Goal: Find specific page/section: Find specific page/section

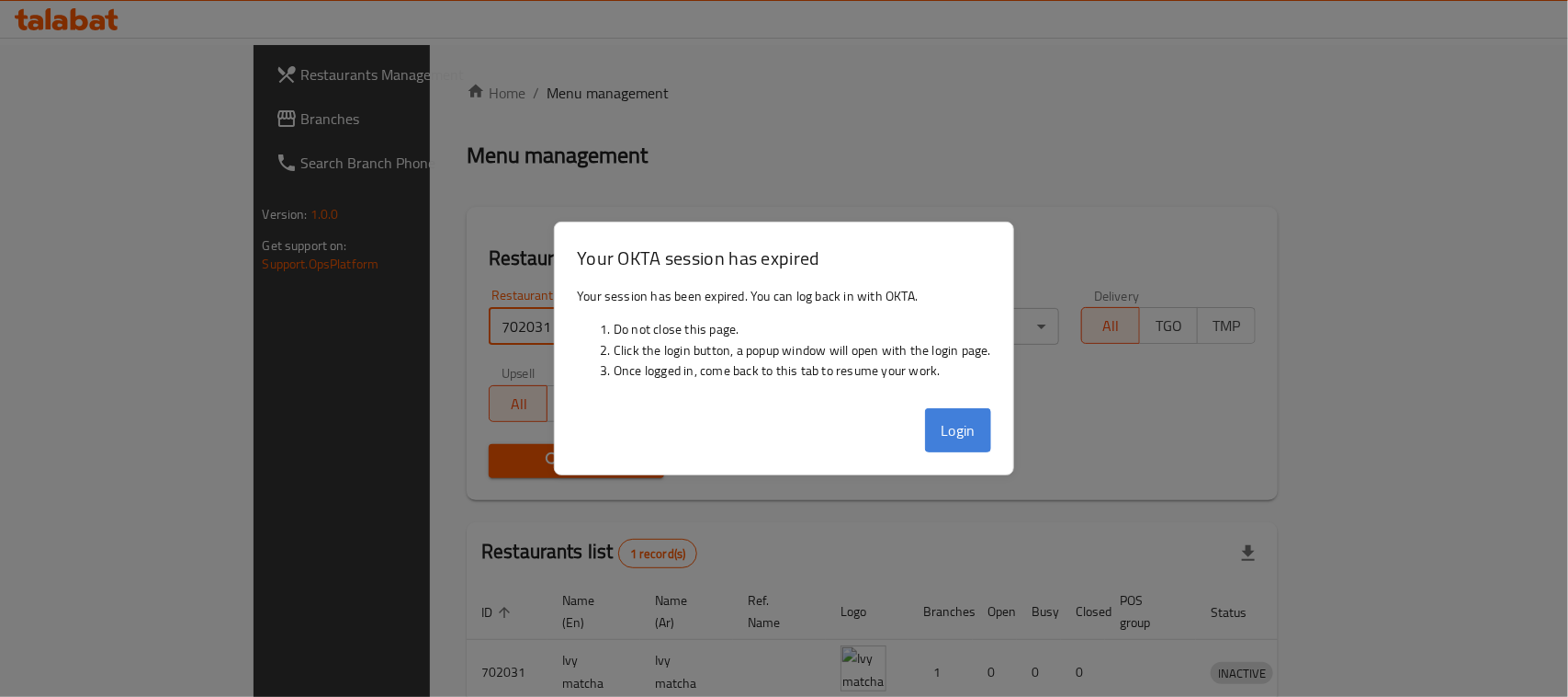
click at [951, 428] on button "Login" at bounding box center [958, 430] width 67 height 44
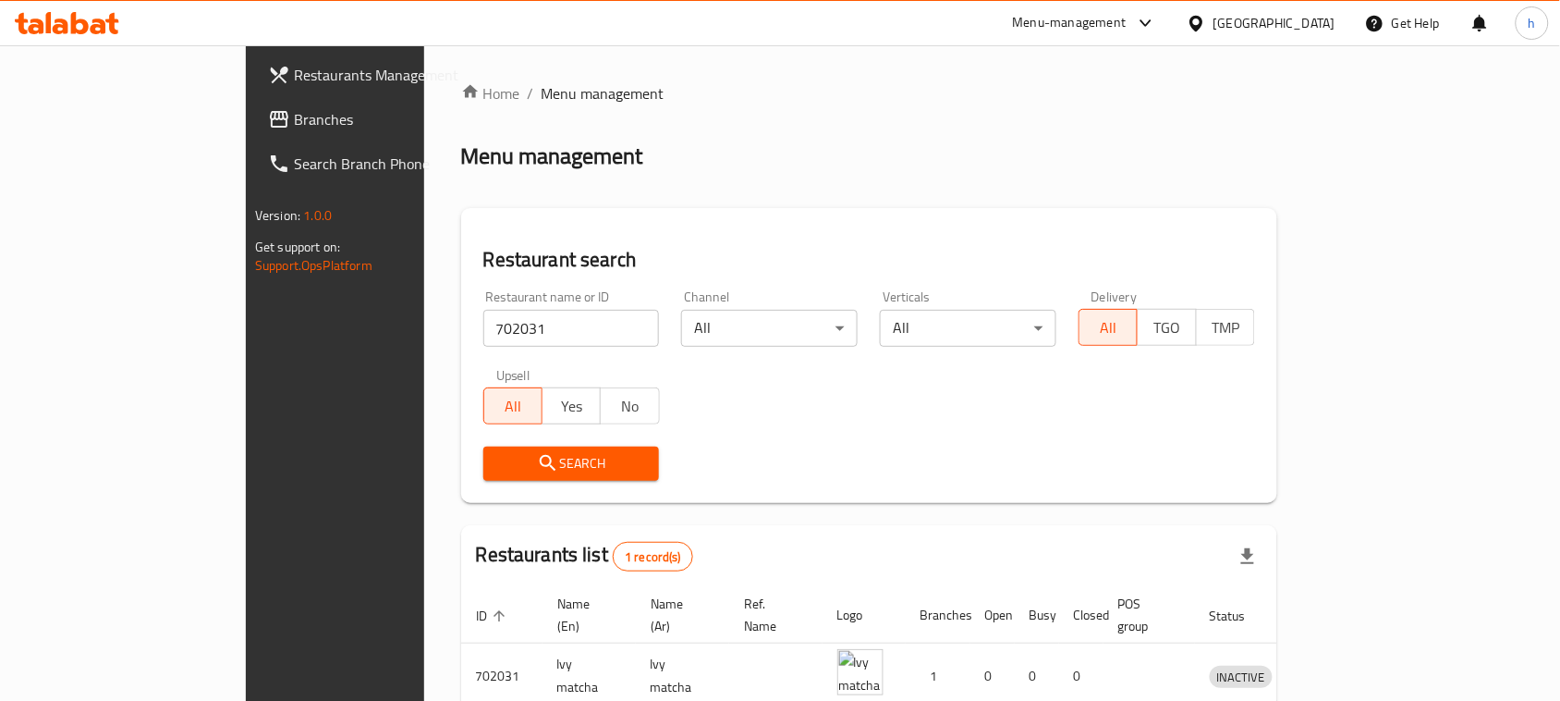
click at [1260, 15] on div "[GEOGRAPHIC_DATA]" at bounding box center [1275, 23] width 122 height 20
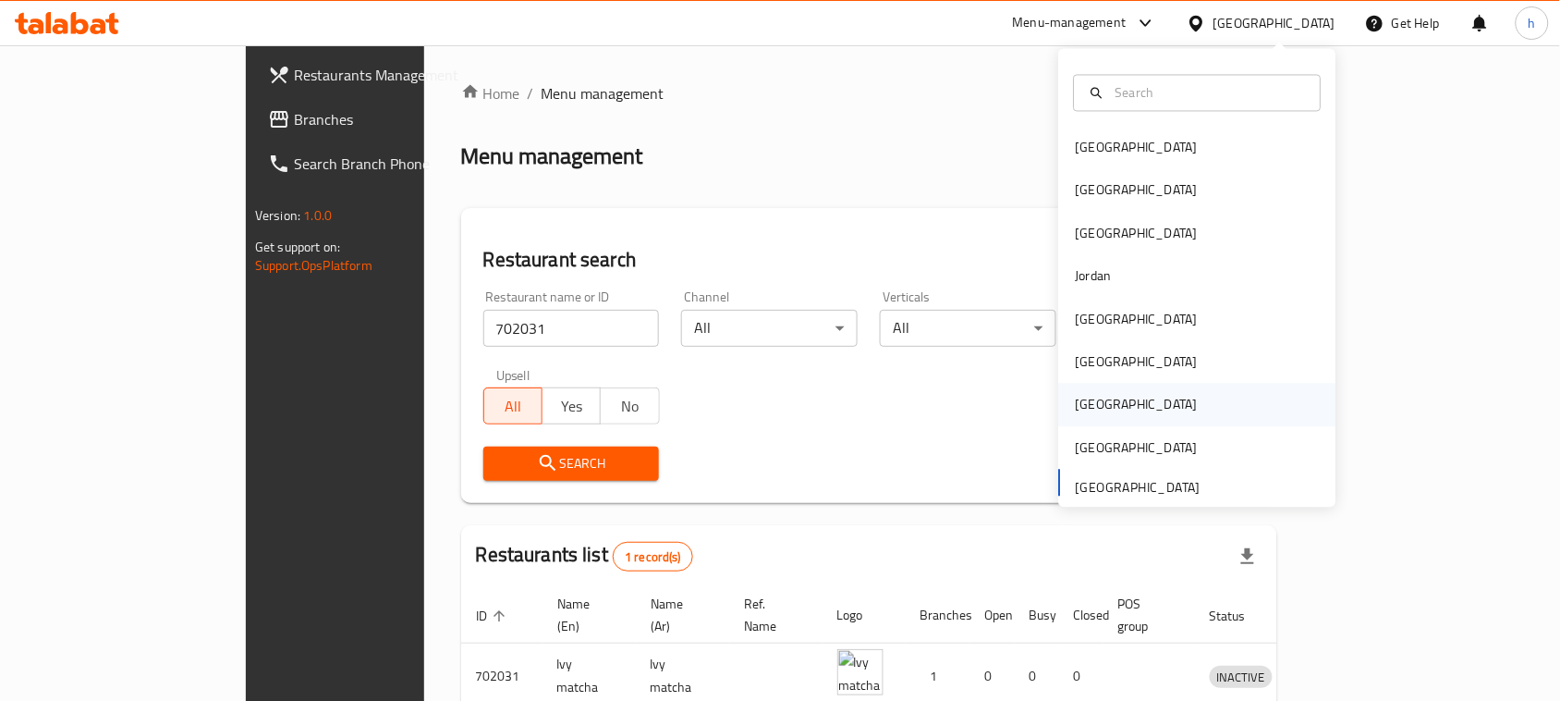
click at [1076, 403] on div "[GEOGRAPHIC_DATA]" at bounding box center [1137, 405] width 122 height 20
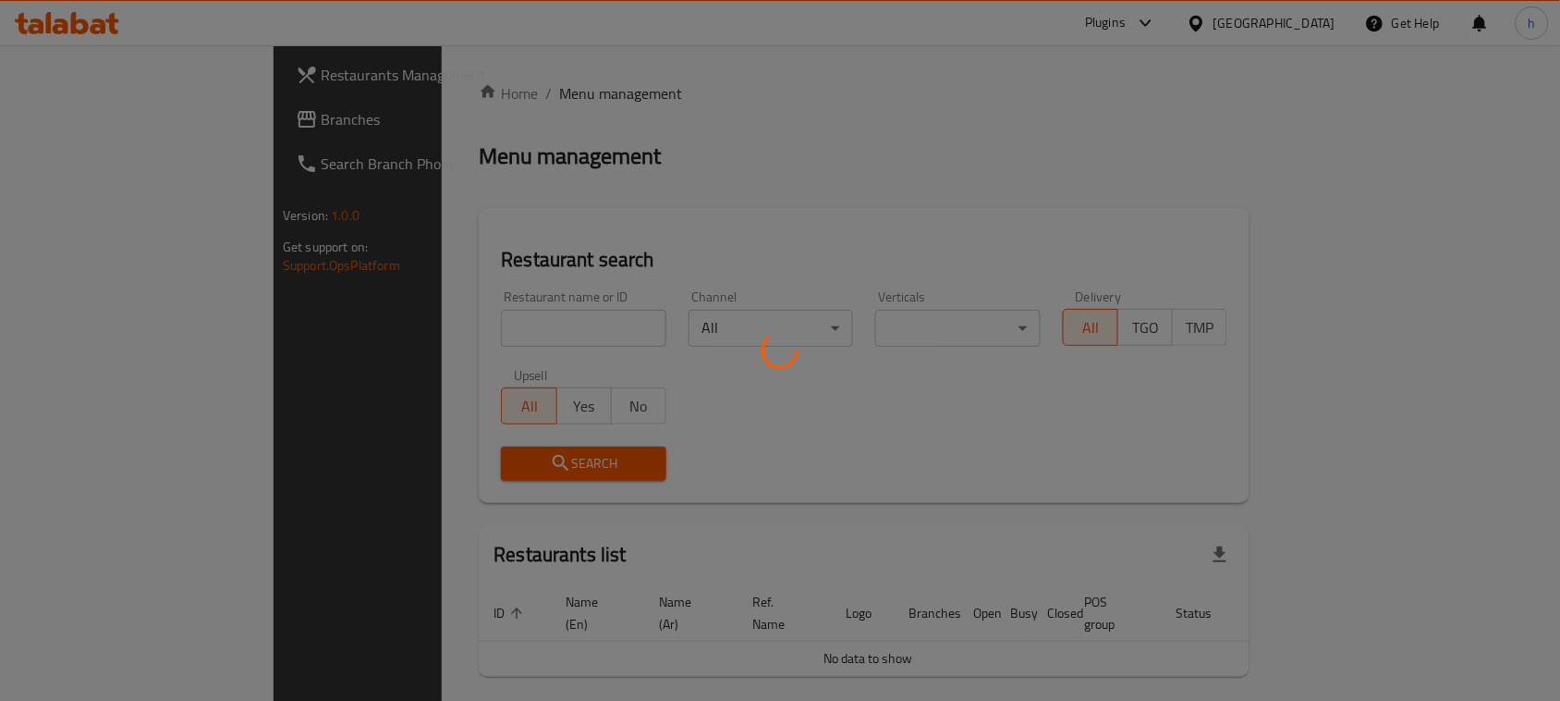
click at [51, 118] on div at bounding box center [780, 350] width 1560 height 701
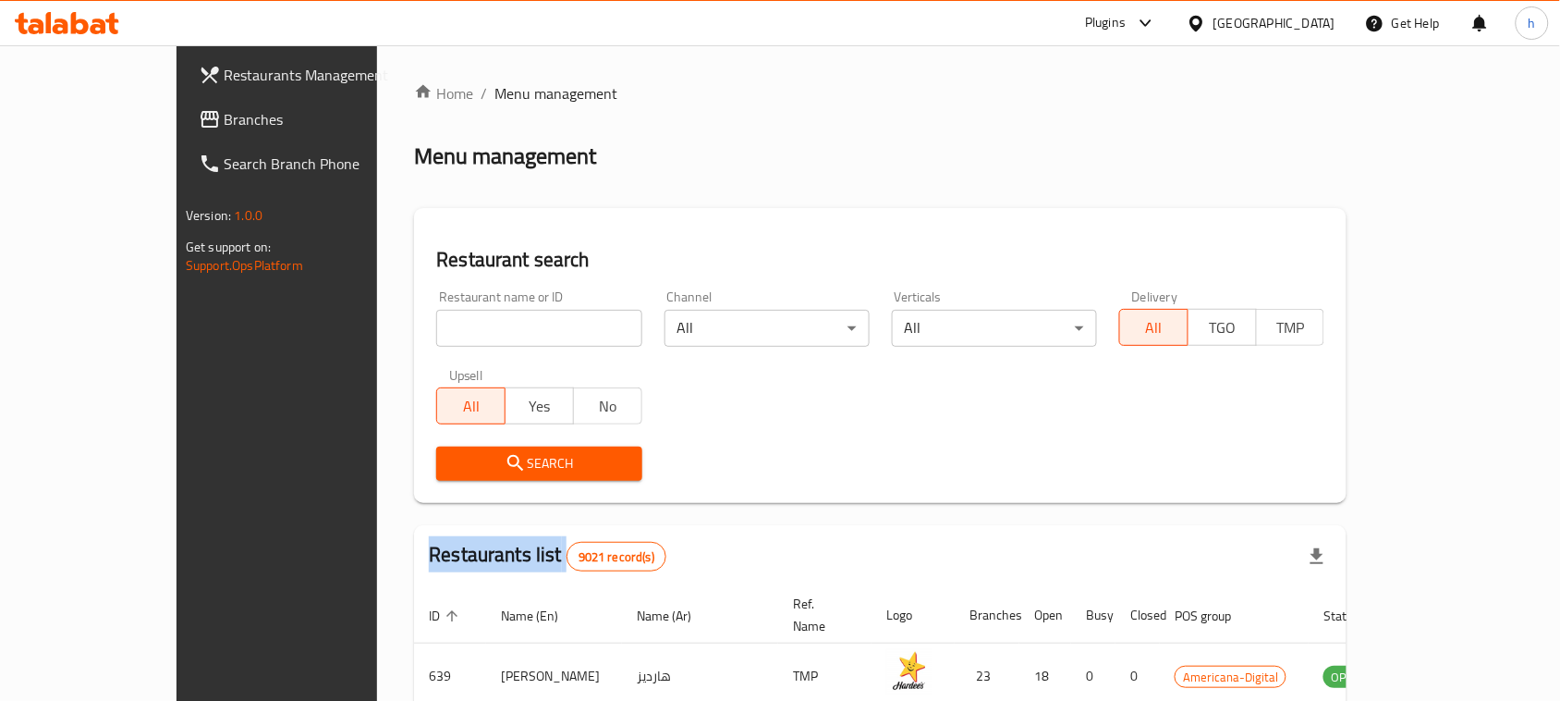
click at [177, 118] on div "Restaurants Management Branches Search Branch Phone Version: 1.0.0 Get support …" at bounding box center [781, 647] width 1208 height 1205
click at [225, 118] on span "Branches" at bounding box center [324, 119] width 198 height 22
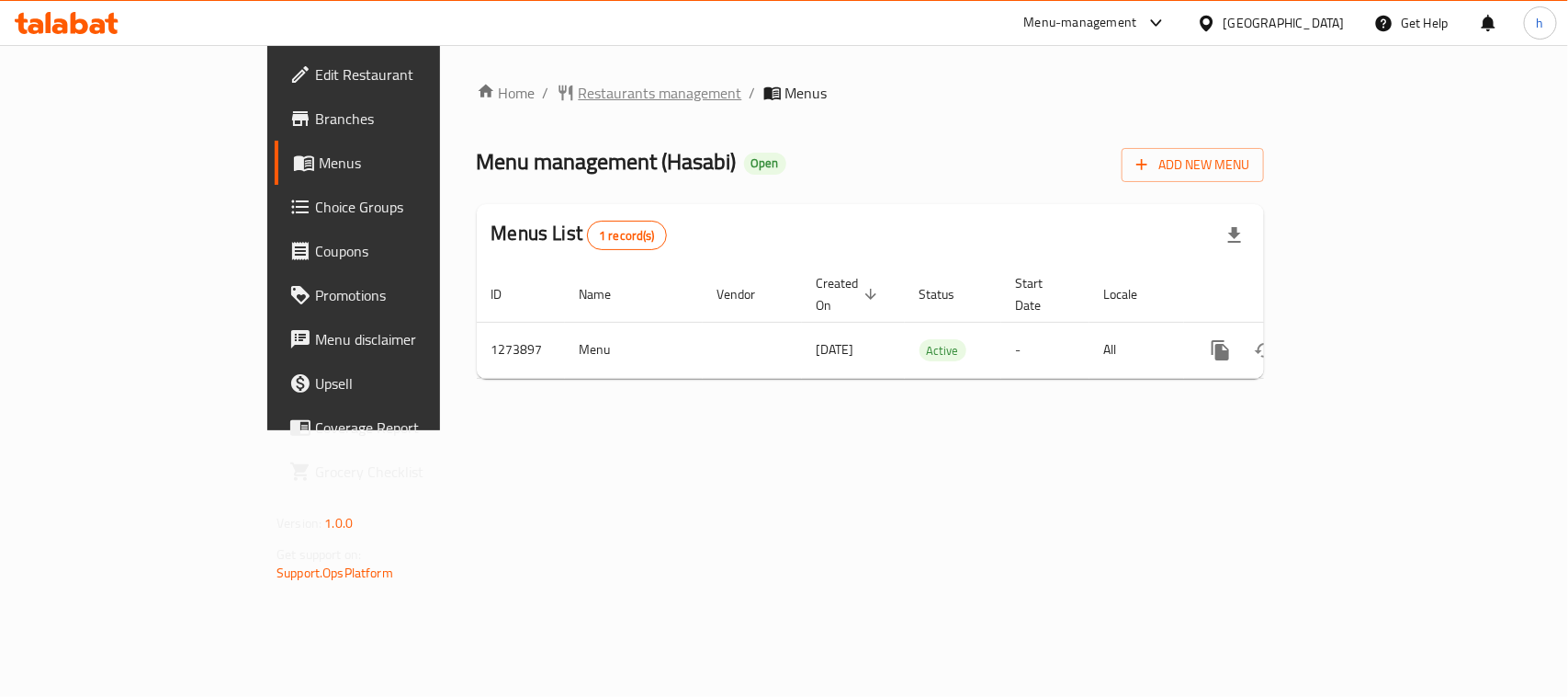
click at [578, 90] on span "Restaurants management" at bounding box center [660, 92] width 164 height 22
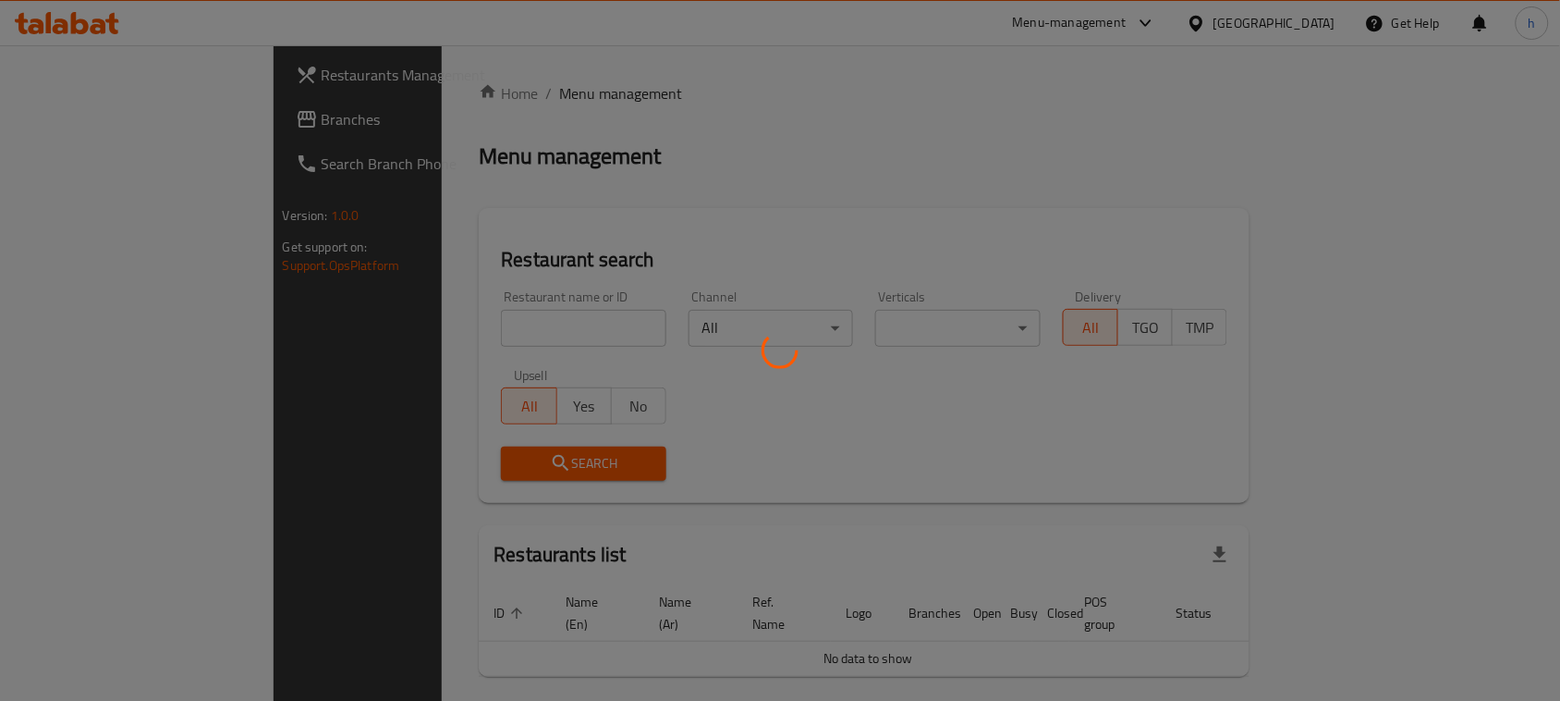
click at [417, 324] on div at bounding box center [780, 350] width 1560 height 701
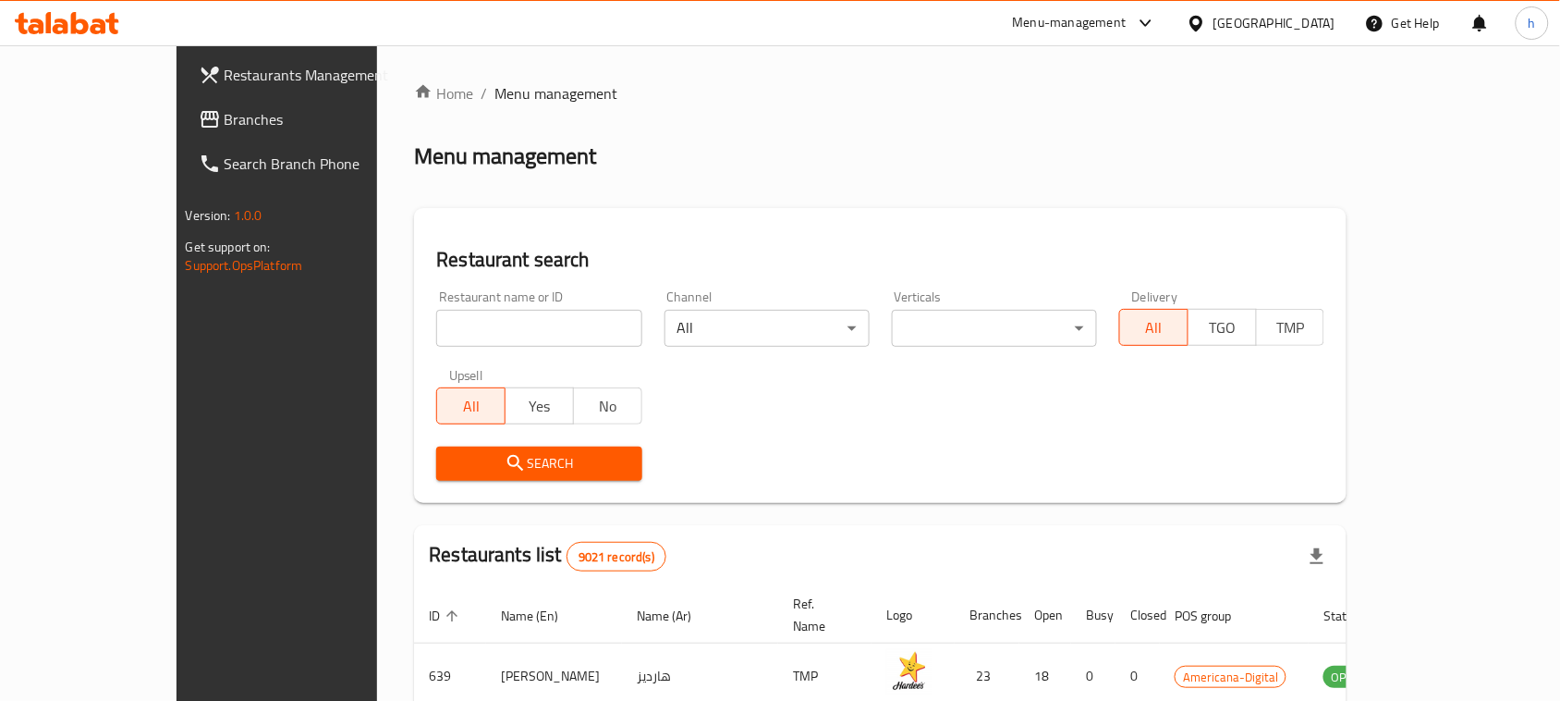
click at [436, 325] on input "search" at bounding box center [538, 328] width 205 height 37
paste input "691014"
type input "691014"
click at [451, 462] on span "Search" at bounding box center [539, 463] width 176 height 23
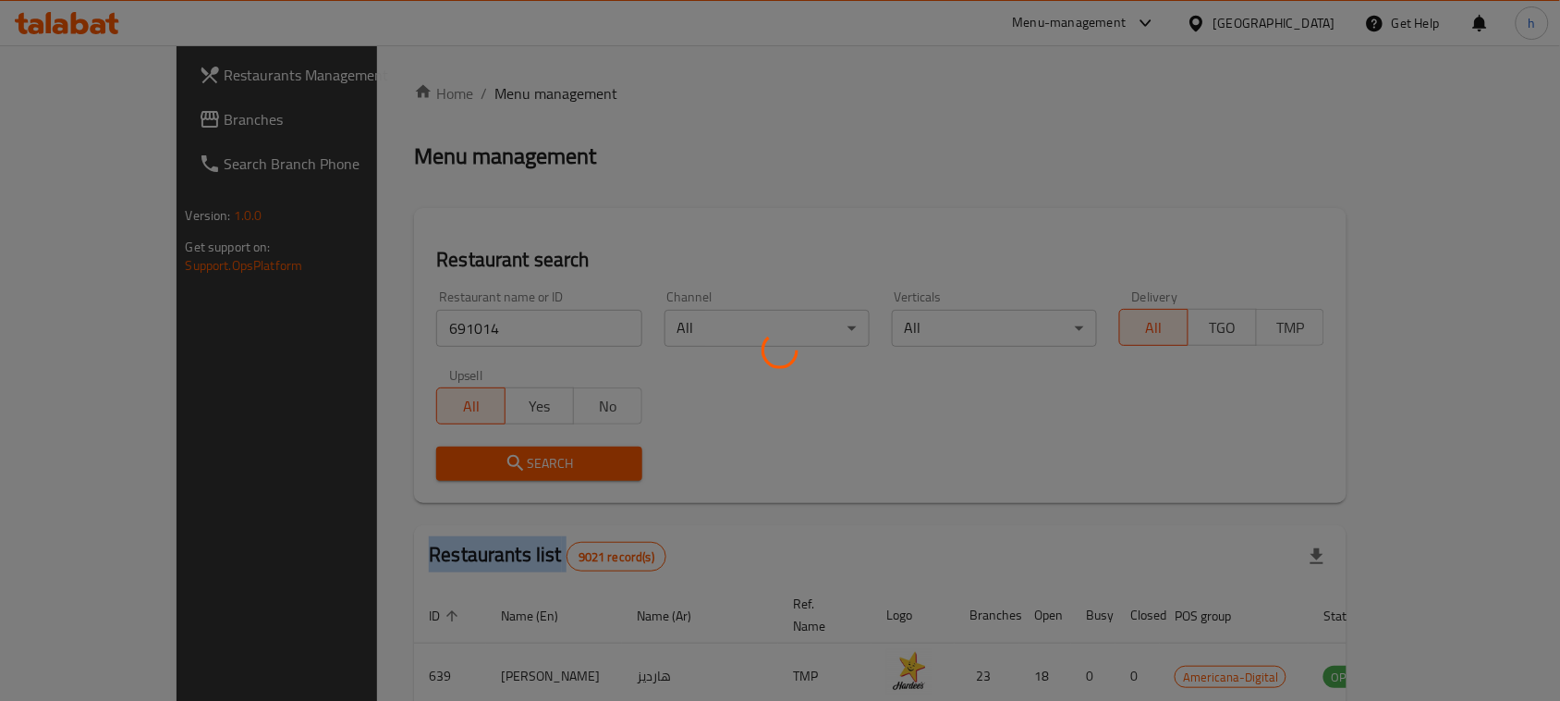
click at [413, 462] on div at bounding box center [780, 350] width 1560 height 701
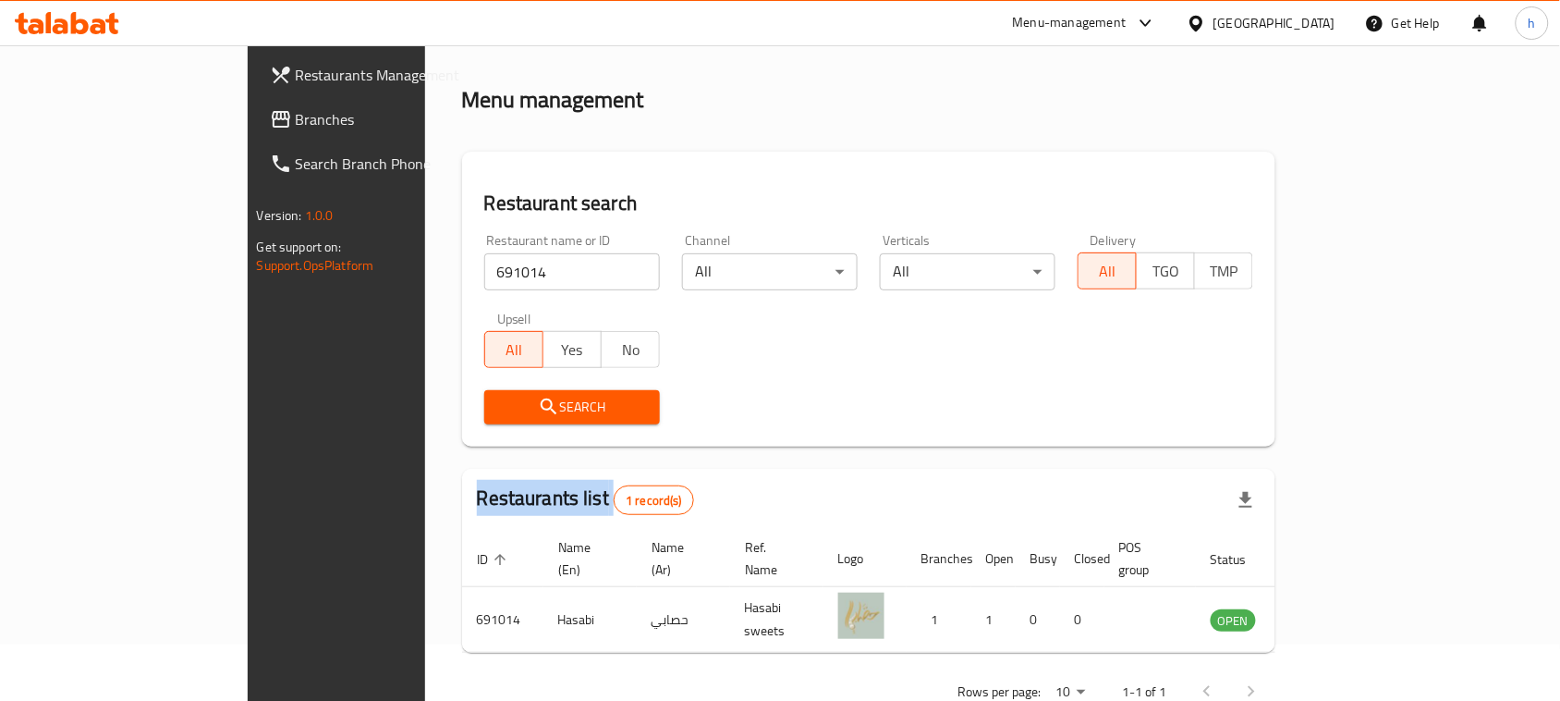
scroll to position [88, 0]
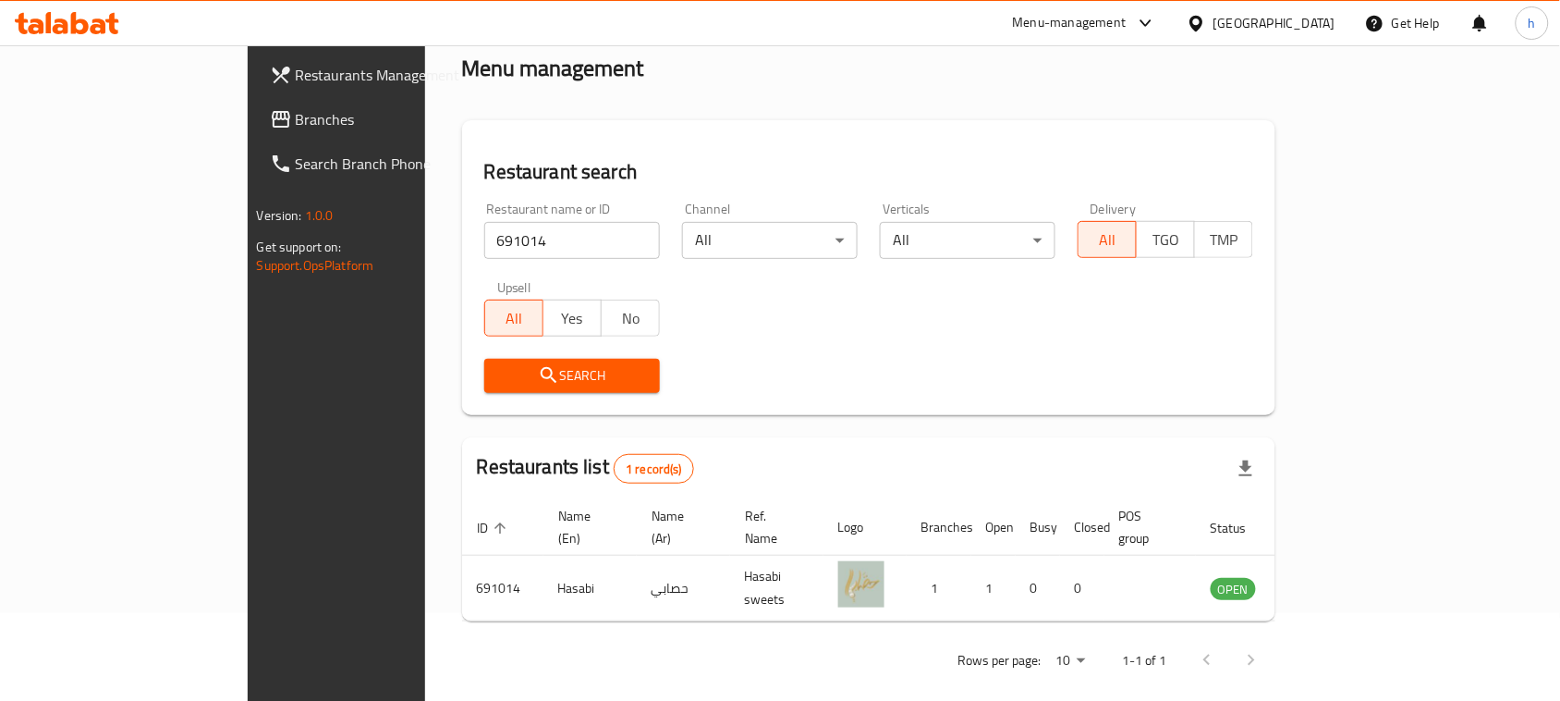
click at [1316, 20] on div "[GEOGRAPHIC_DATA]" at bounding box center [1275, 23] width 122 height 20
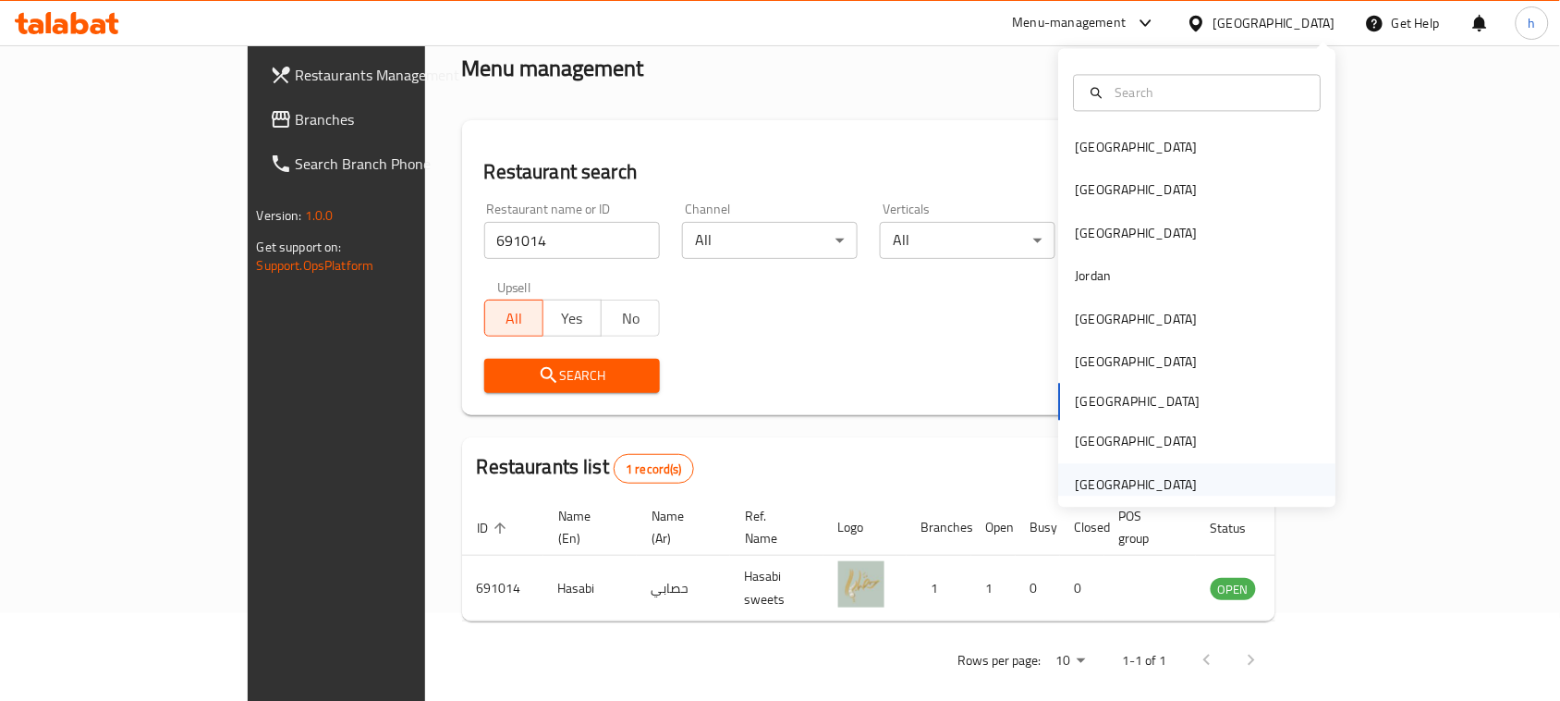
click at [1106, 477] on div "[GEOGRAPHIC_DATA]" at bounding box center [1137, 484] width 122 height 20
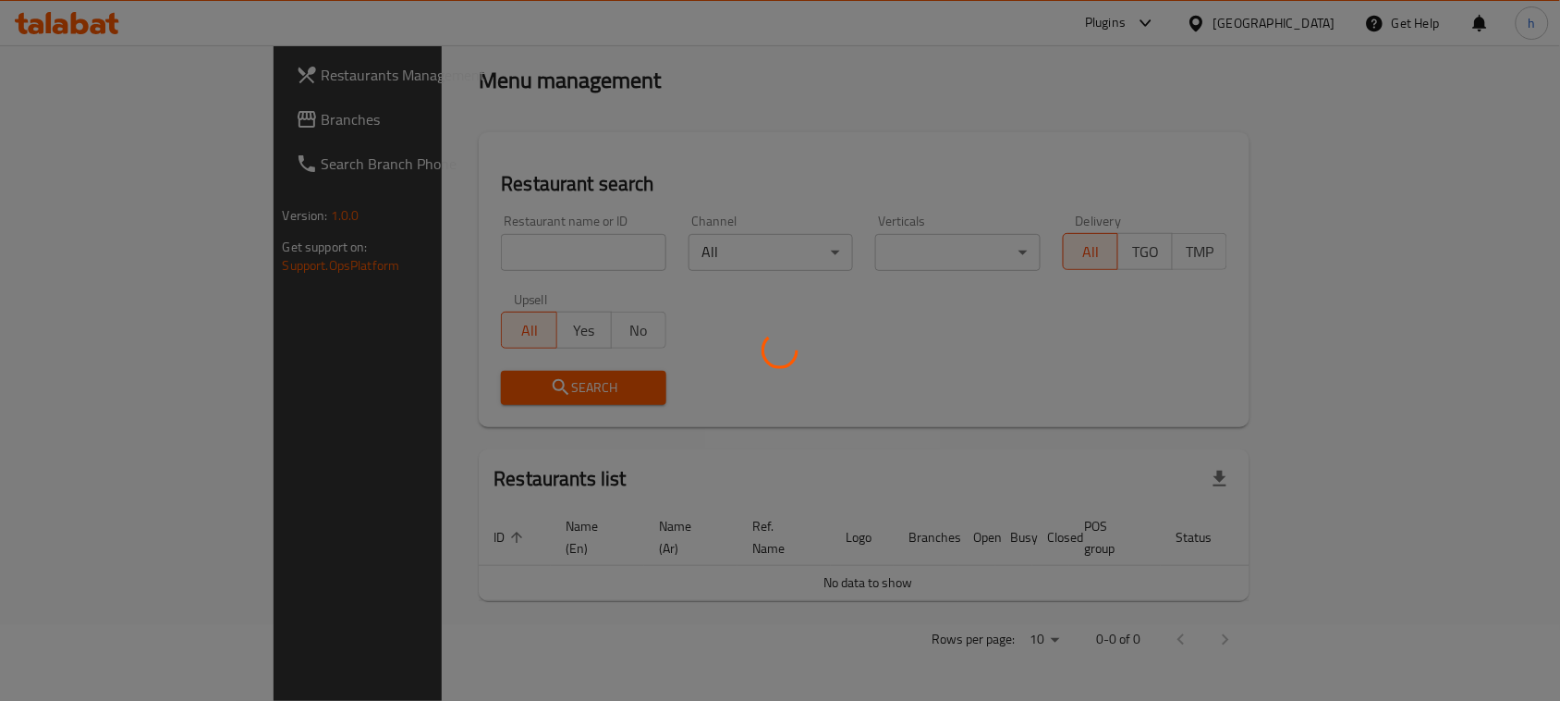
scroll to position [54, 0]
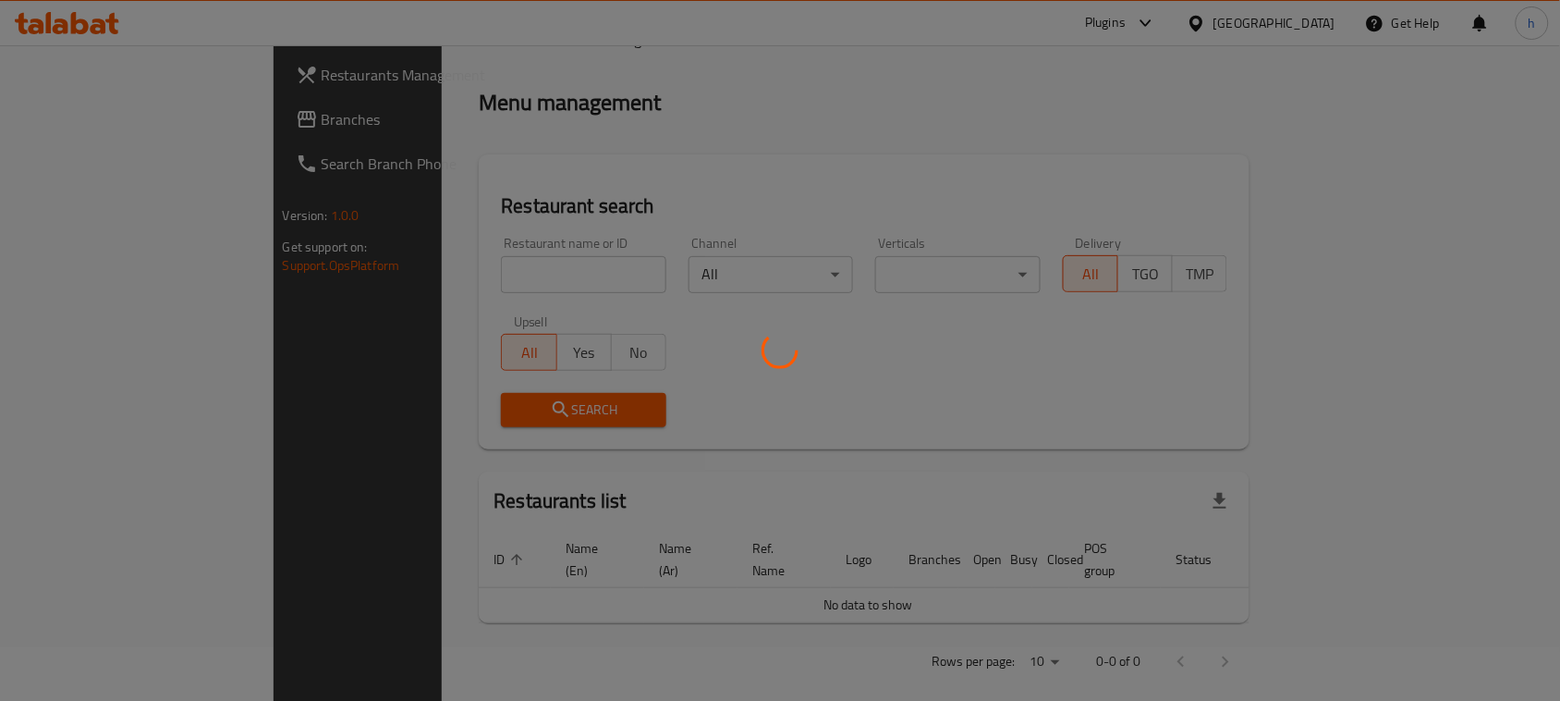
click at [67, 117] on div at bounding box center [780, 350] width 1560 height 701
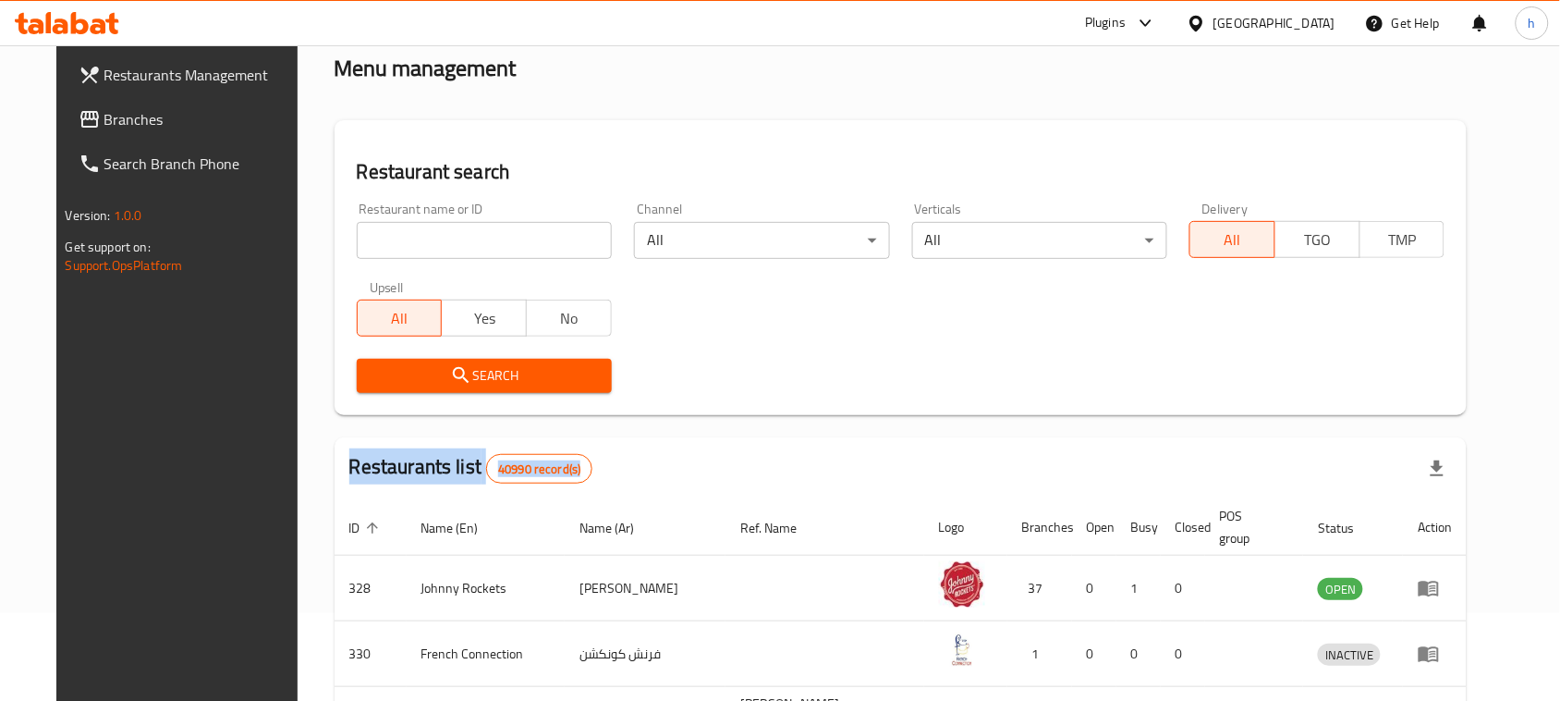
drag, startPoint x: 85, startPoint y: 122, endPoint x: 94, endPoint y: 139, distance: 19.0
click at [104, 122] on span "Branches" at bounding box center [203, 119] width 198 height 22
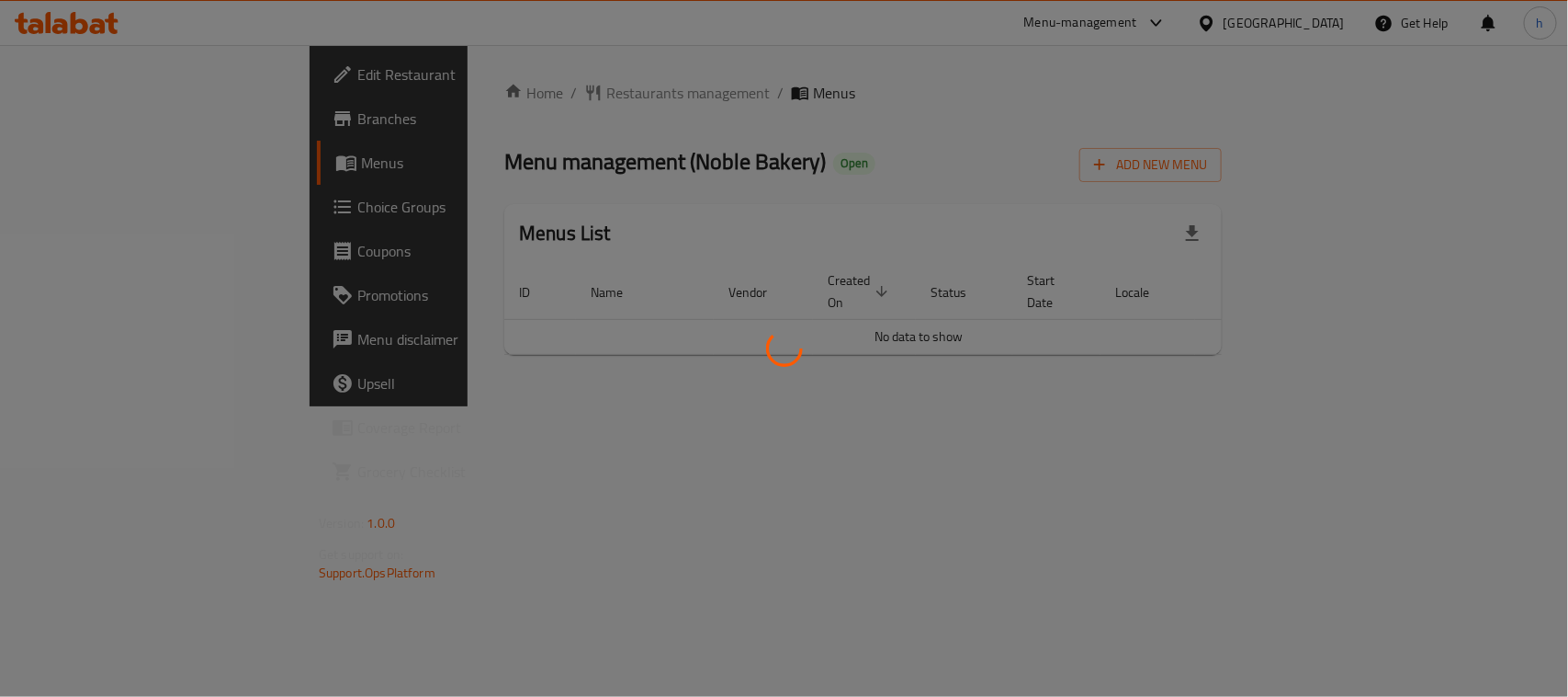
click at [479, 86] on div at bounding box center [784, 348] width 1568 height 697
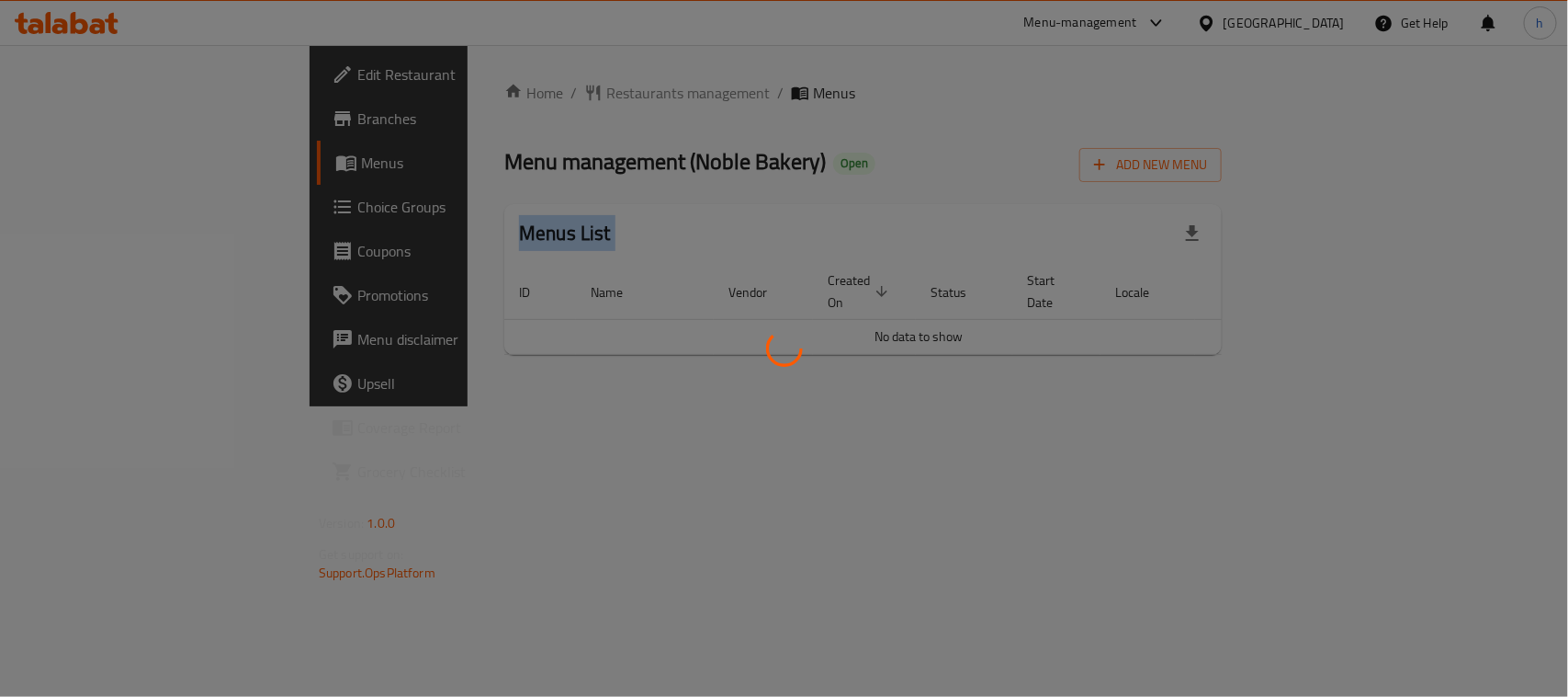
click at [479, 86] on div at bounding box center [784, 348] width 1568 height 697
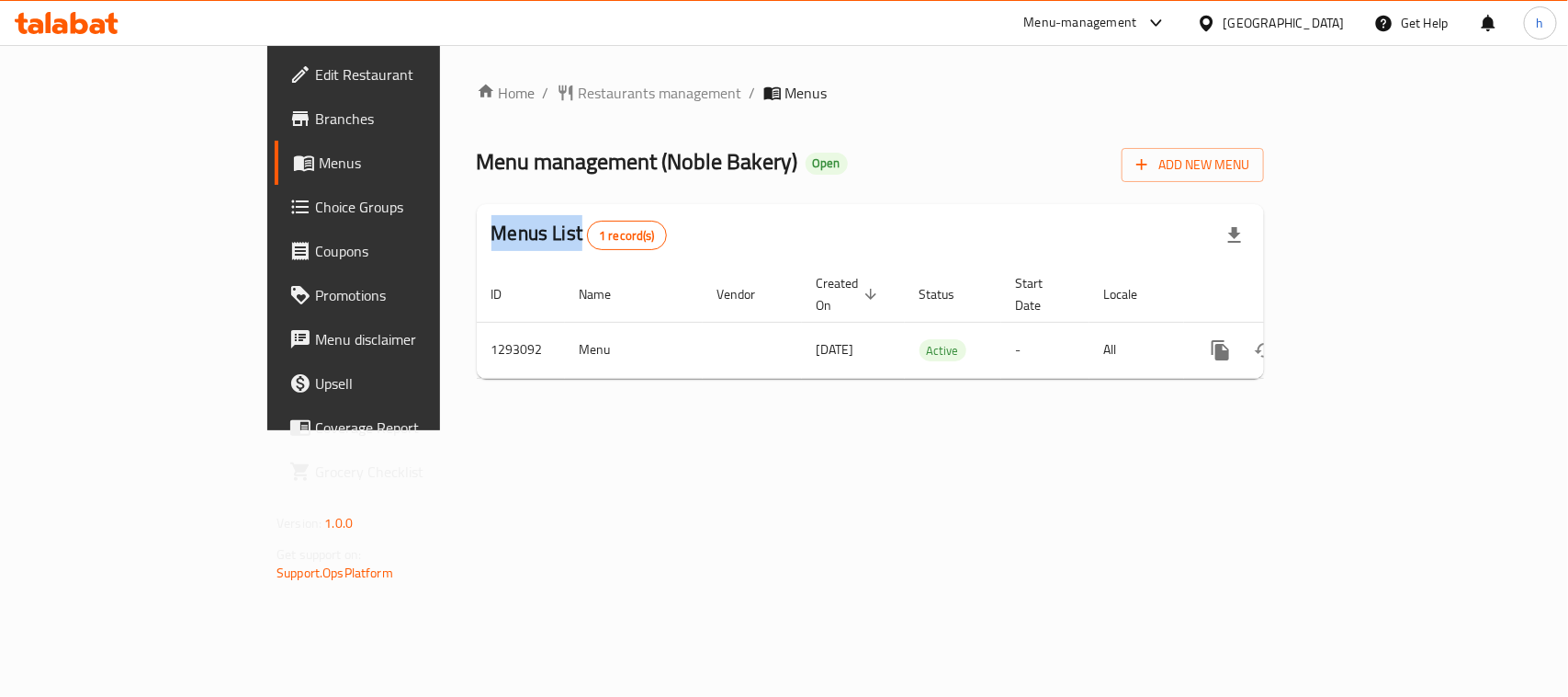
click at [578, 86] on span "Restaurants management" at bounding box center [660, 92] width 164 height 22
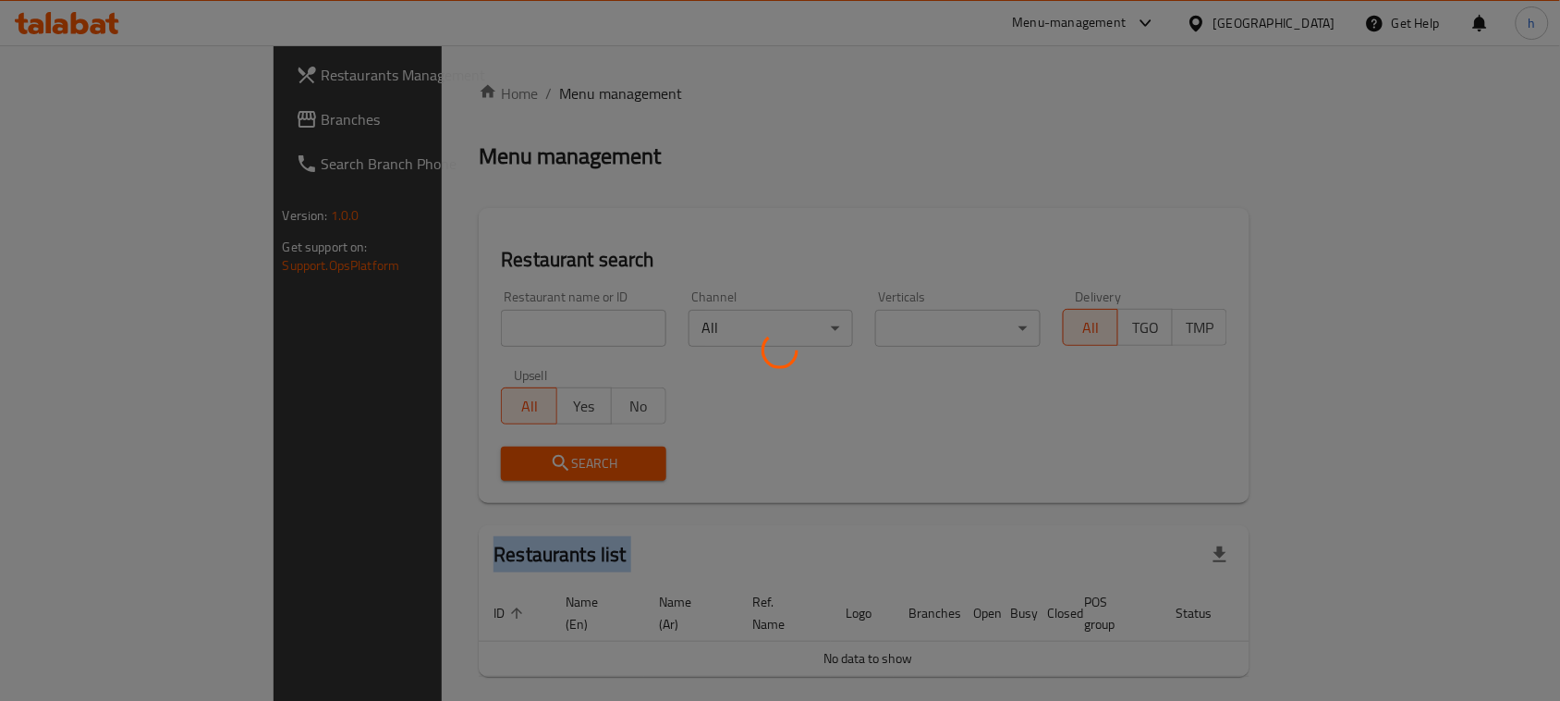
click at [482, 86] on div at bounding box center [780, 350] width 1560 height 701
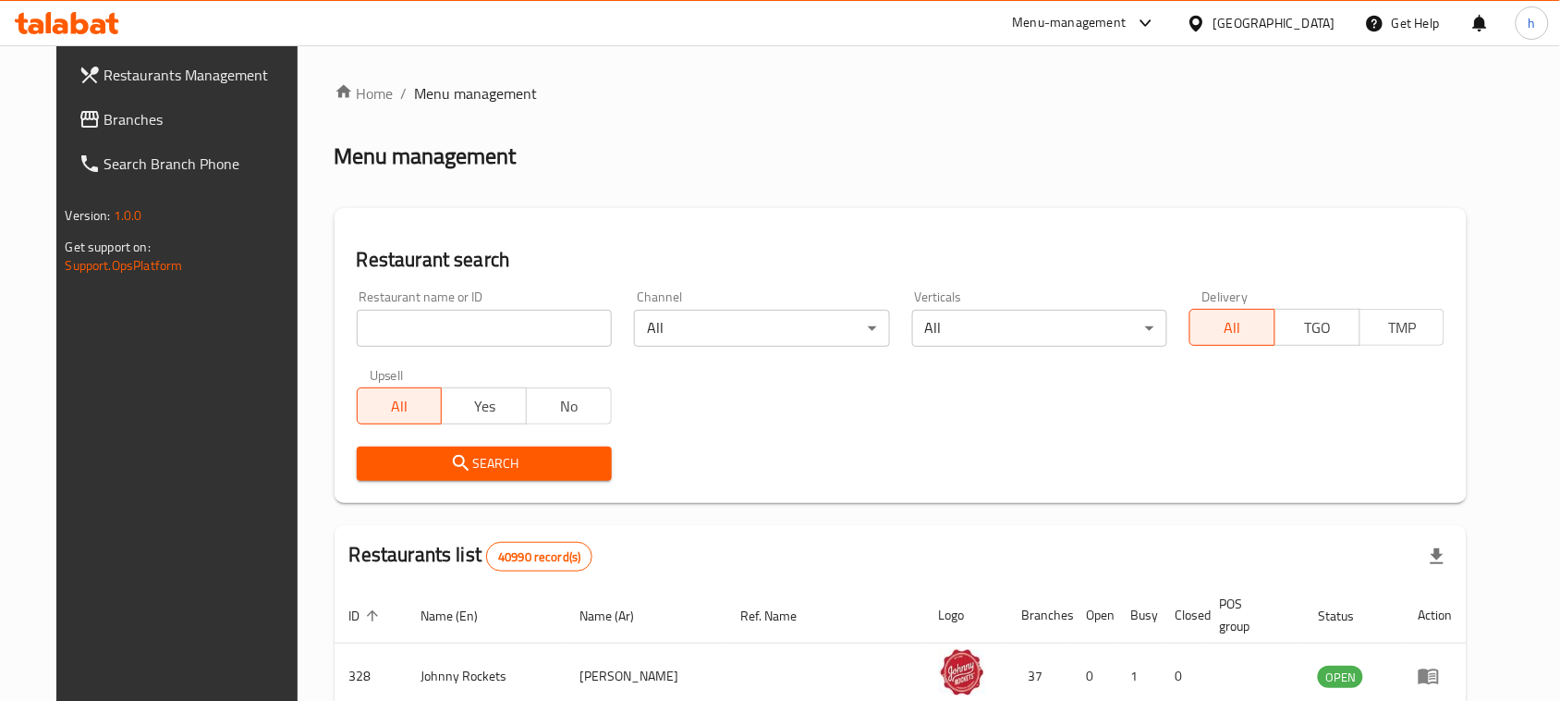
click at [384, 324] on input "search" at bounding box center [484, 328] width 255 height 37
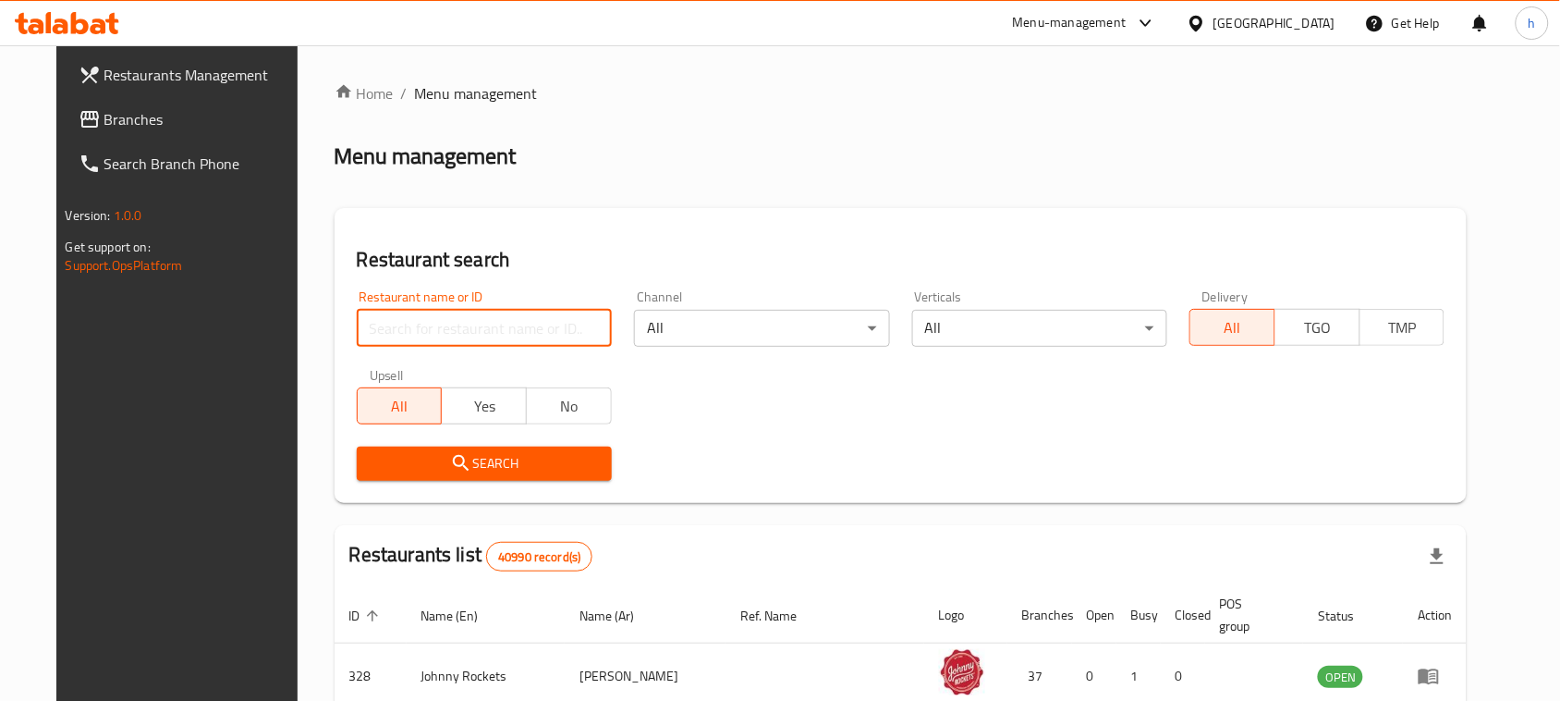
paste input "699375"
type input "699375"
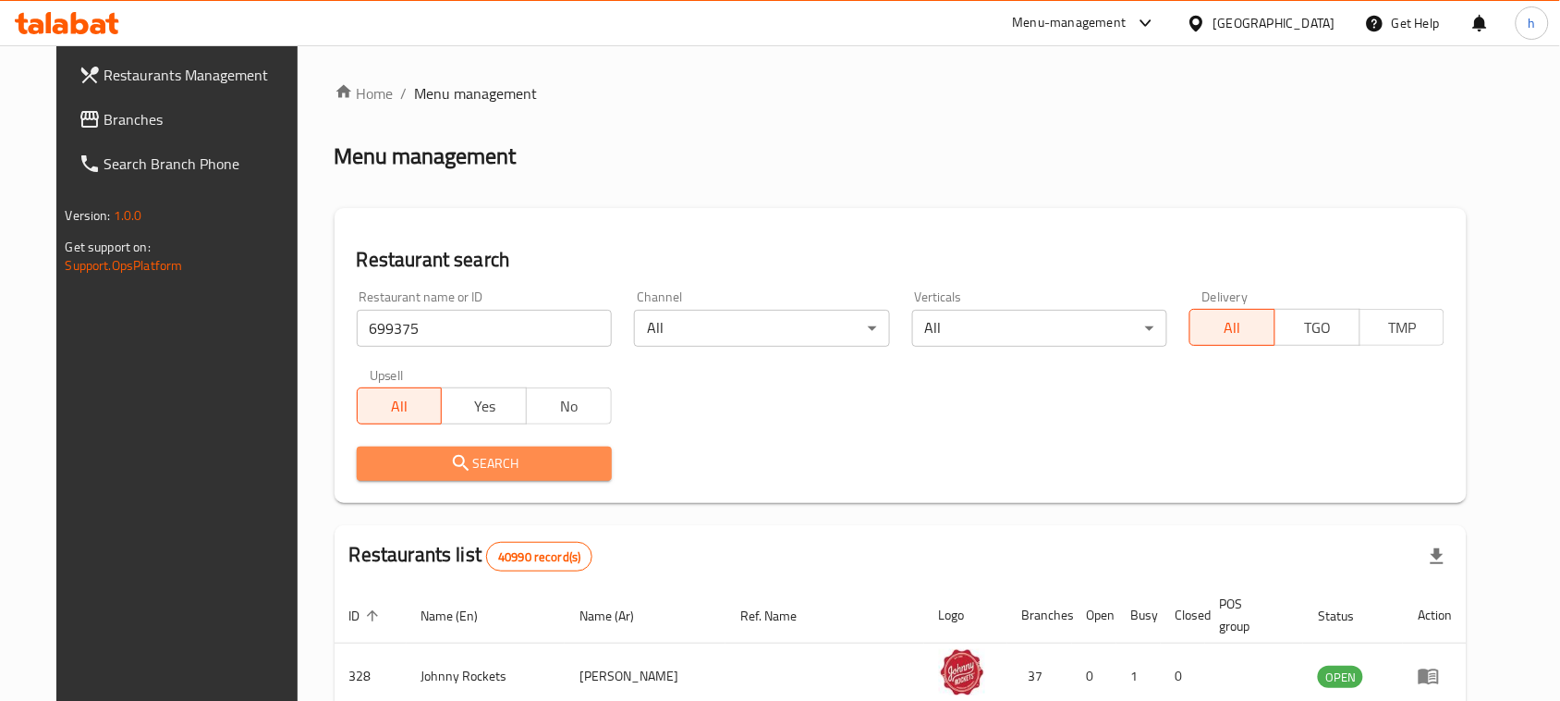
click at [453, 456] on icon "submit" at bounding box center [461, 463] width 16 height 16
click at [433, 456] on div at bounding box center [780, 350] width 1560 height 701
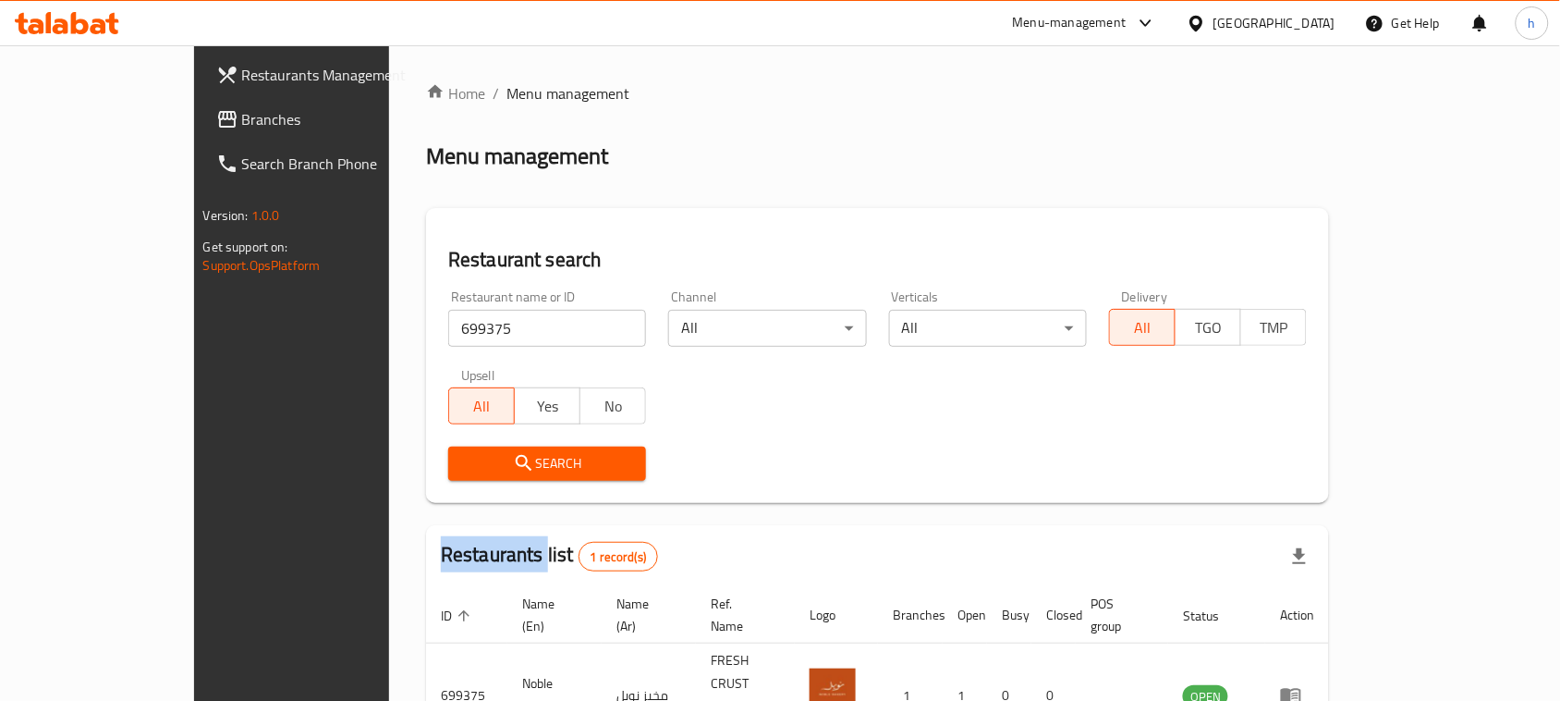
scroll to position [88, 0]
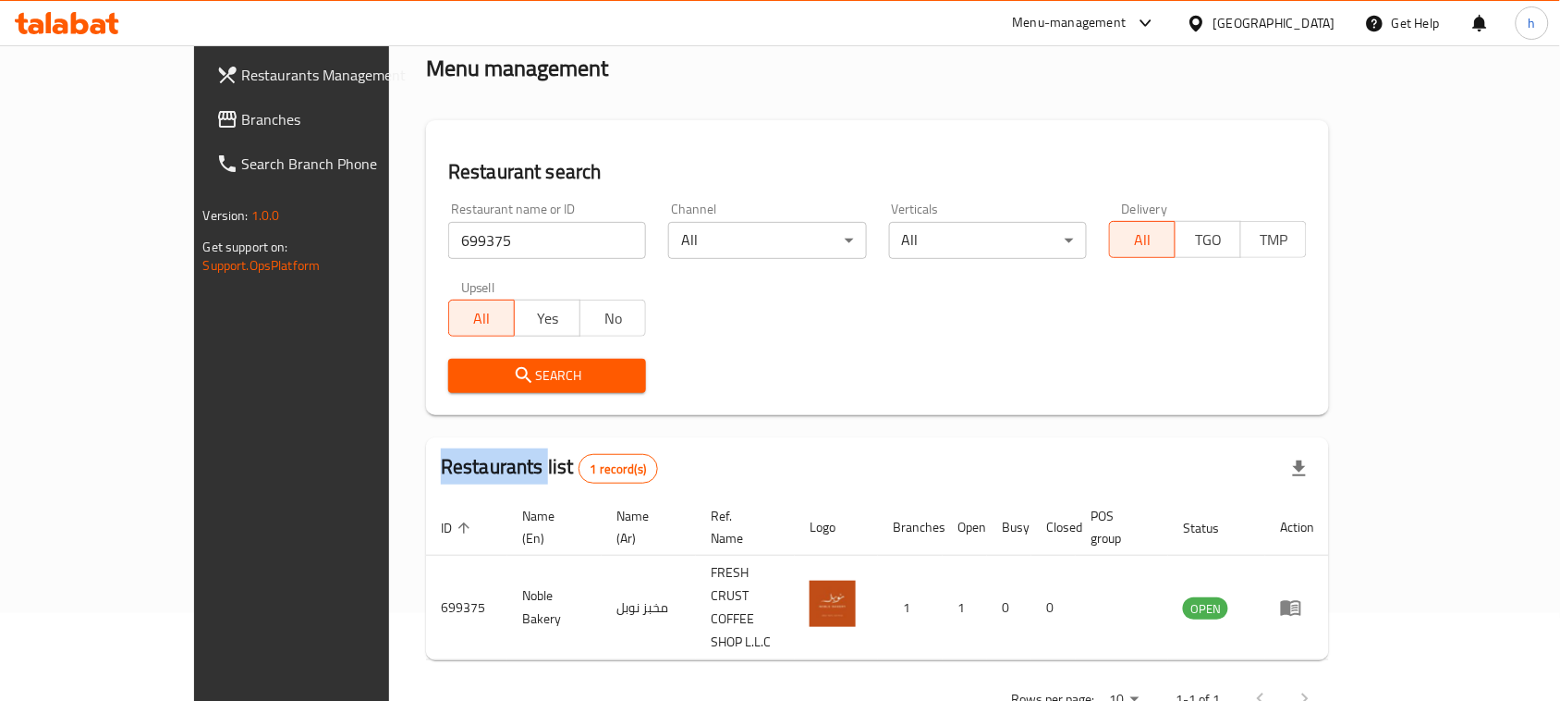
click at [242, 117] on span "Branches" at bounding box center [341, 119] width 198 height 22
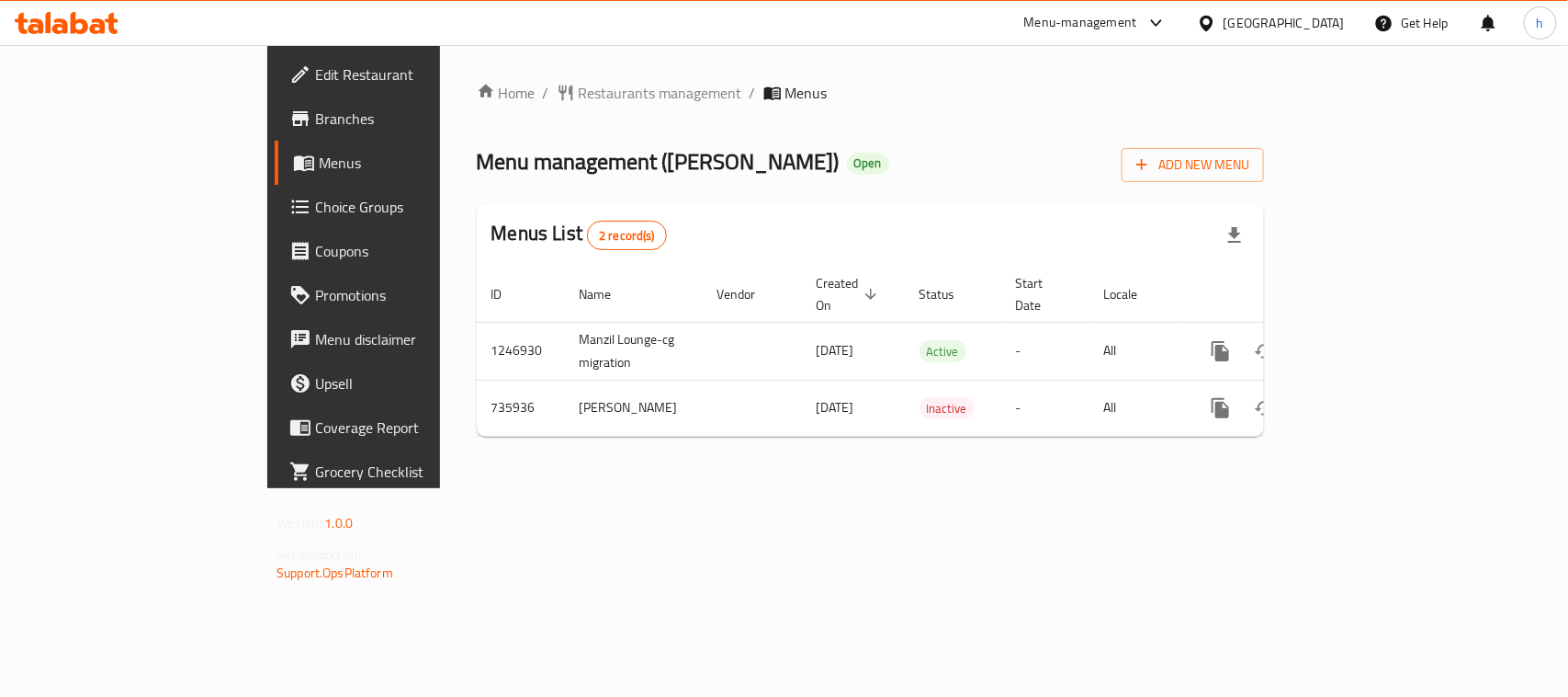
click at [319, 152] on span "Menus" at bounding box center [416, 163] width 196 height 22
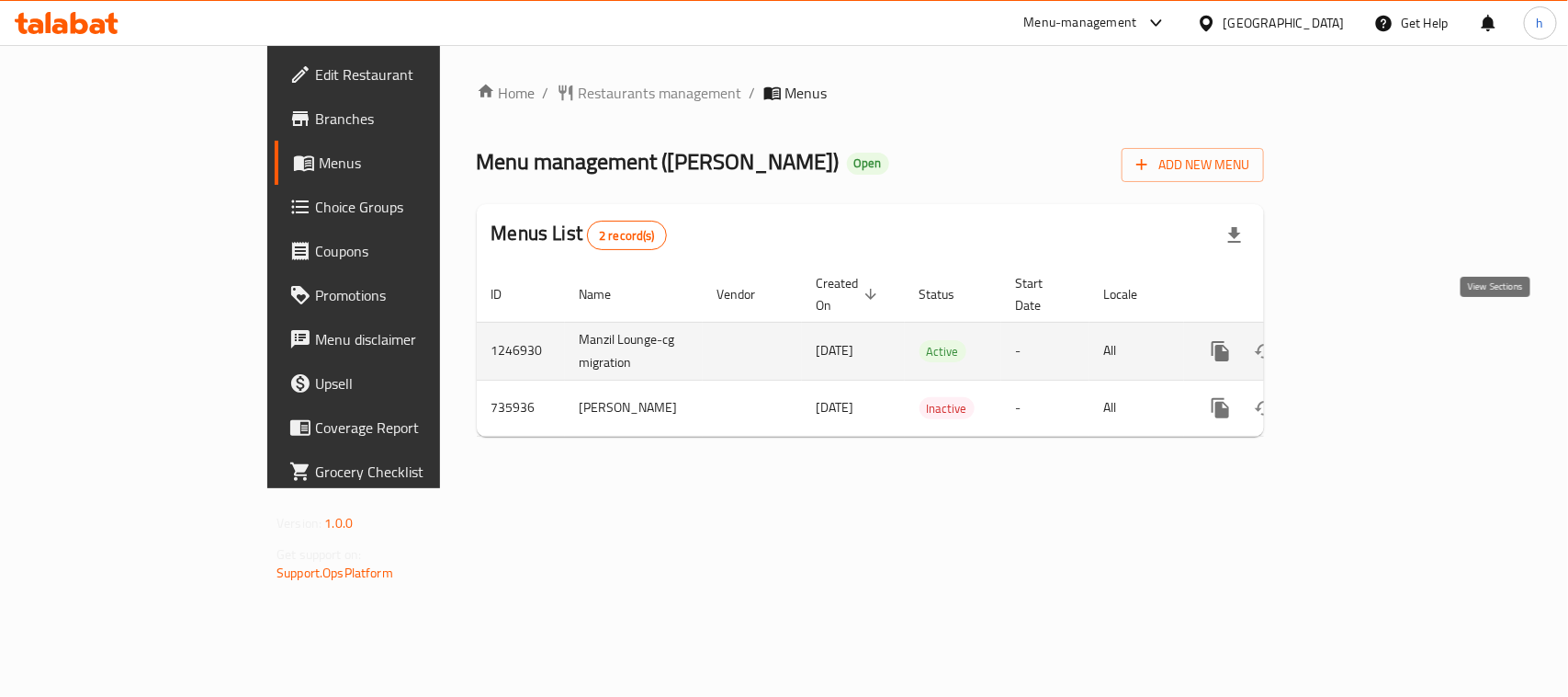
click at [1364, 340] on icon "enhanced table" at bounding box center [1353, 351] width 22 height 22
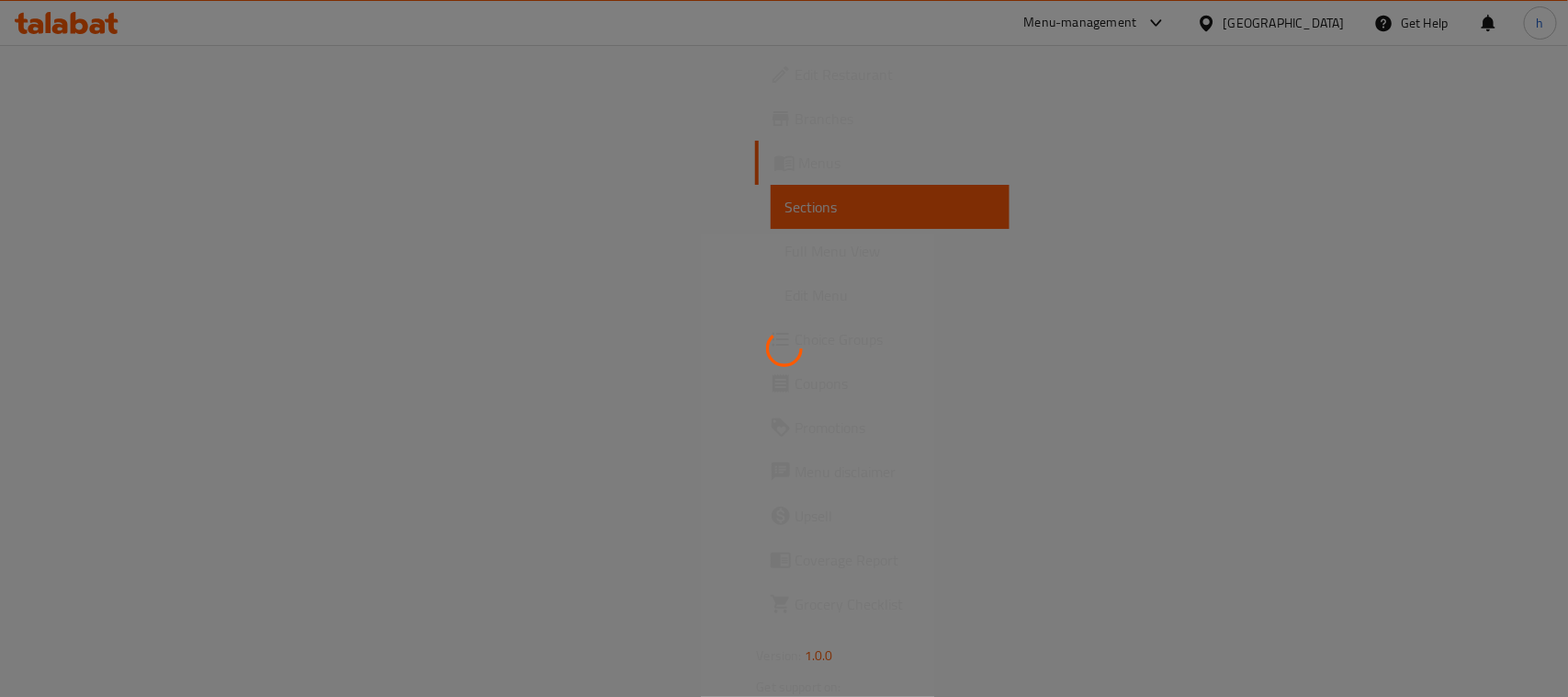
click at [574, 134] on div at bounding box center [784, 348] width 1568 height 697
click at [76, 158] on div at bounding box center [784, 348] width 1568 height 697
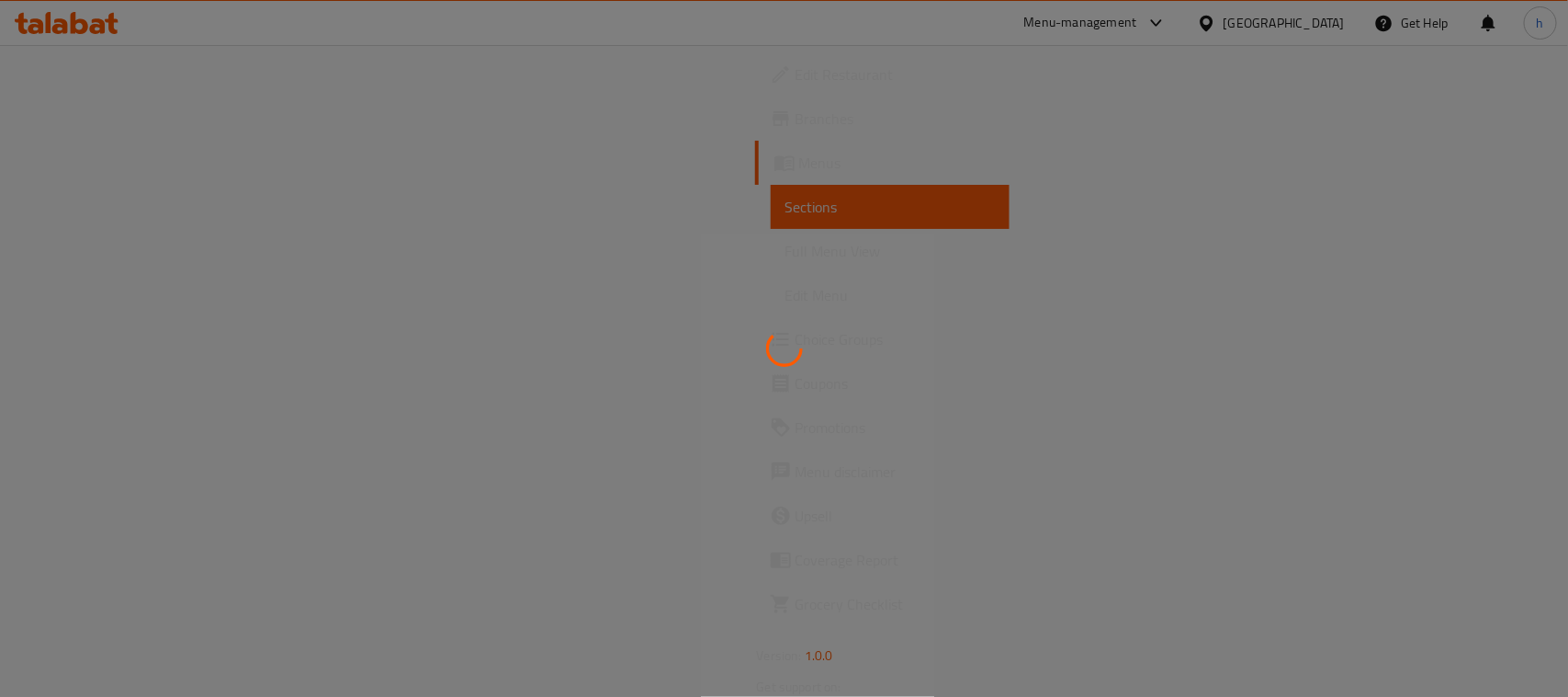
click at [76, 158] on div at bounding box center [784, 348] width 1568 height 697
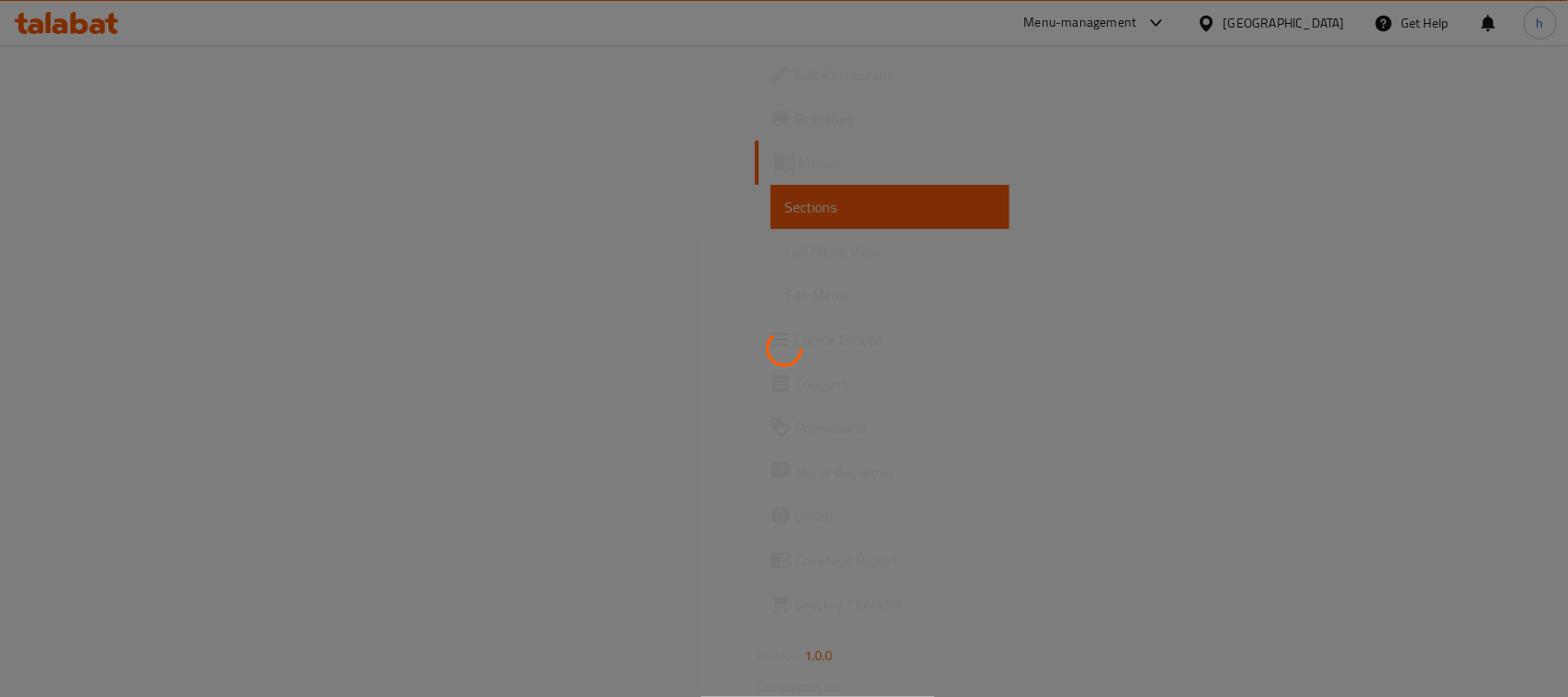
click at [541, 191] on div at bounding box center [784, 348] width 1568 height 697
click at [534, 184] on div at bounding box center [784, 348] width 1568 height 697
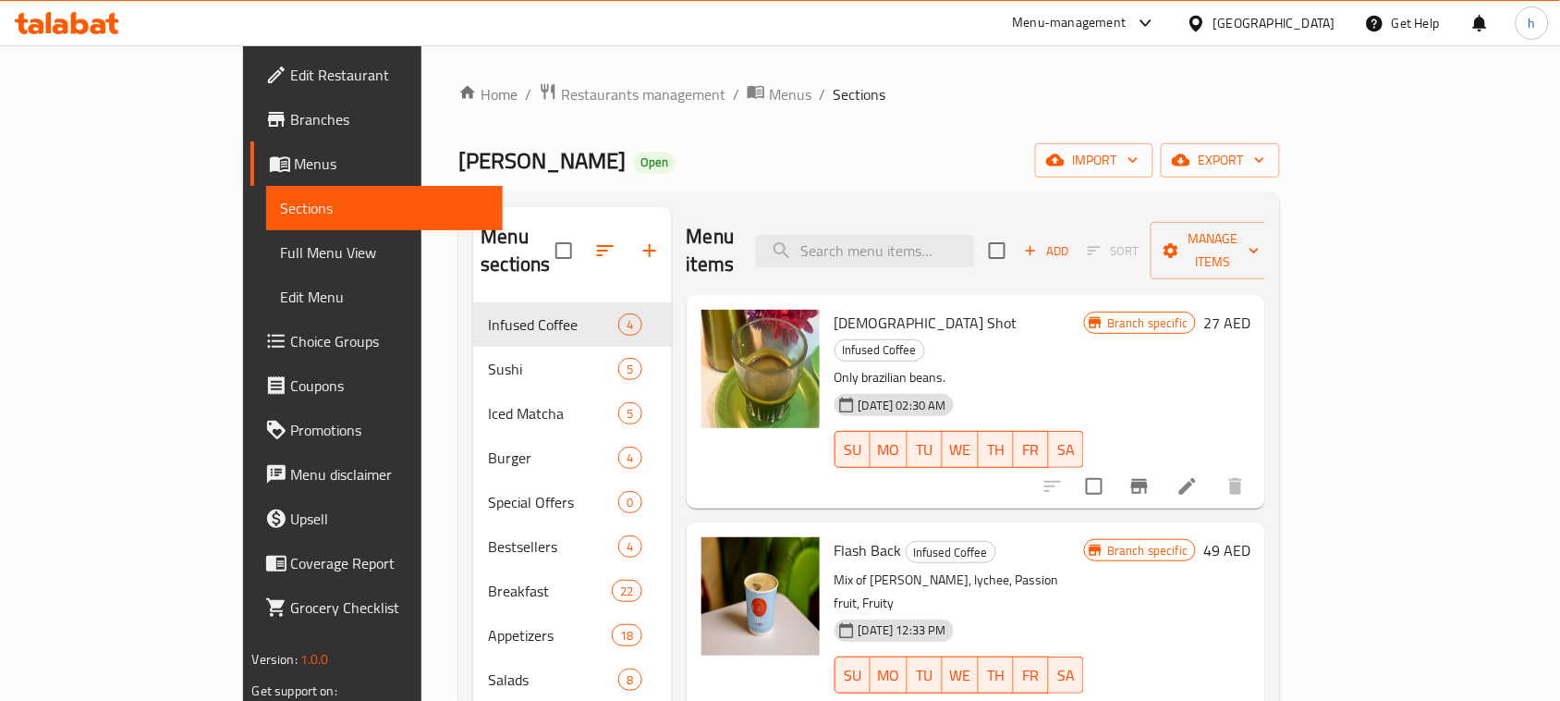
click at [295, 159] on span "Menus" at bounding box center [392, 164] width 194 height 22
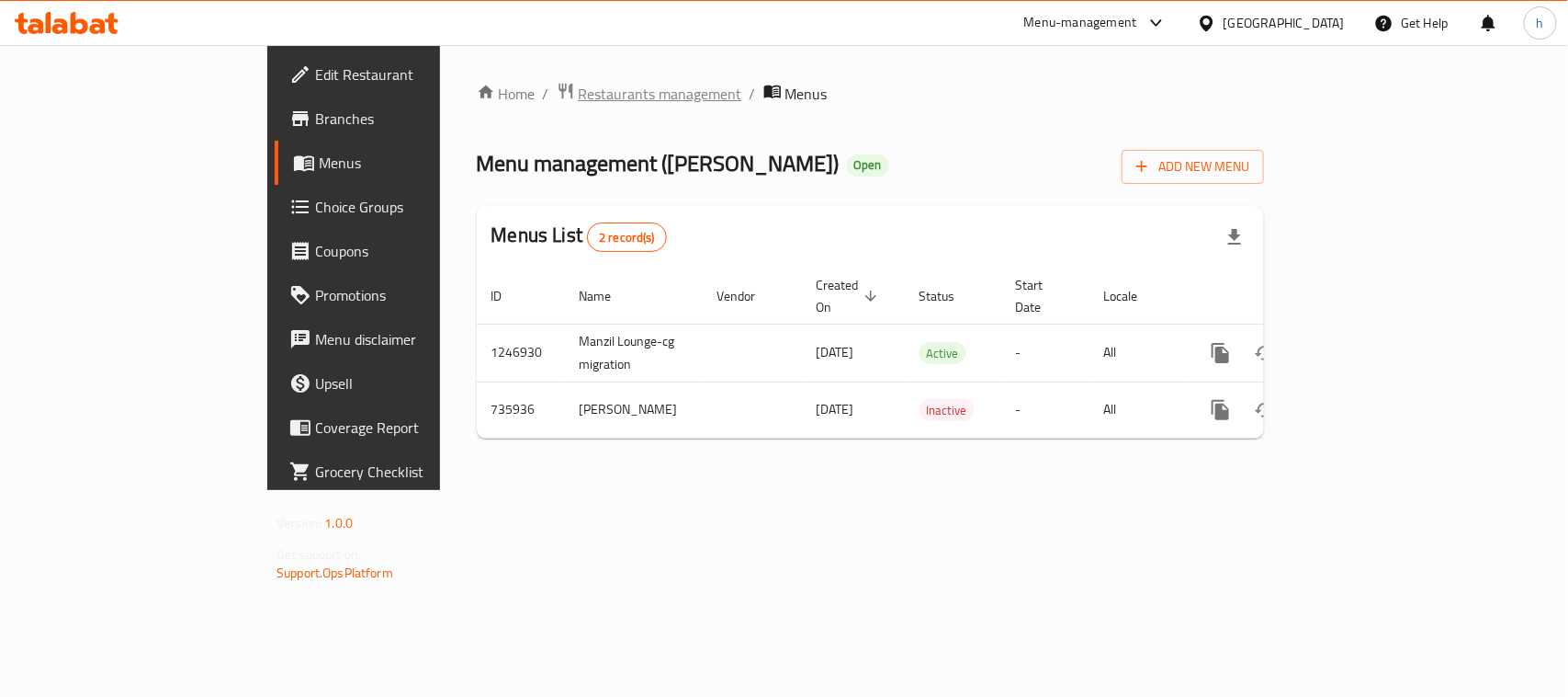
click at [578, 102] on span "Restaurants management" at bounding box center [660, 93] width 164 height 22
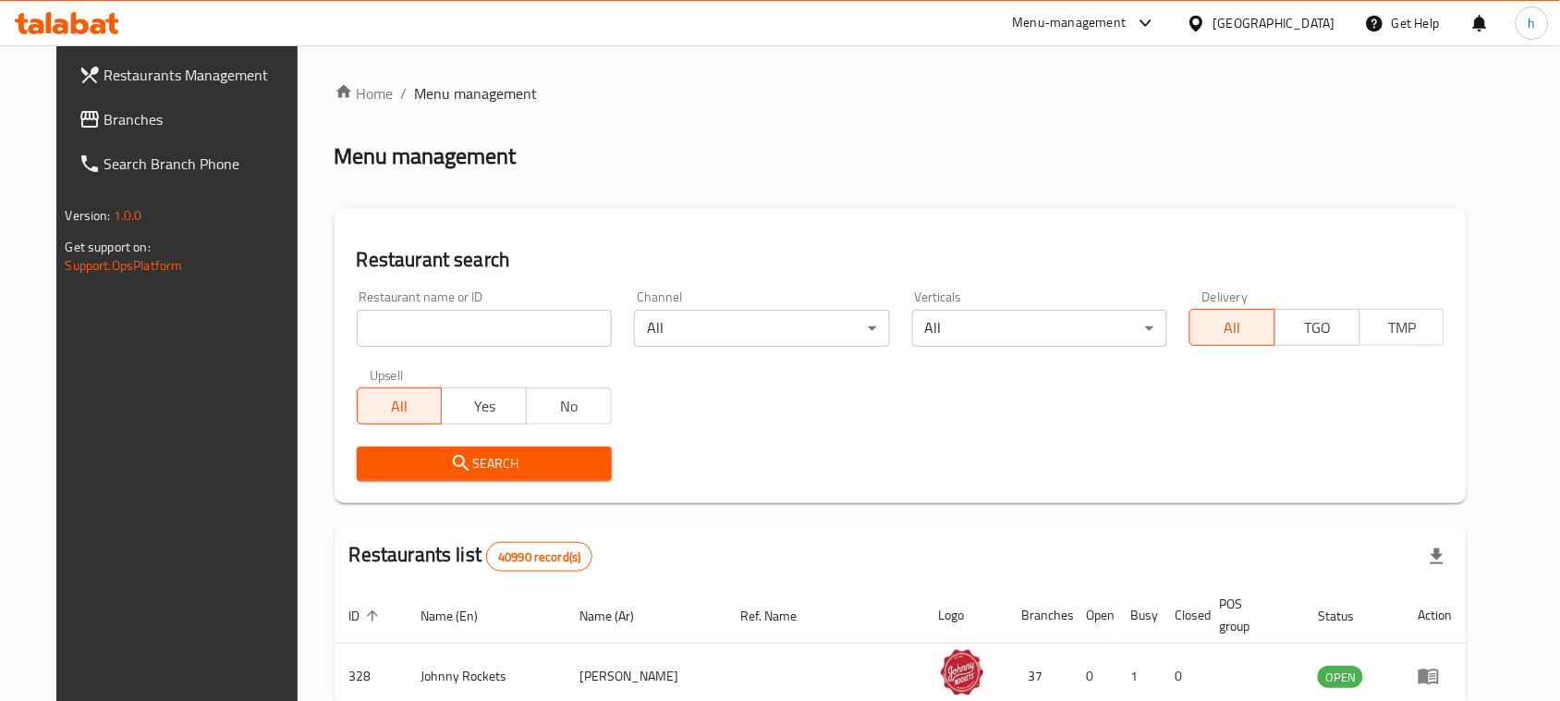
click at [458, 326] on input "search" at bounding box center [484, 328] width 255 height 37
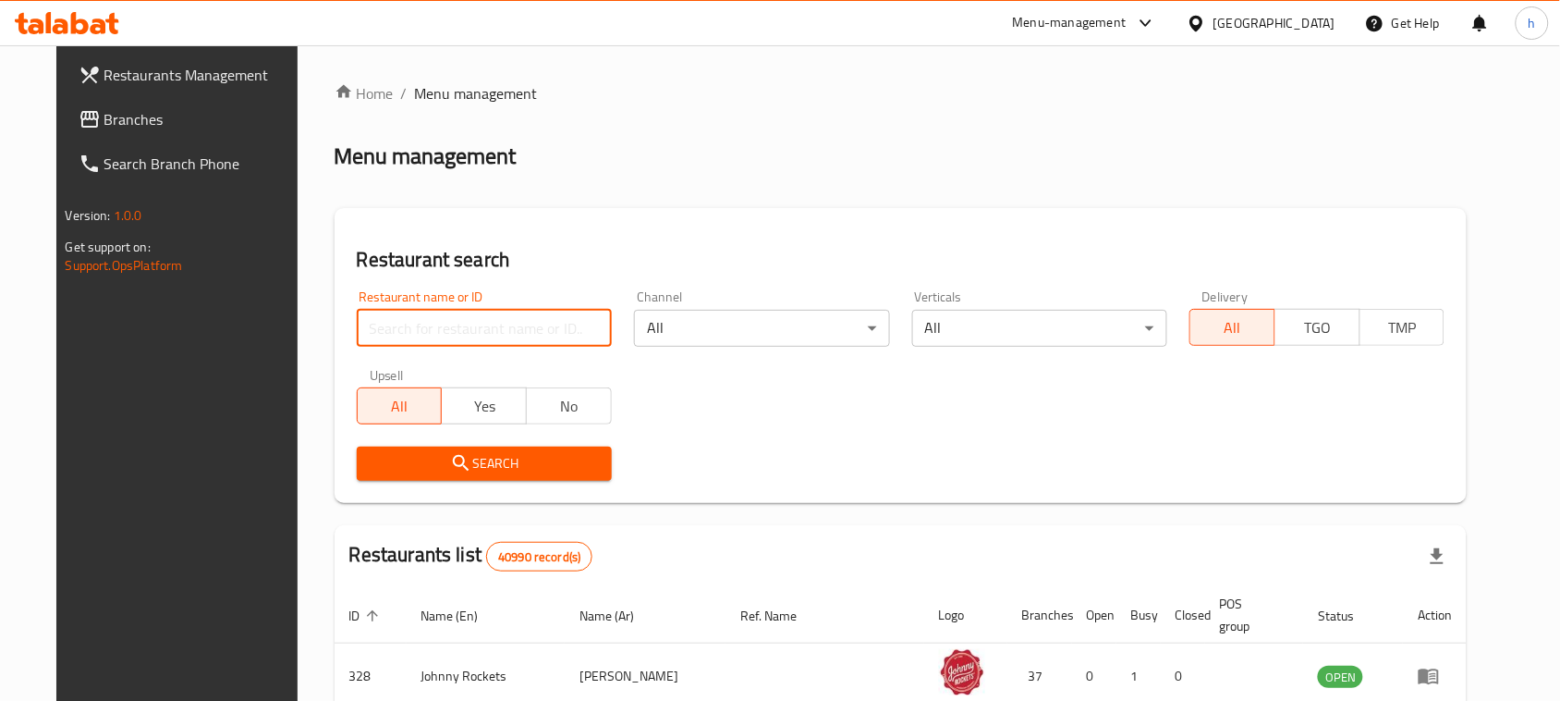
click at [458, 326] on input "search" at bounding box center [484, 328] width 255 height 37
paste input "647309"
type input "647309"
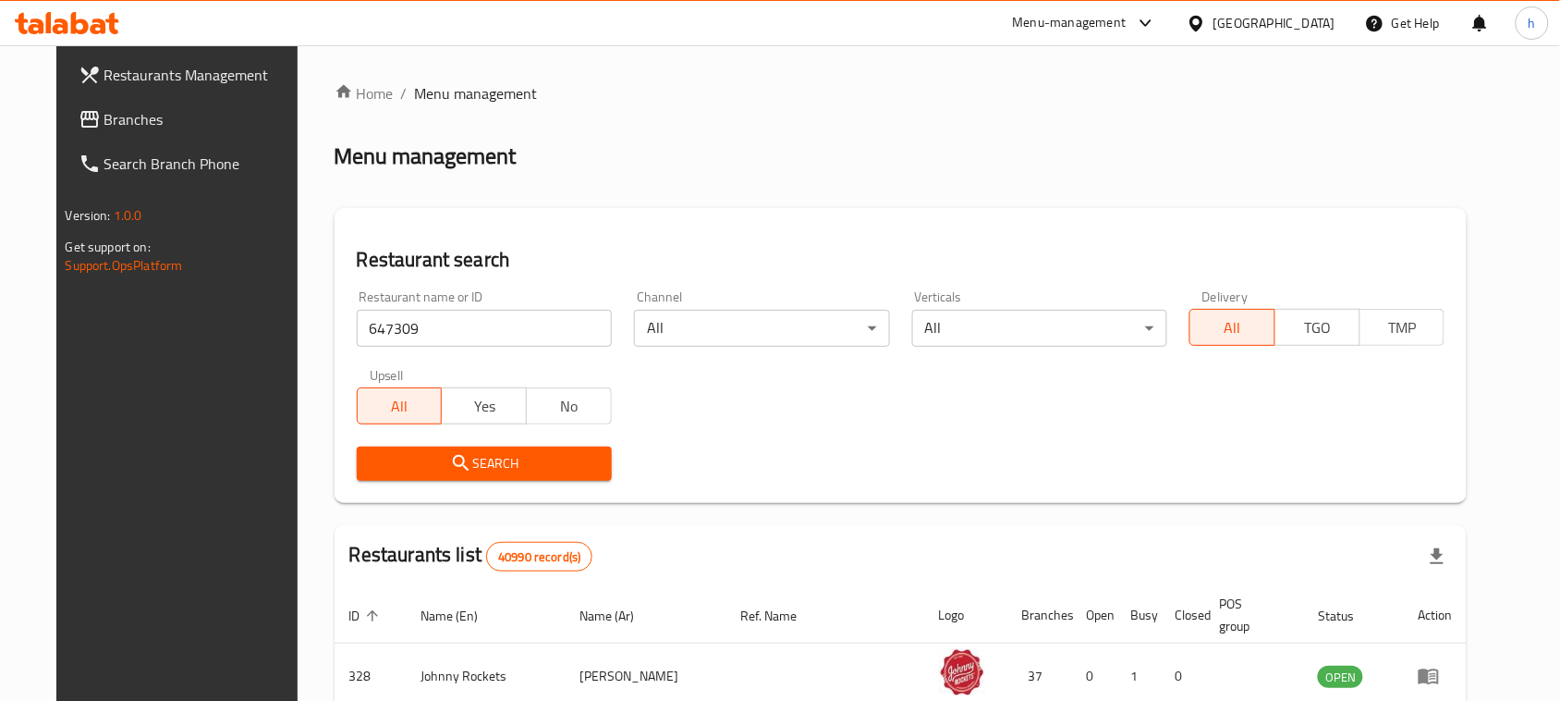
click at [450, 454] on icon "submit" at bounding box center [461, 463] width 22 height 22
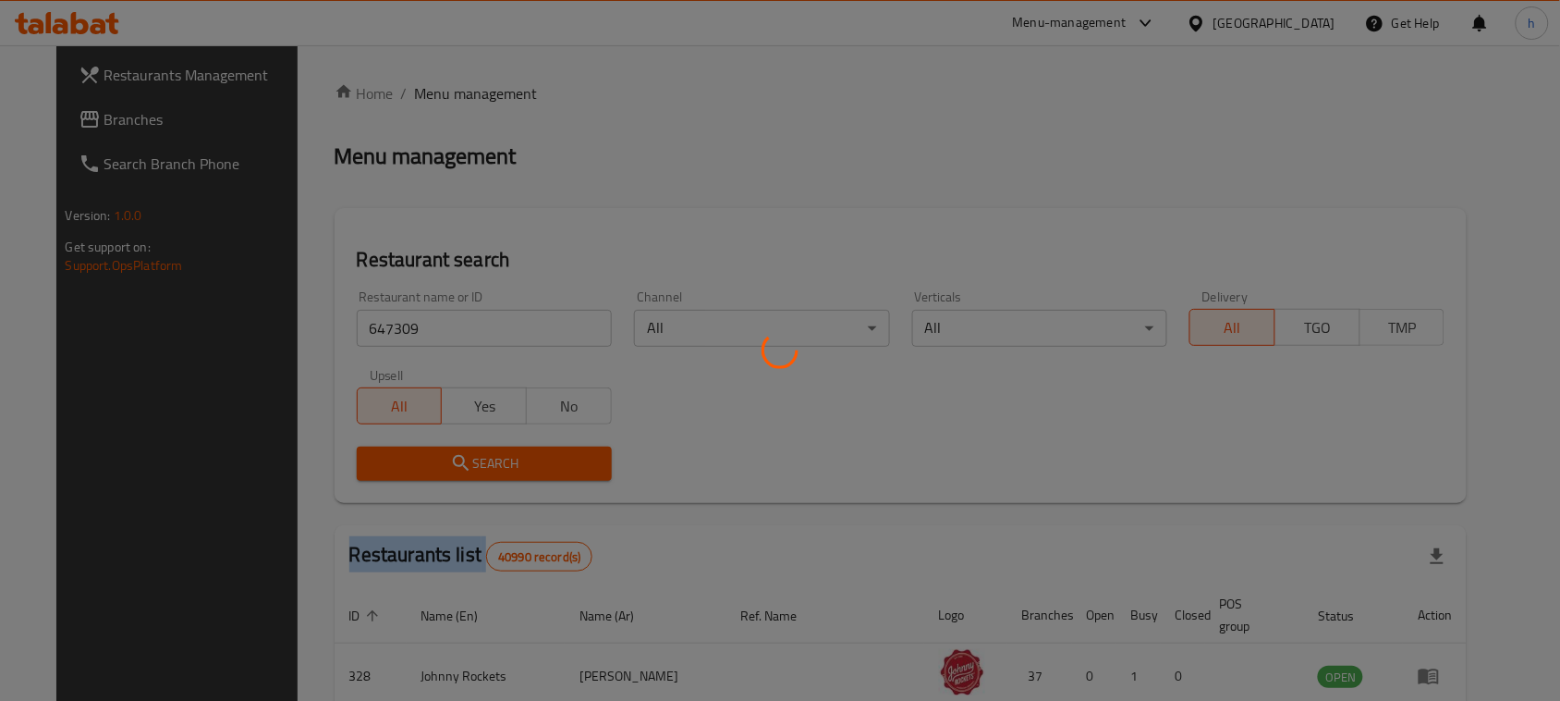
click at [433, 454] on div at bounding box center [780, 350] width 1560 height 701
click at [434, 454] on div at bounding box center [780, 350] width 1560 height 701
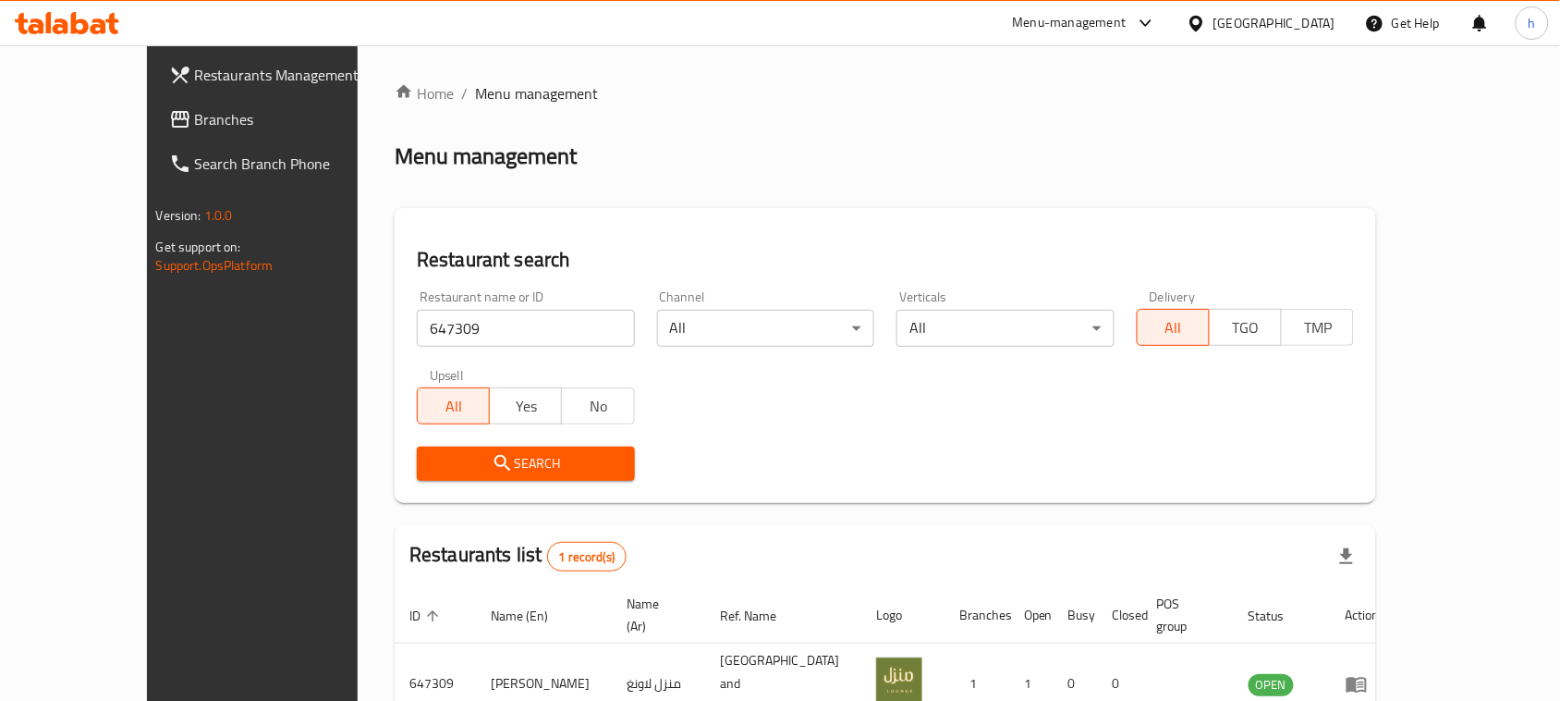
click at [1263, 23] on div "[GEOGRAPHIC_DATA]" at bounding box center [1275, 23] width 122 height 20
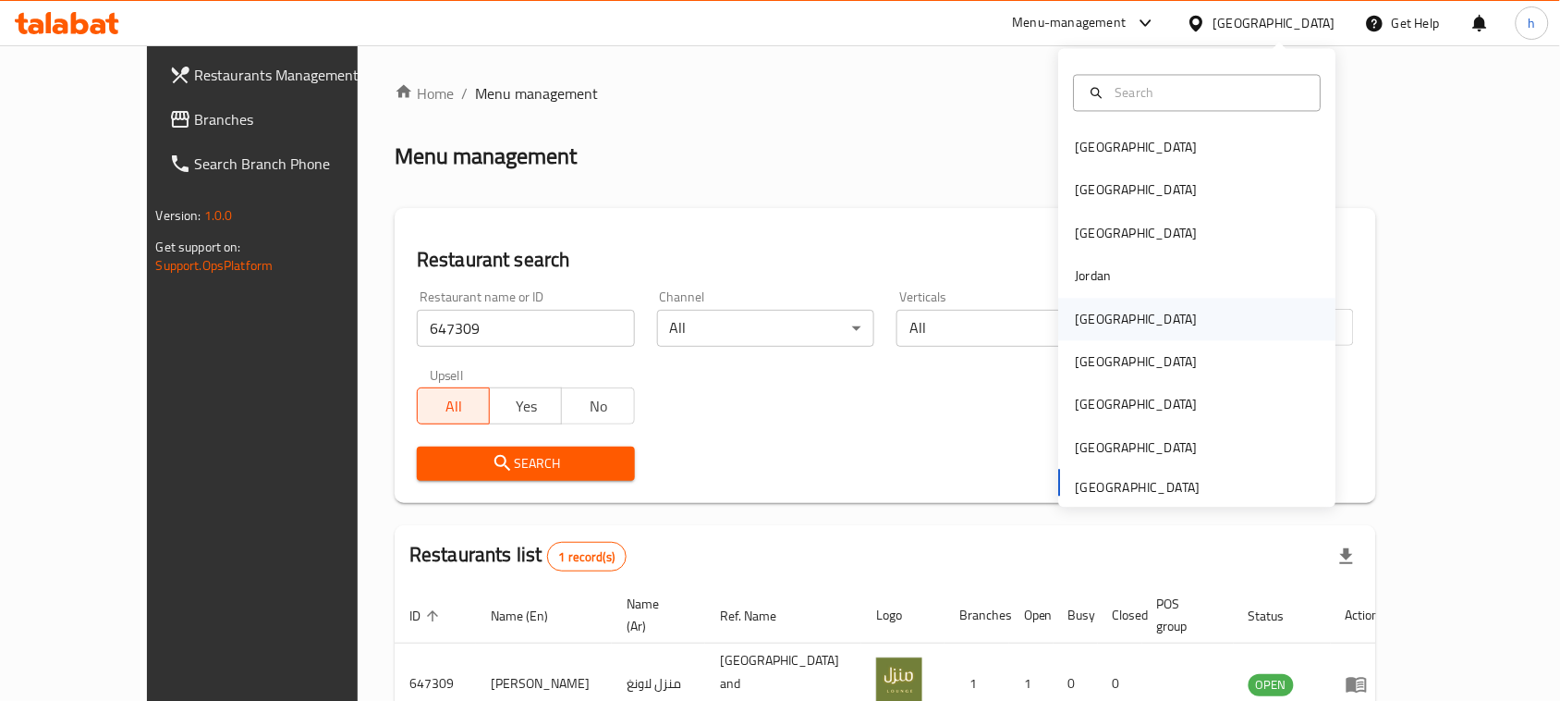
click at [1077, 322] on div "[GEOGRAPHIC_DATA]" at bounding box center [1137, 319] width 122 height 20
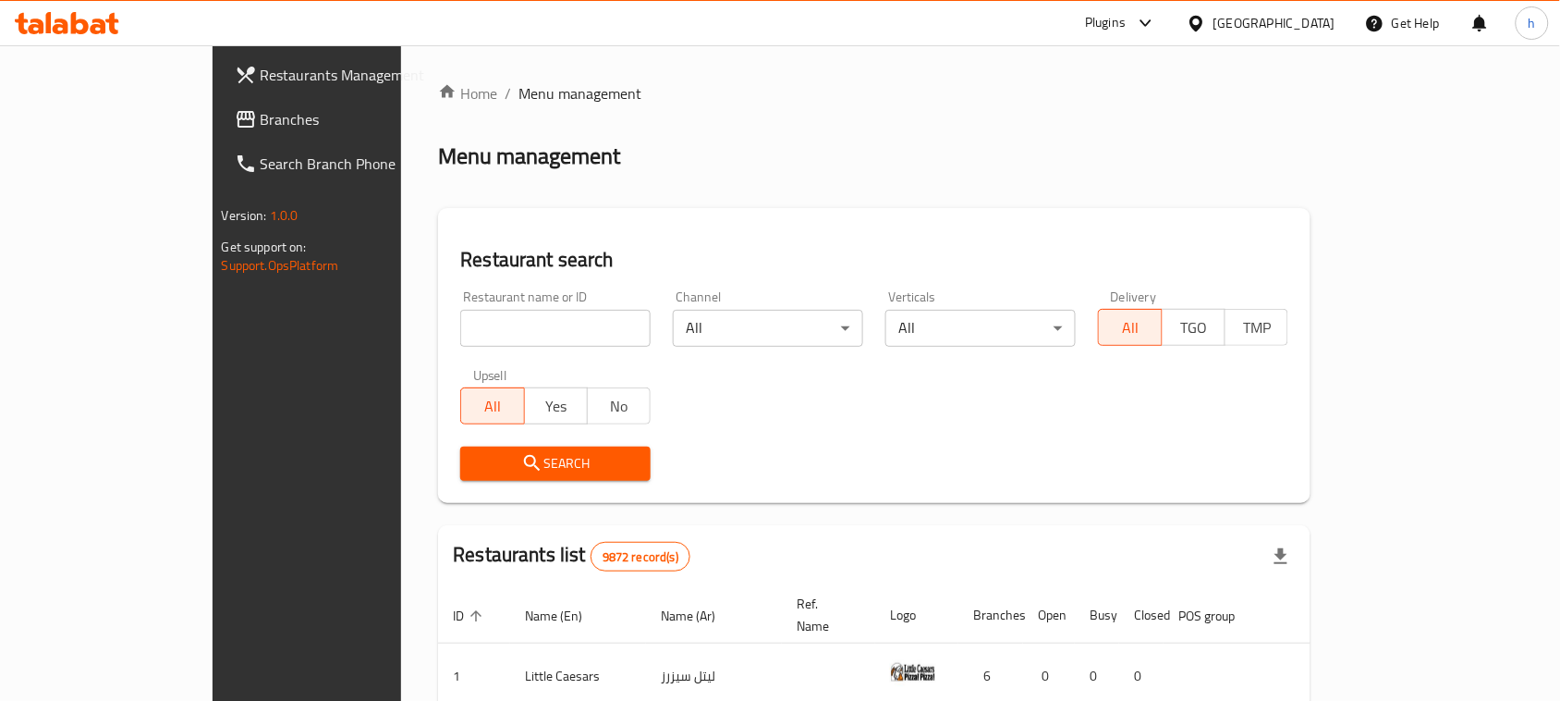
click at [67, 120] on div at bounding box center [780, 350] width 1560 height 701
click at [213, 120] on div "Restaurants Management Branches Search Branch Phone Version: 1.0.0 Get support …" at bounding box center [781, 647] width 1136 height 1205
drag, startPoint x: 67, startPoint y: 120, endPoint x: 54, endPoint y: 123, distance: 14.1
click at [261, 120] on span "Branches" at bounding box center [360, 119] width 198 height 22
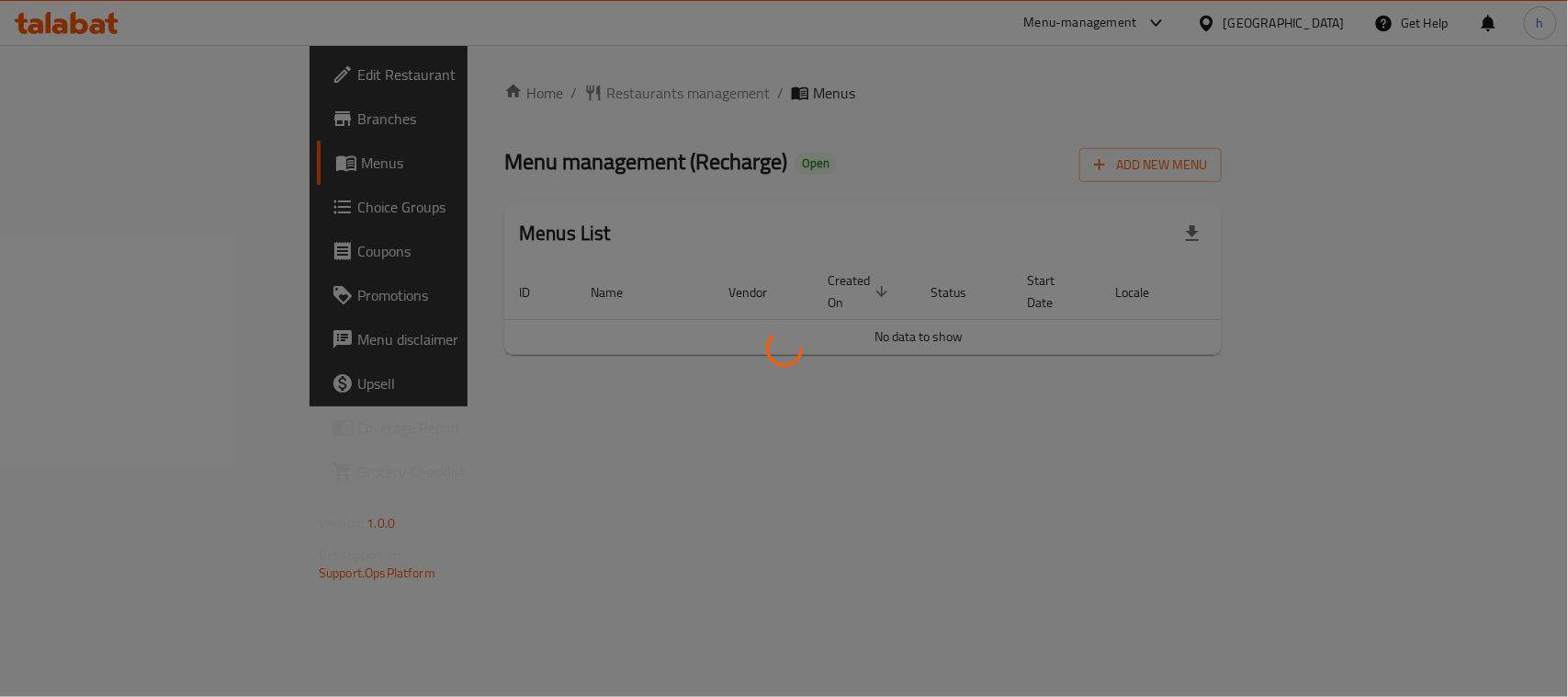
click at [505, 90] on div "Home / Restaurants management / Menus Menu management ( Recharge ) Open Add New…" at bounding box center [863, 225] width 717 height 287
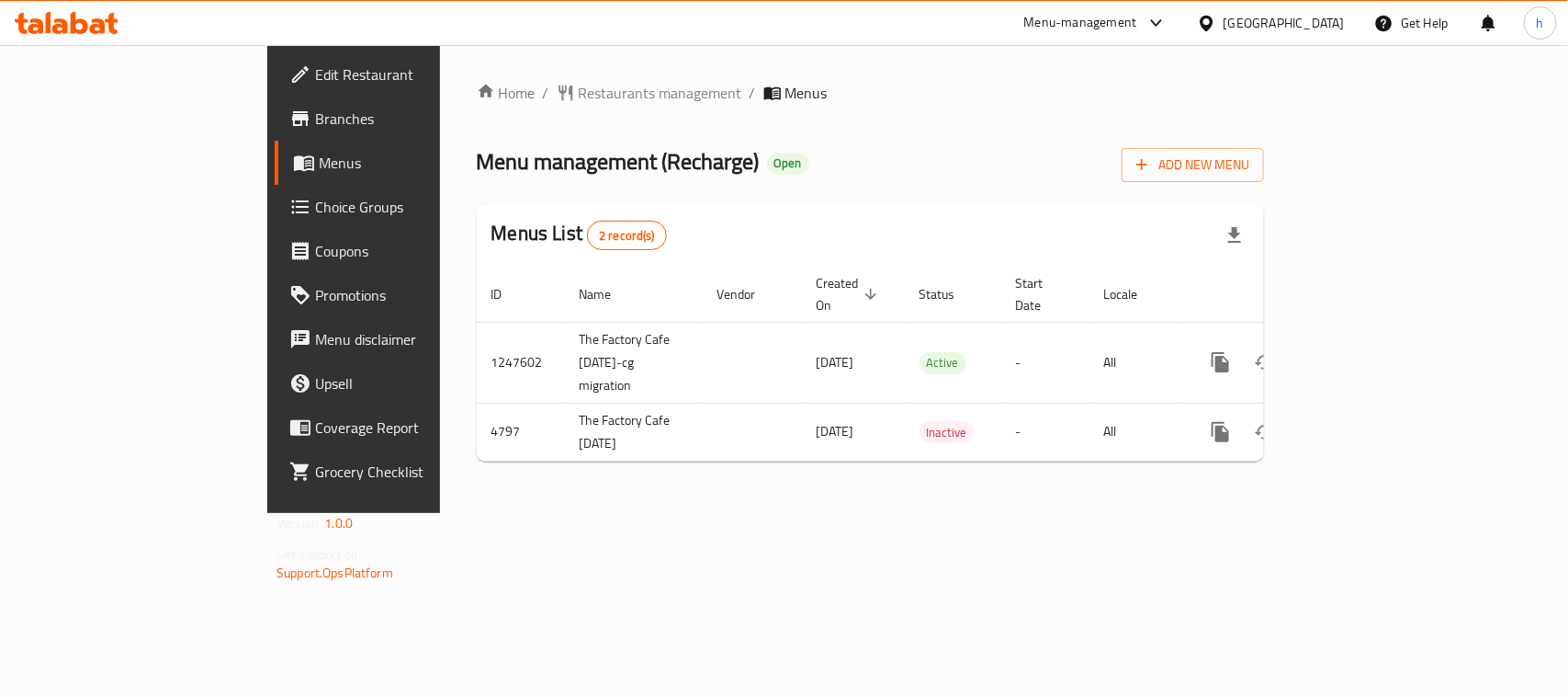
click at [578, 90] on span "Restaurants management" at bounding box center [660, 92] width 164 height 22
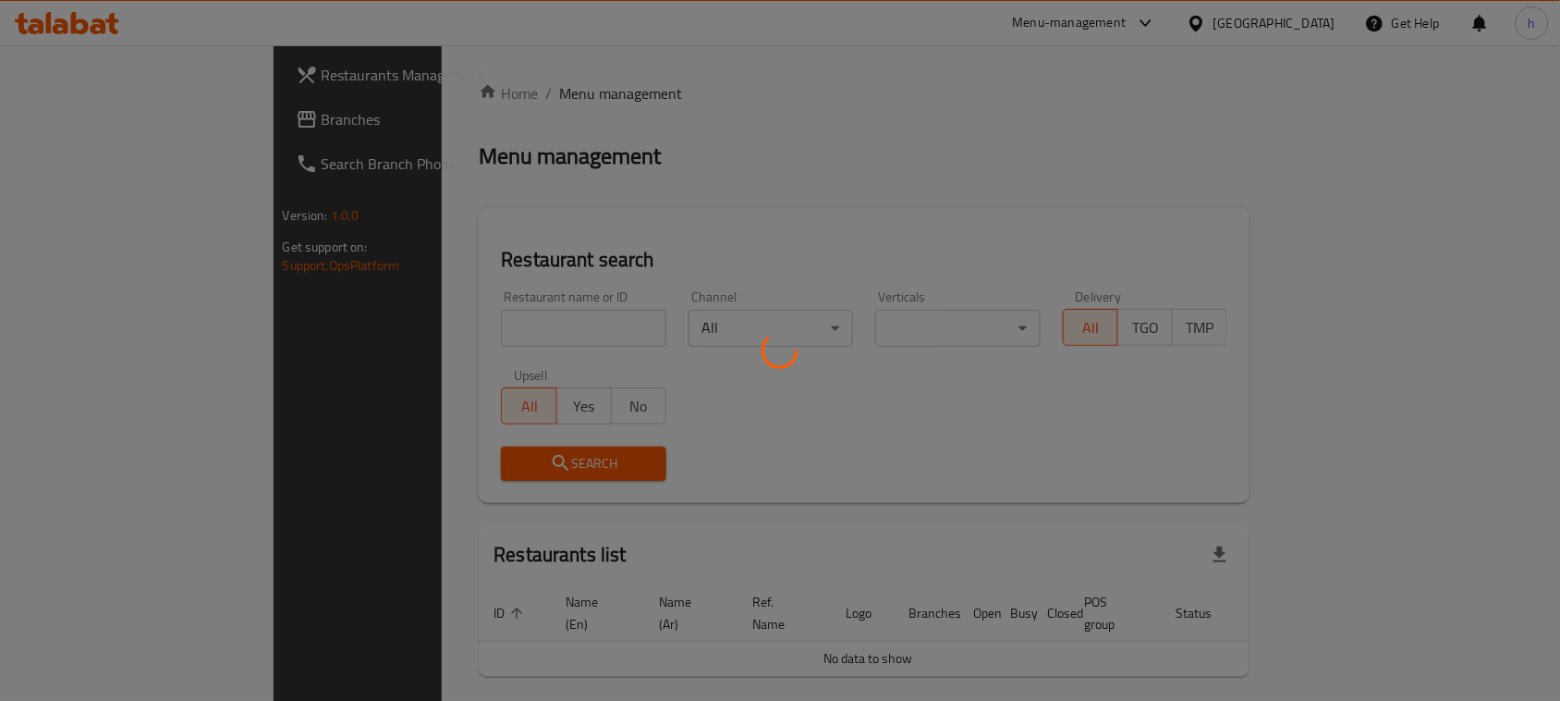
click at [479, 91] on div at bounding box center [780, 350] width 1560 height 701
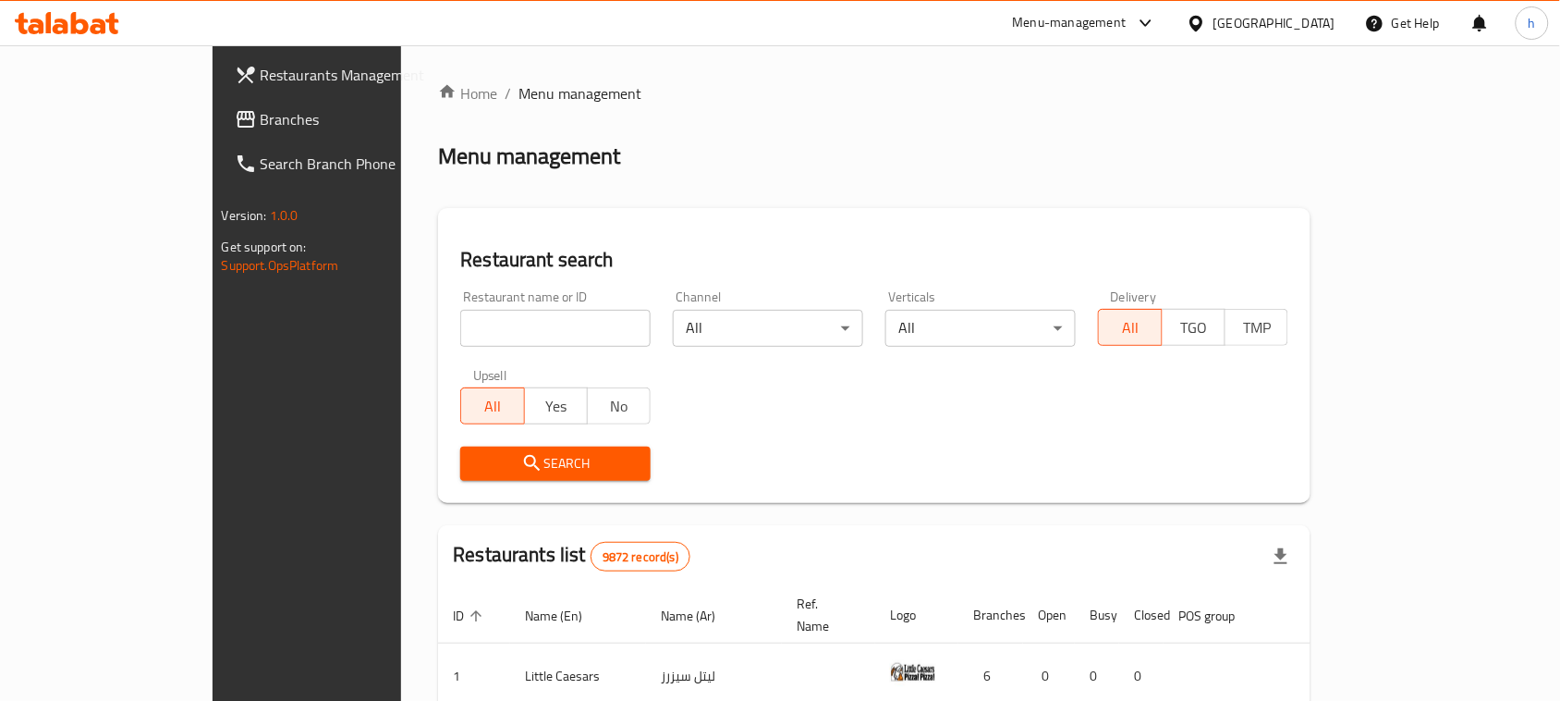
click at [418, 324] on div at bounding box center [780, 350] width 1560 height 701
click at [438, 324] on div "Home / Menu management Menu management Restaurant search Restaurant name or ID …" at bounding box center [874, 647] width 873 height 1131
click at [460, 324] on input "search" at bounding box center [555, 328] width 190 height 37
paste input "3027"
type input "3027"
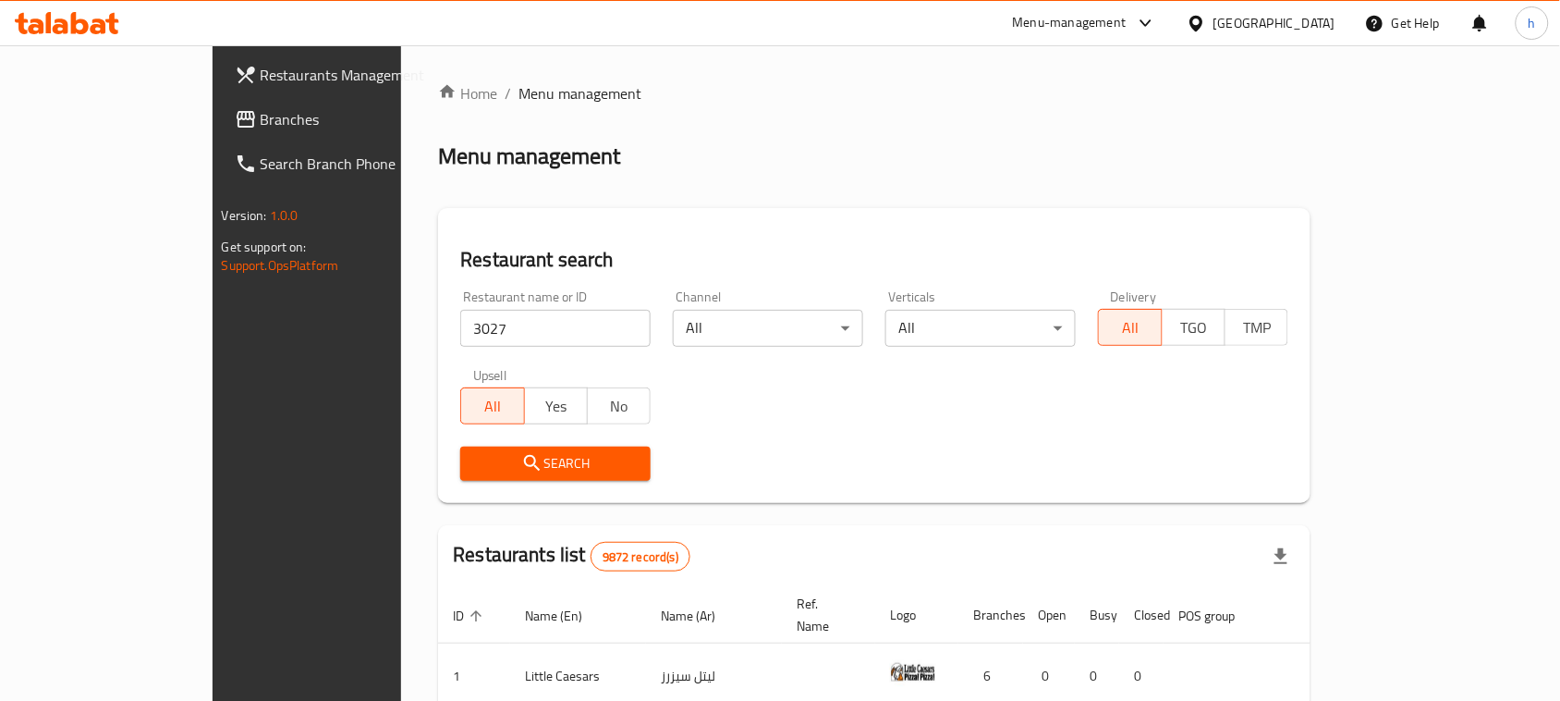
click at [475, 459] on span "Search" at bounding box center [555, 463] width 161 height 23
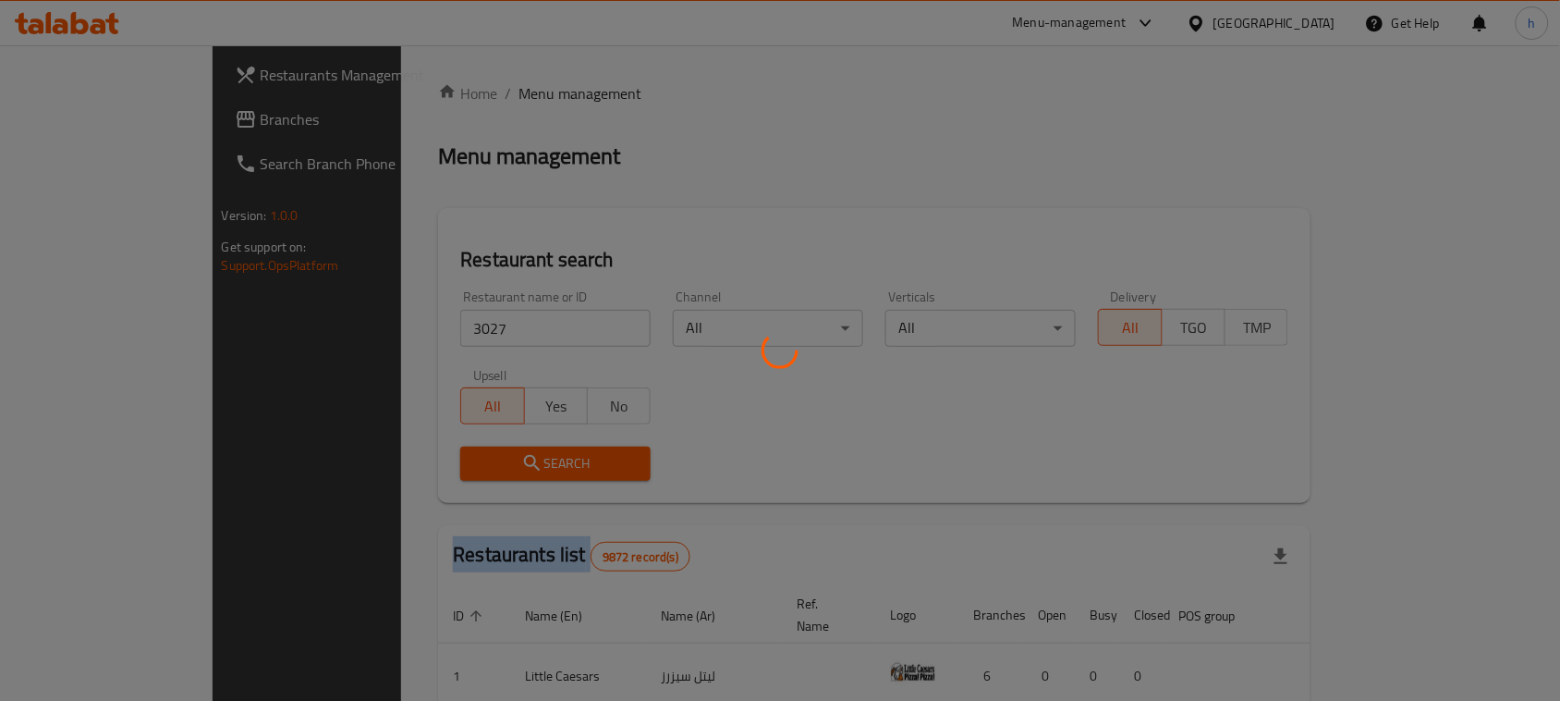
click at [418, 459] on div at bounding box center [780, 350] width 1560 height 701
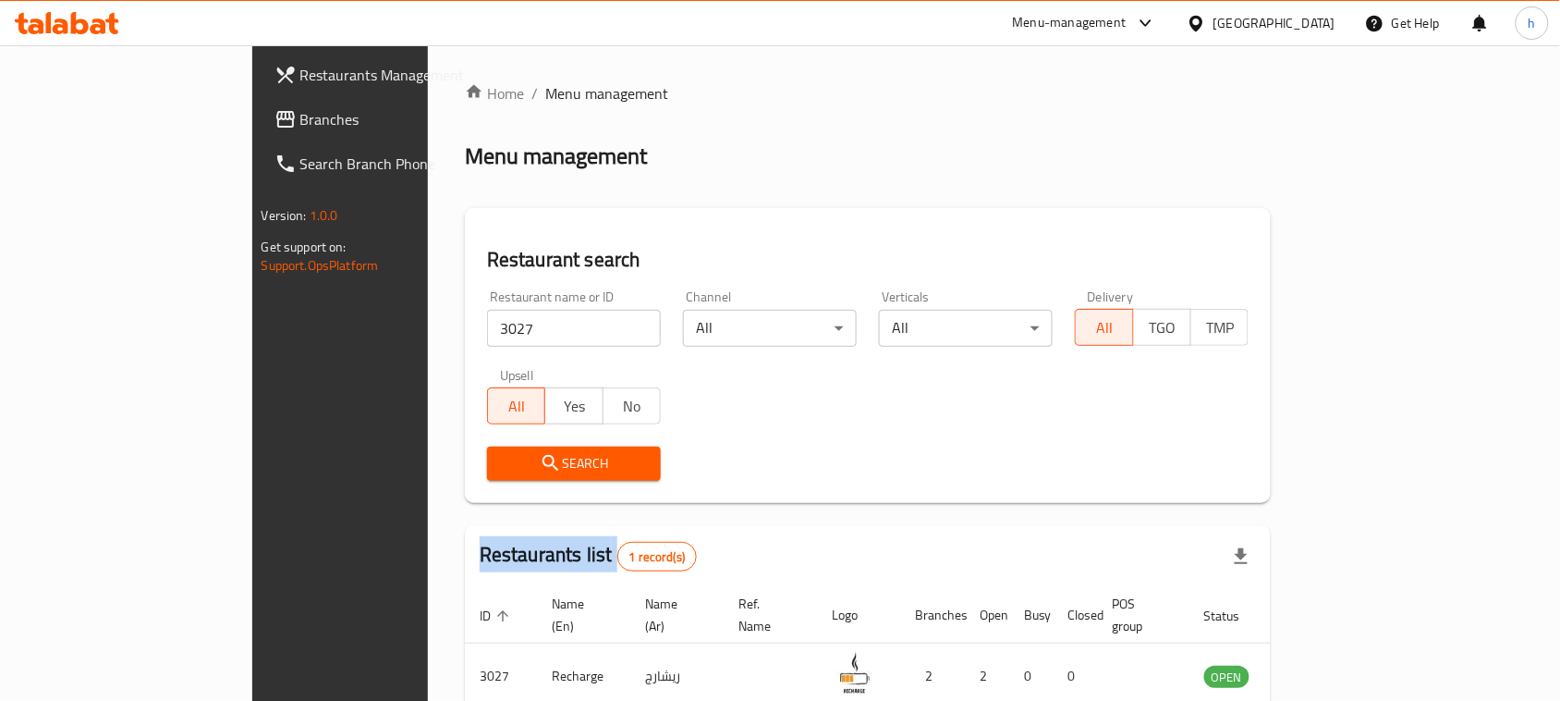
scroll to position [88, 0]
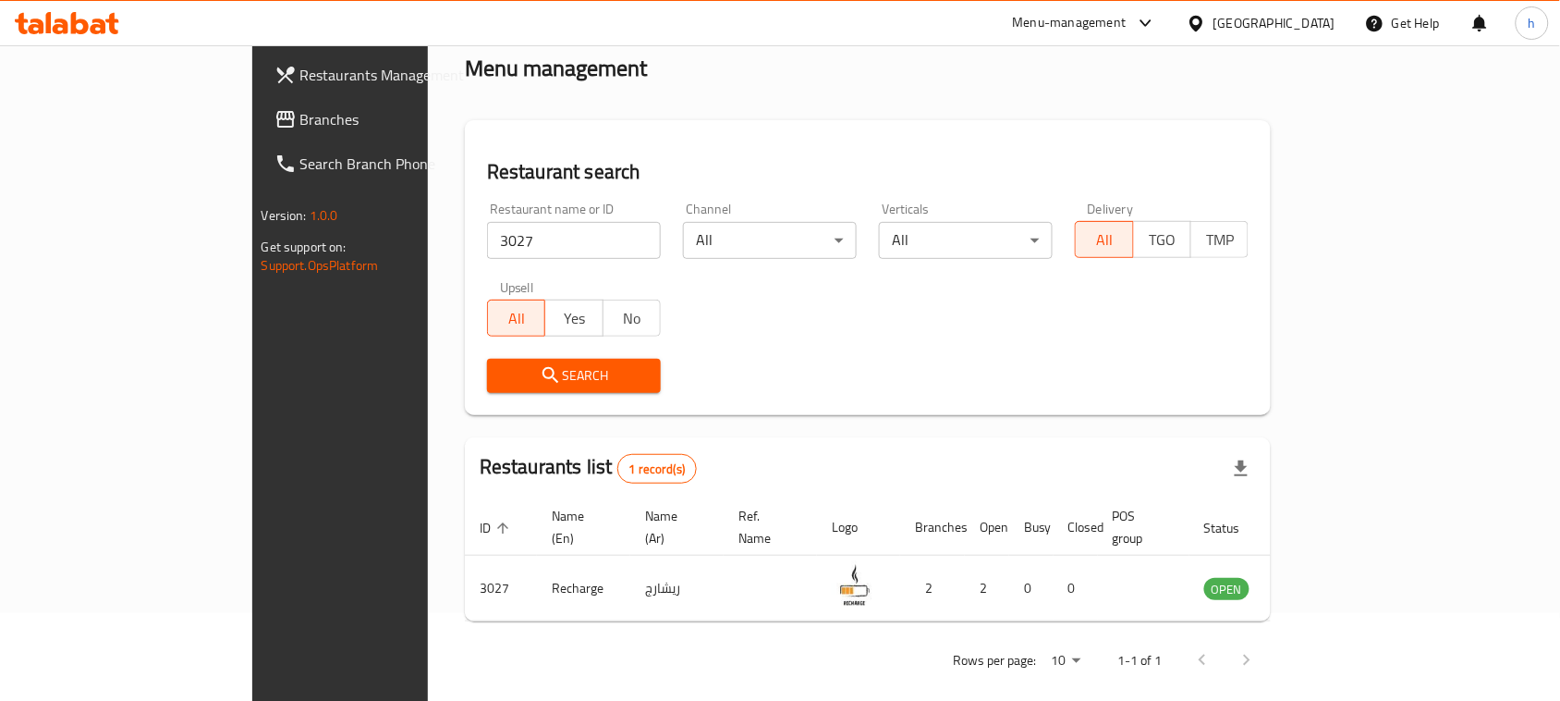
drag, startPoint x: 1336, startPoint y: 25, endPoint x: 1329, endPoint y: 34, distance: 11.3
click at [1336, 25] on div "[GEOGRAPHIC_DATA]" at bounding box center [1275, 23] width 122 height 20
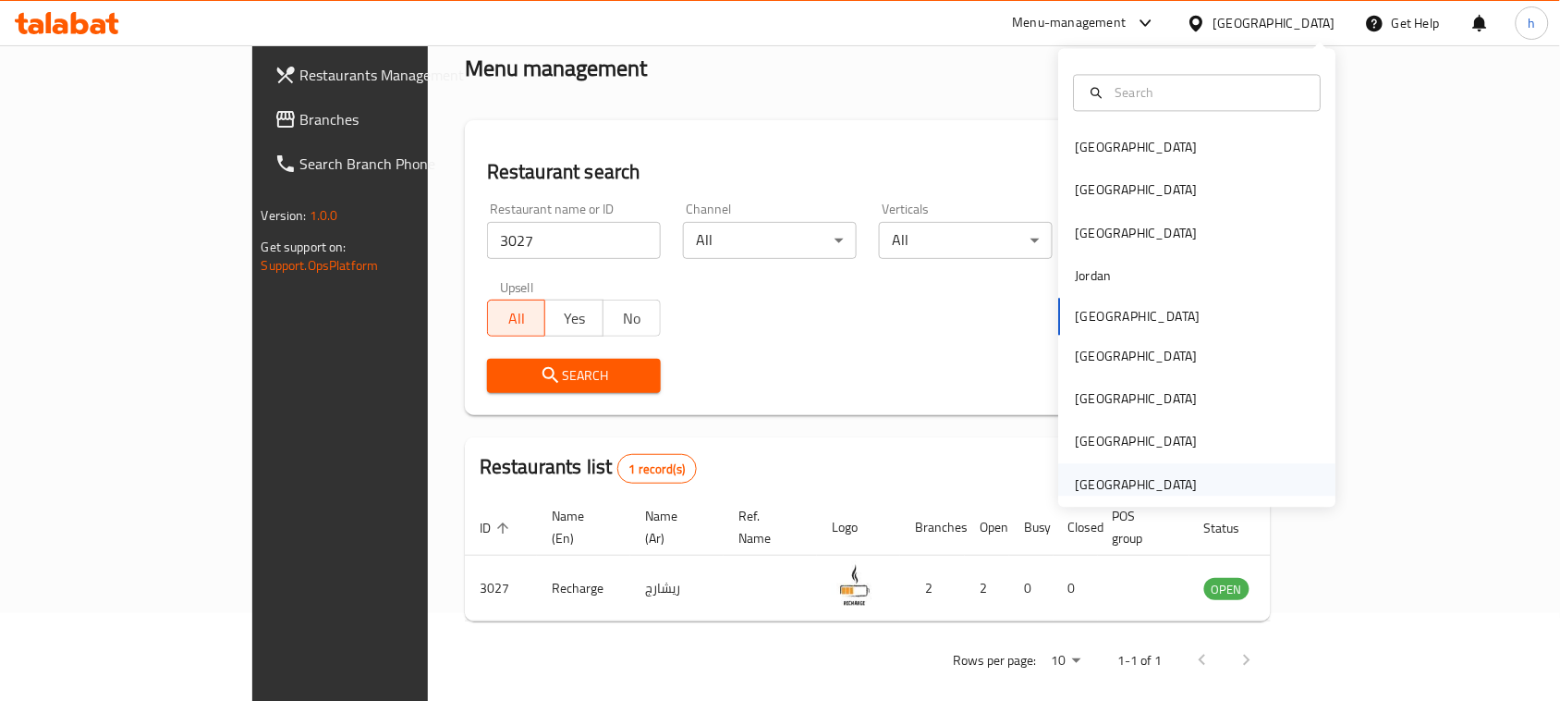
click at [1079, 483] on div "[GEOGRAPHIC_DATA]" at bounding box center [1137, 484] width 122 height 20
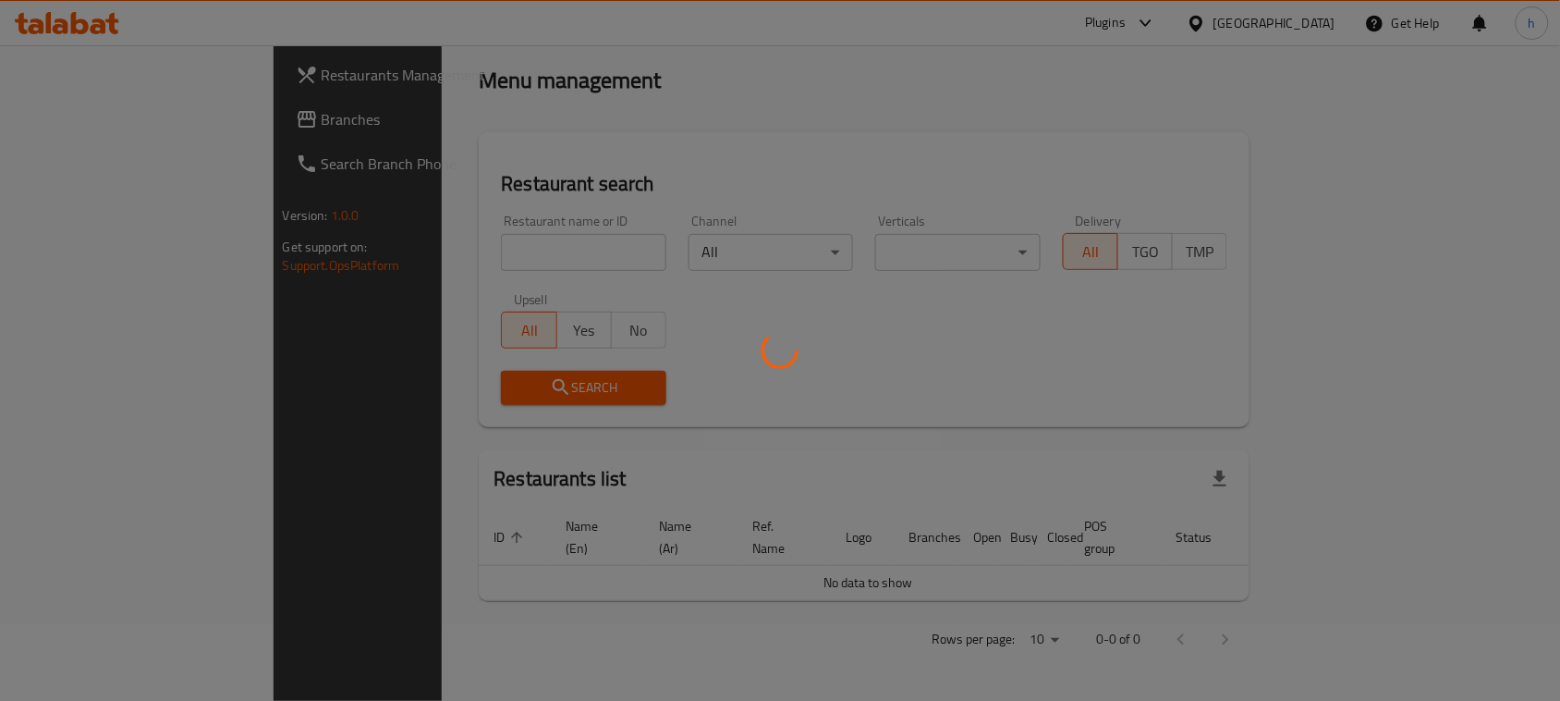
scroll to position [54, 0]
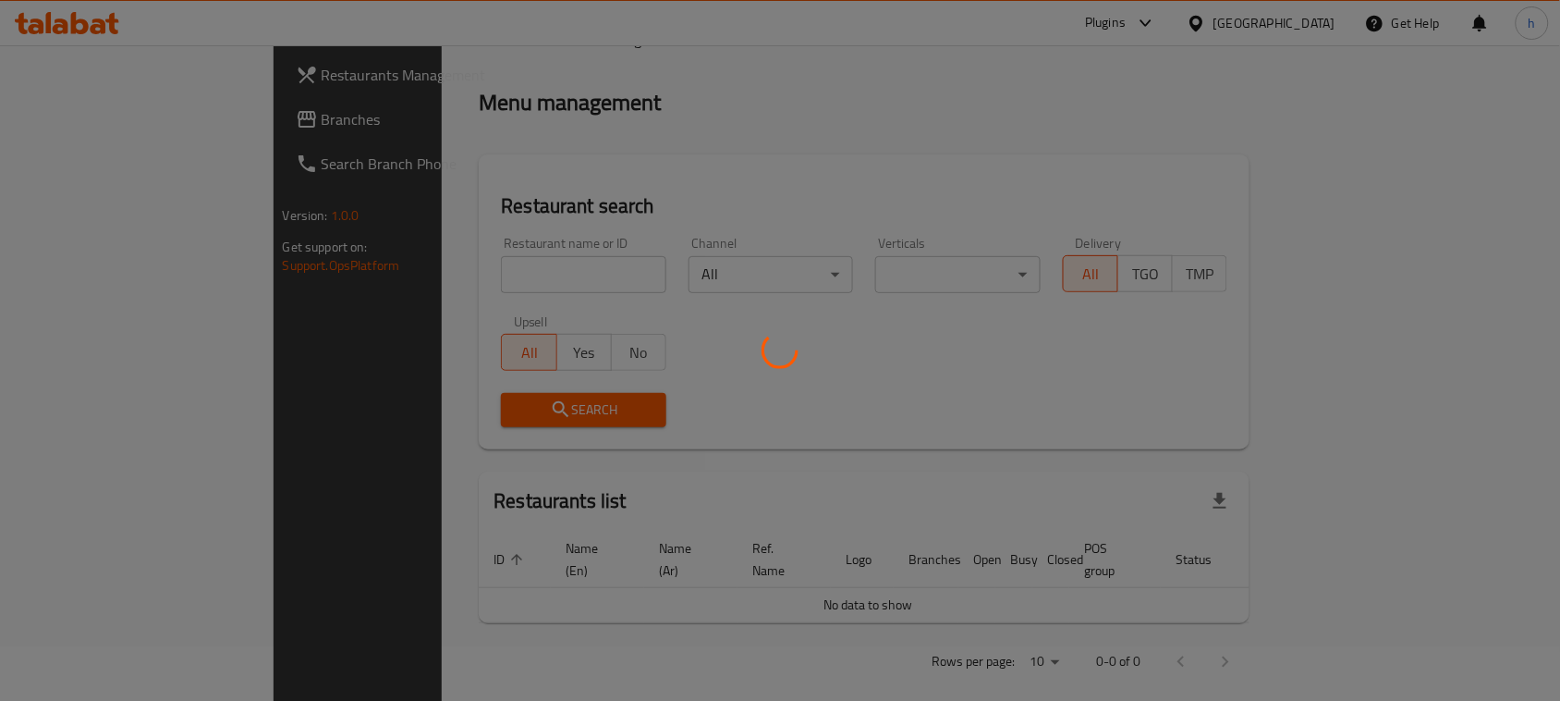
click at [70, 116] on div at bounding box center [780, 350] width 1560 height 701
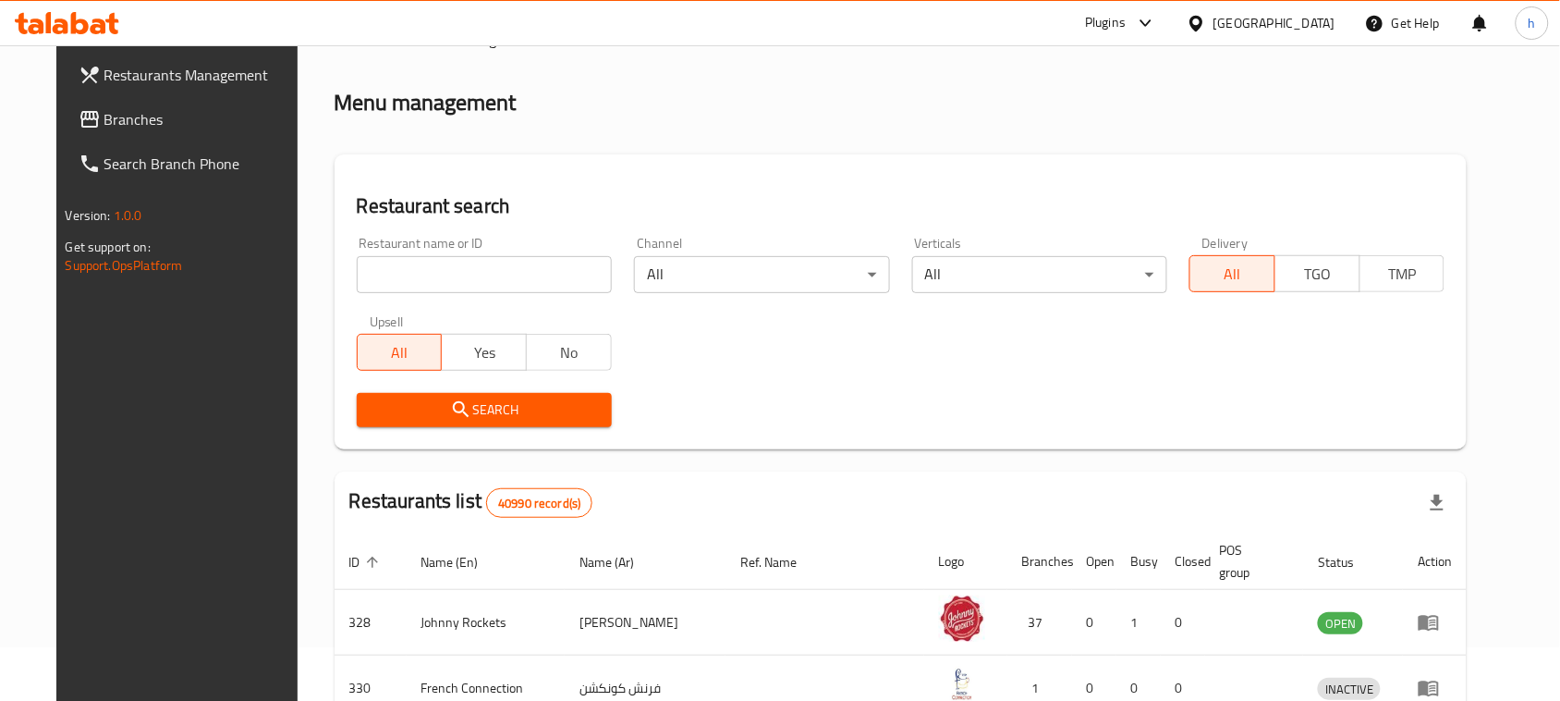
scroll to position [88, 0]
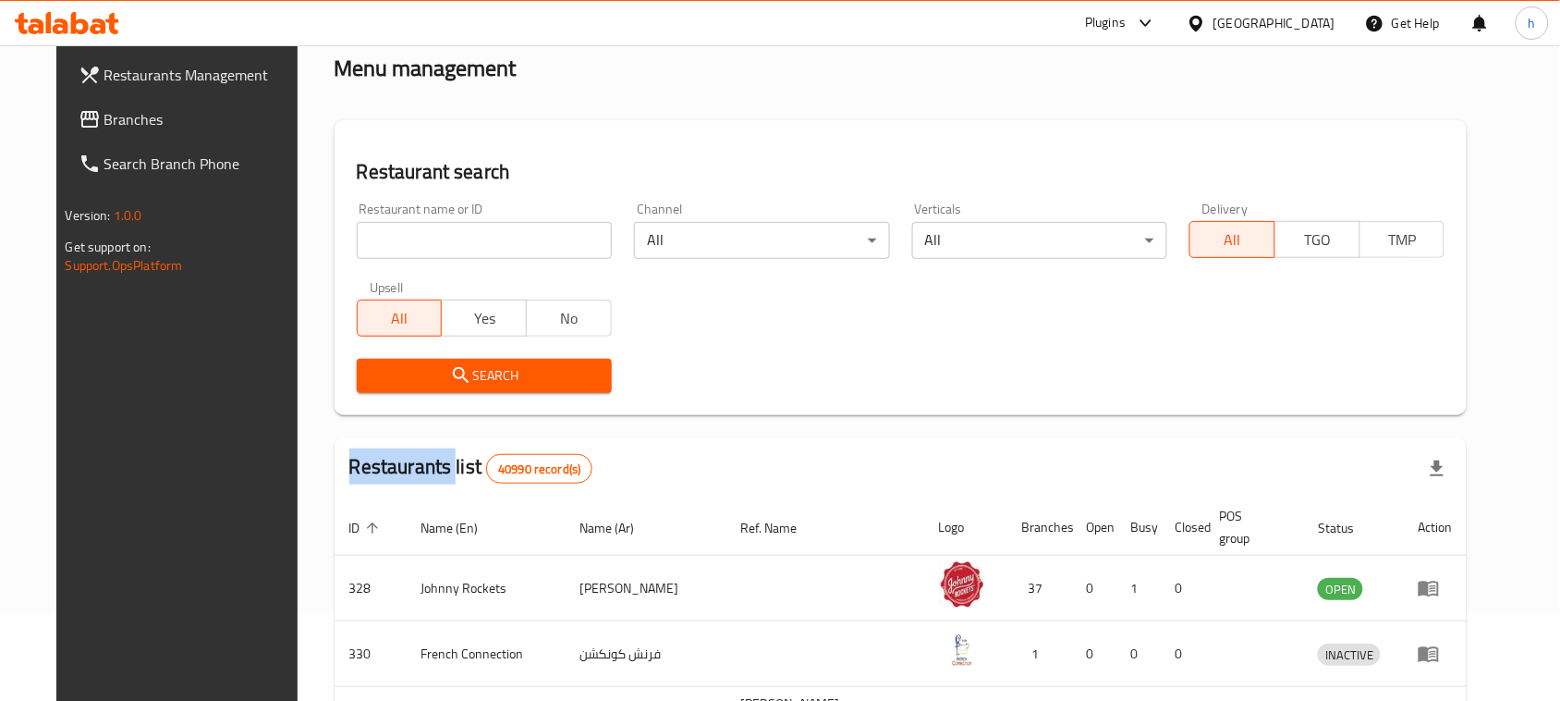
click at [70, 116] on div at bounding box center [780, 350] width 1560 height 701
click at [104, 116] on span "Branches" at bounding box center [203, 119] width 198 height 22
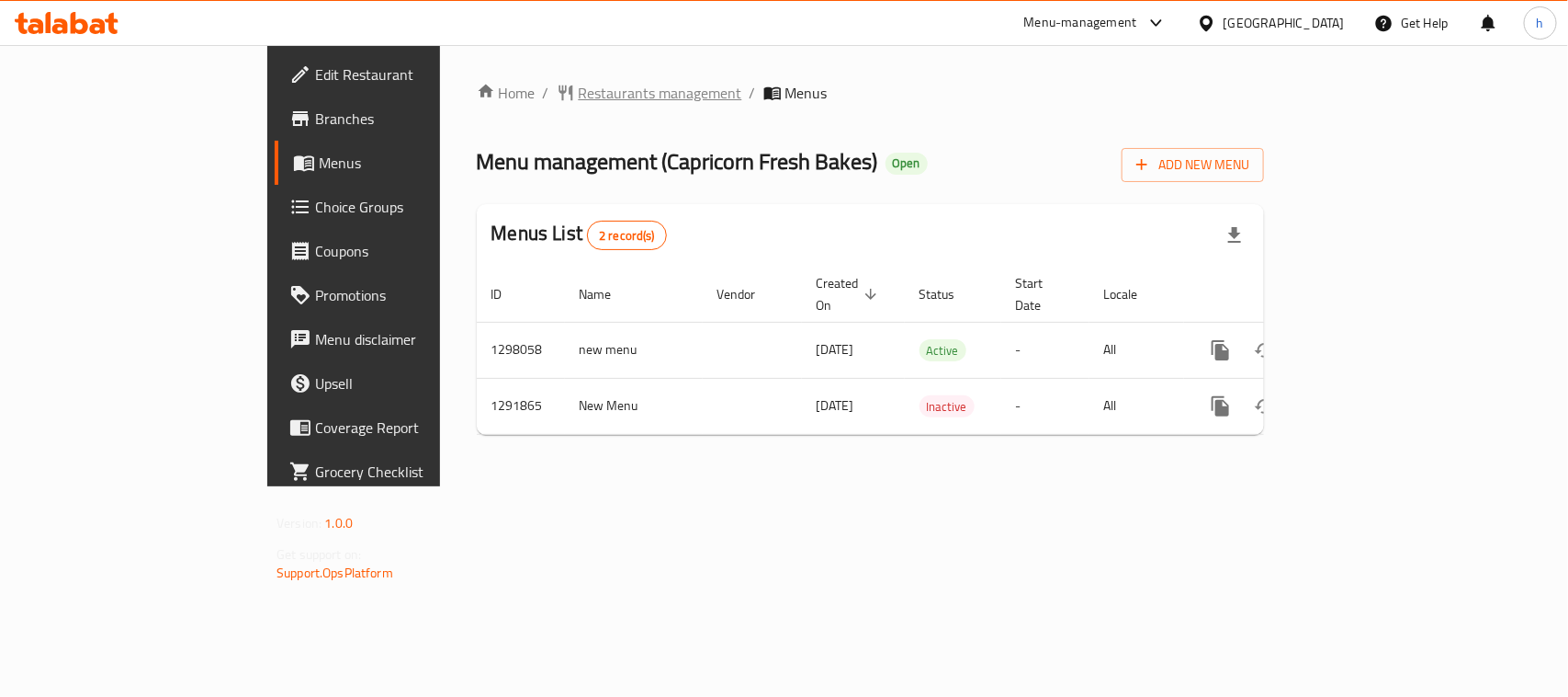
click at [578, 91] on span "Restaurants management" at bounding box center [660, 92] width 164 height 22
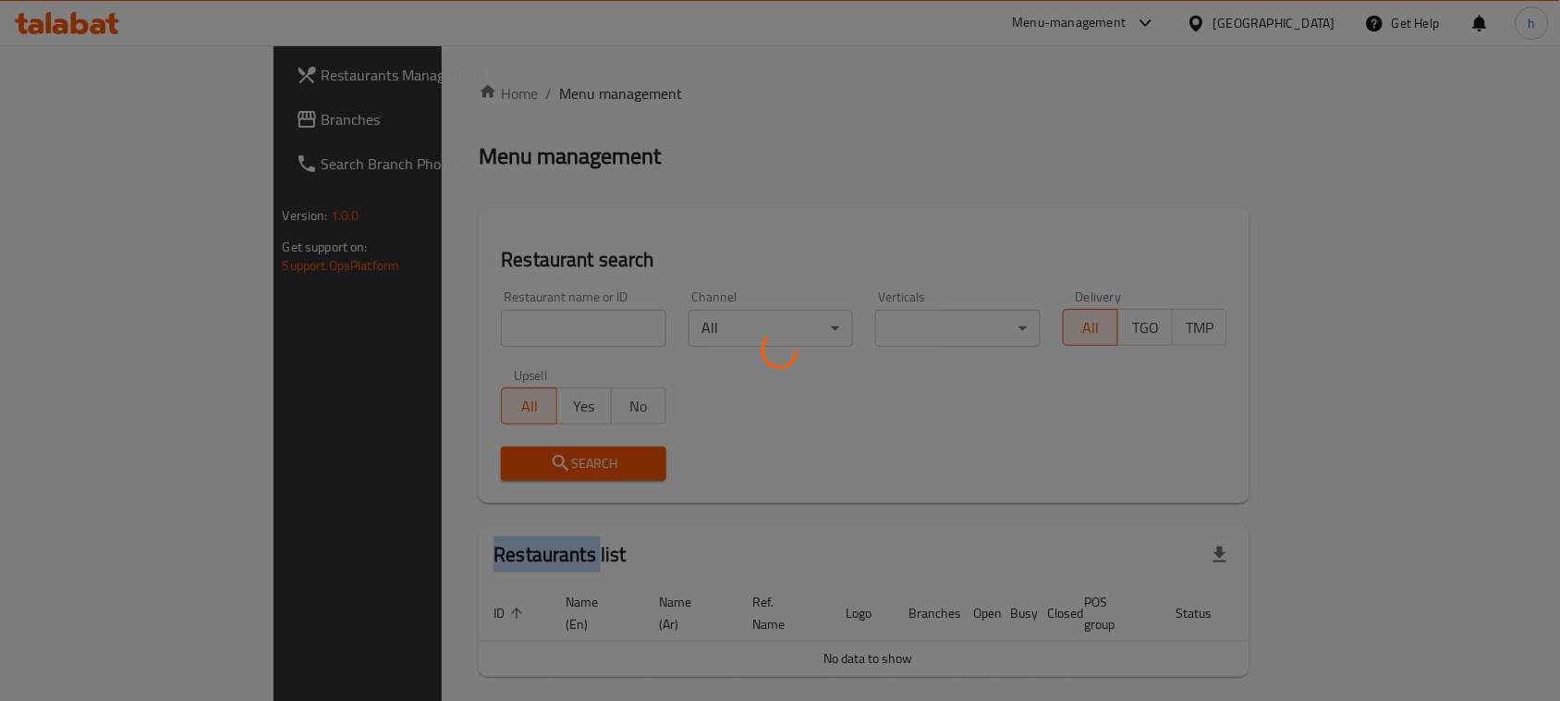
click at [495, 92] on div at bounding box center [780, 350] width 1560 height 701
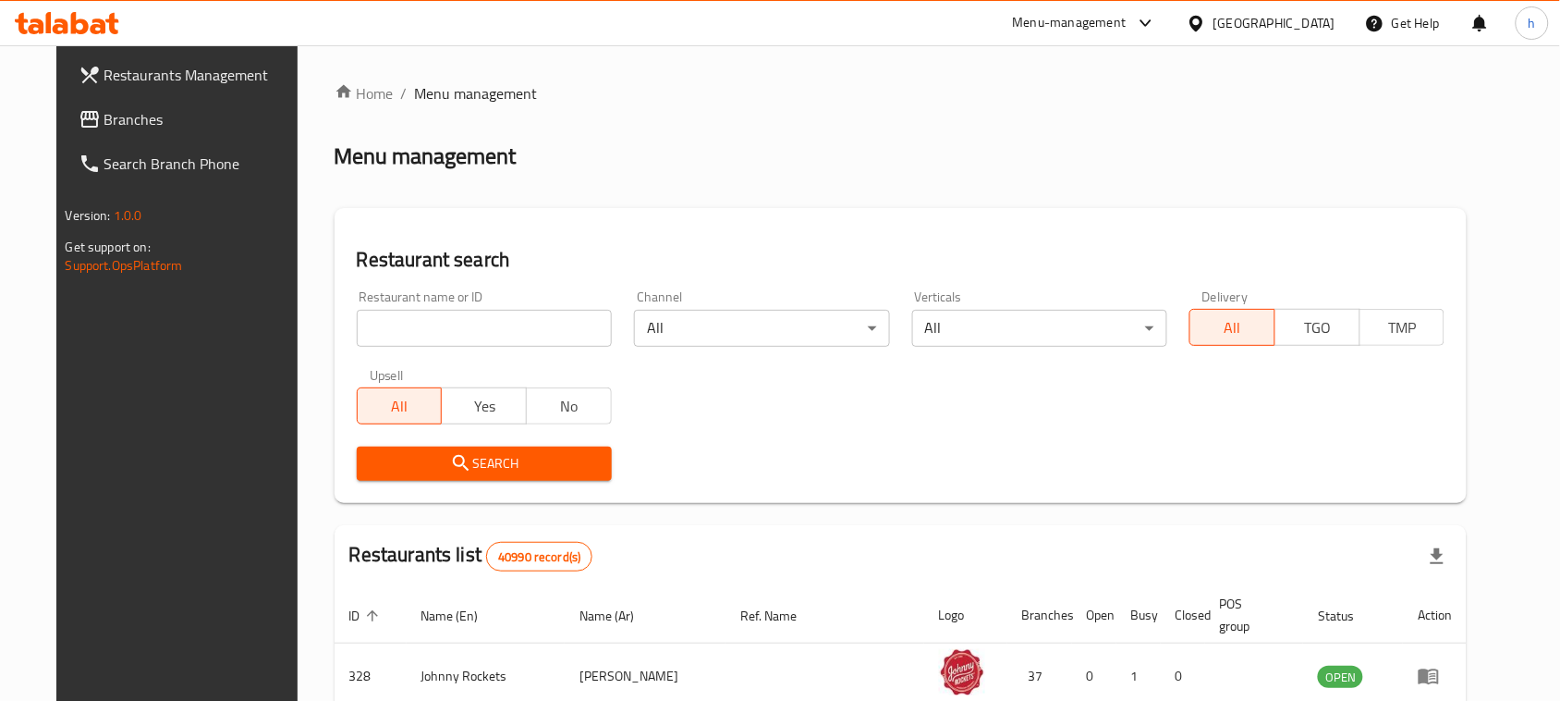
click at [422, 328] on input "search" at bounding box center [484, 328] width 255 height 37
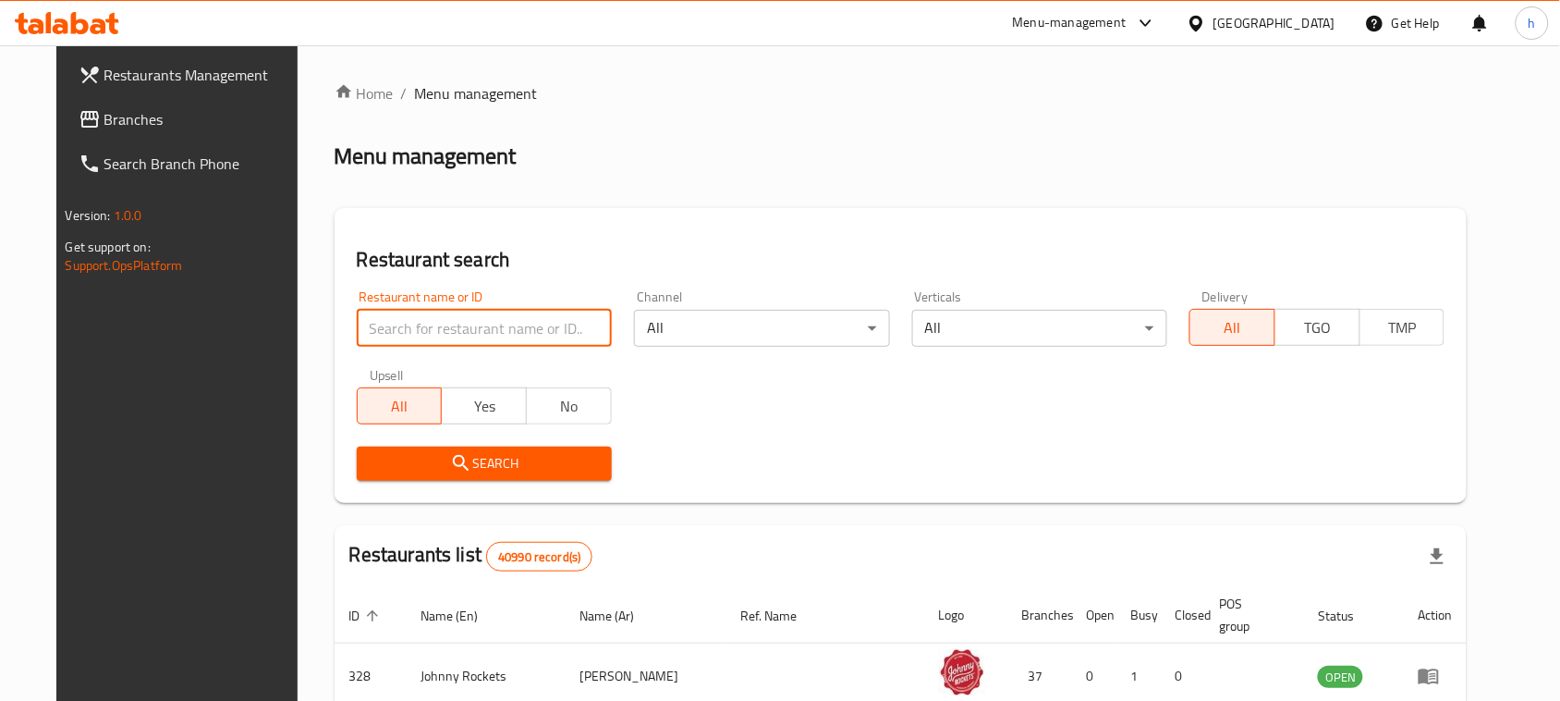
click at [422, 328] on input "search" at bounding box center [484, 328] width 255 height 37
paste input "698362"
type input "698362"
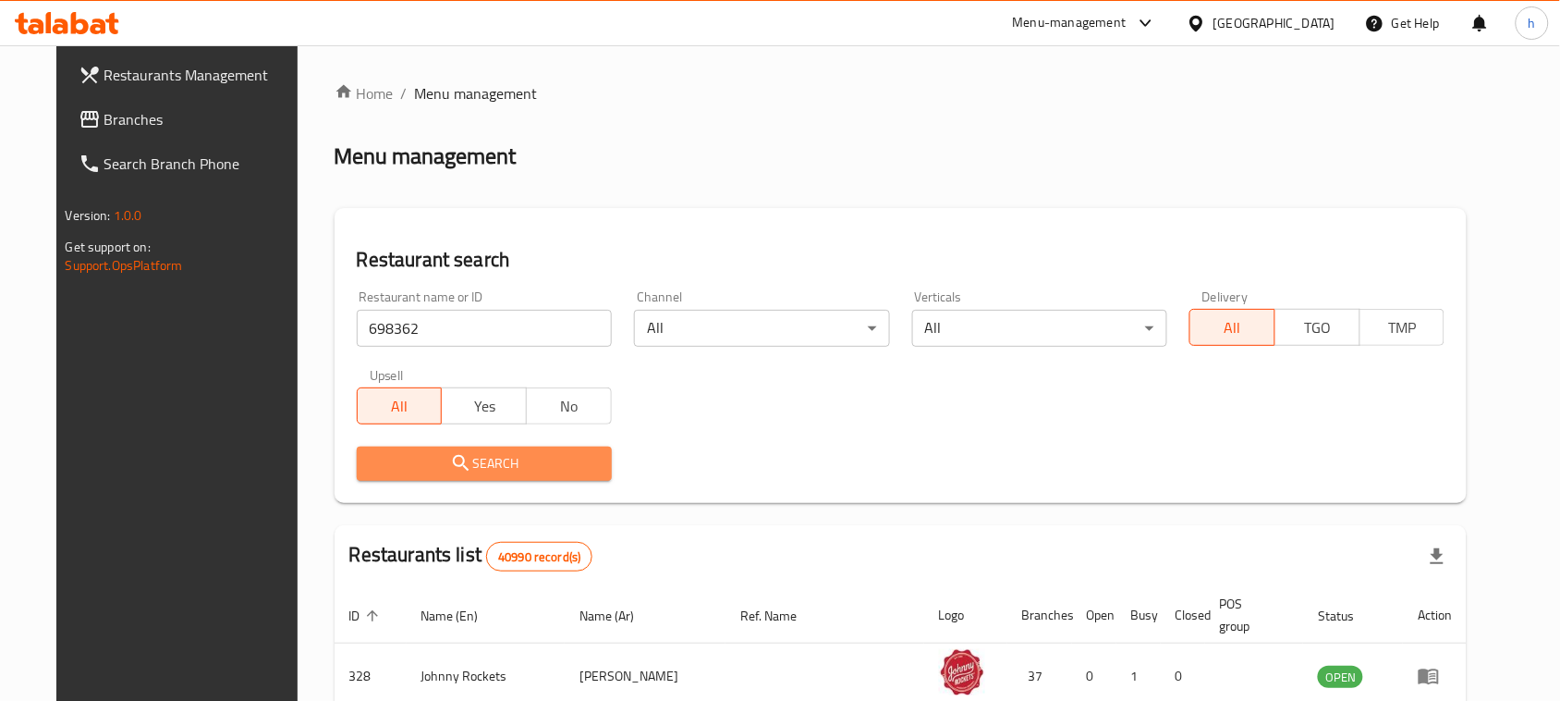
click at [446, 450] on button "Search" at bounding box center [484, 464] width 255 height 34
click at [446, 450] on div at bounding box center [780, 350] width 1560 height 701
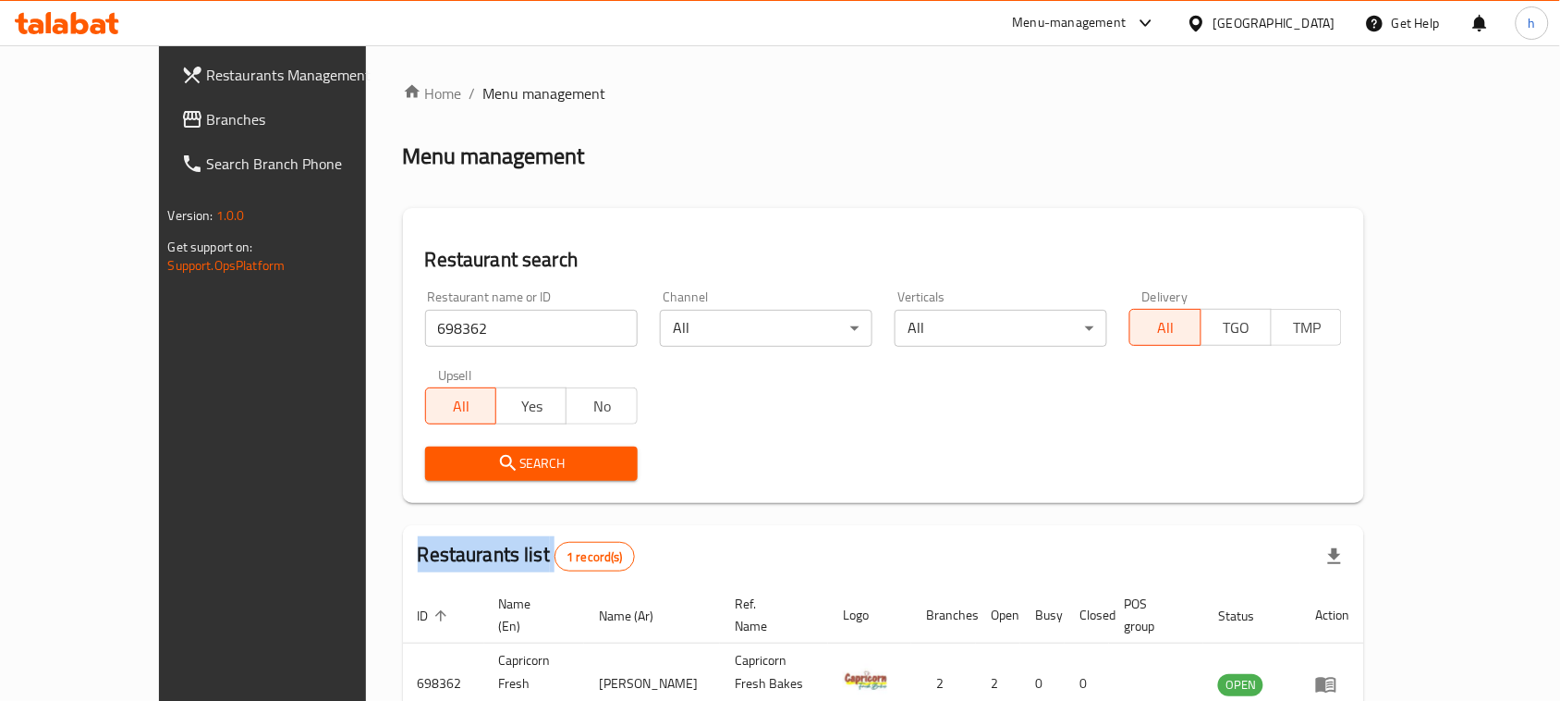
scroll to position [88, 0]
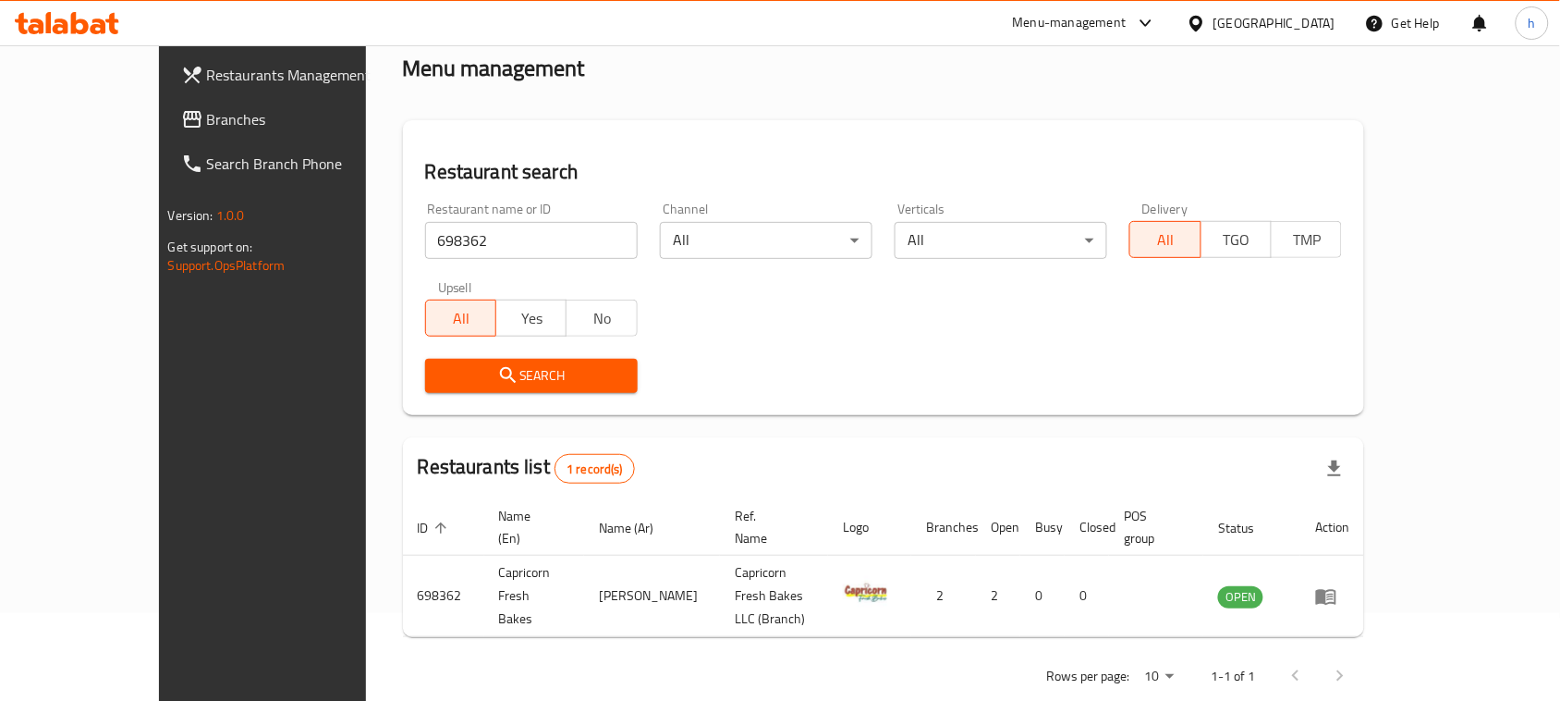
click at [1276, 11] on div "[GEOGRAPHIC_DATA]" at bounding box center [1261, 23] width 178 height 44
click at [1282, 17] on div "[GEOGRAPHIC_DATA]" at bounding box center [1275, 23] width 122 height 20
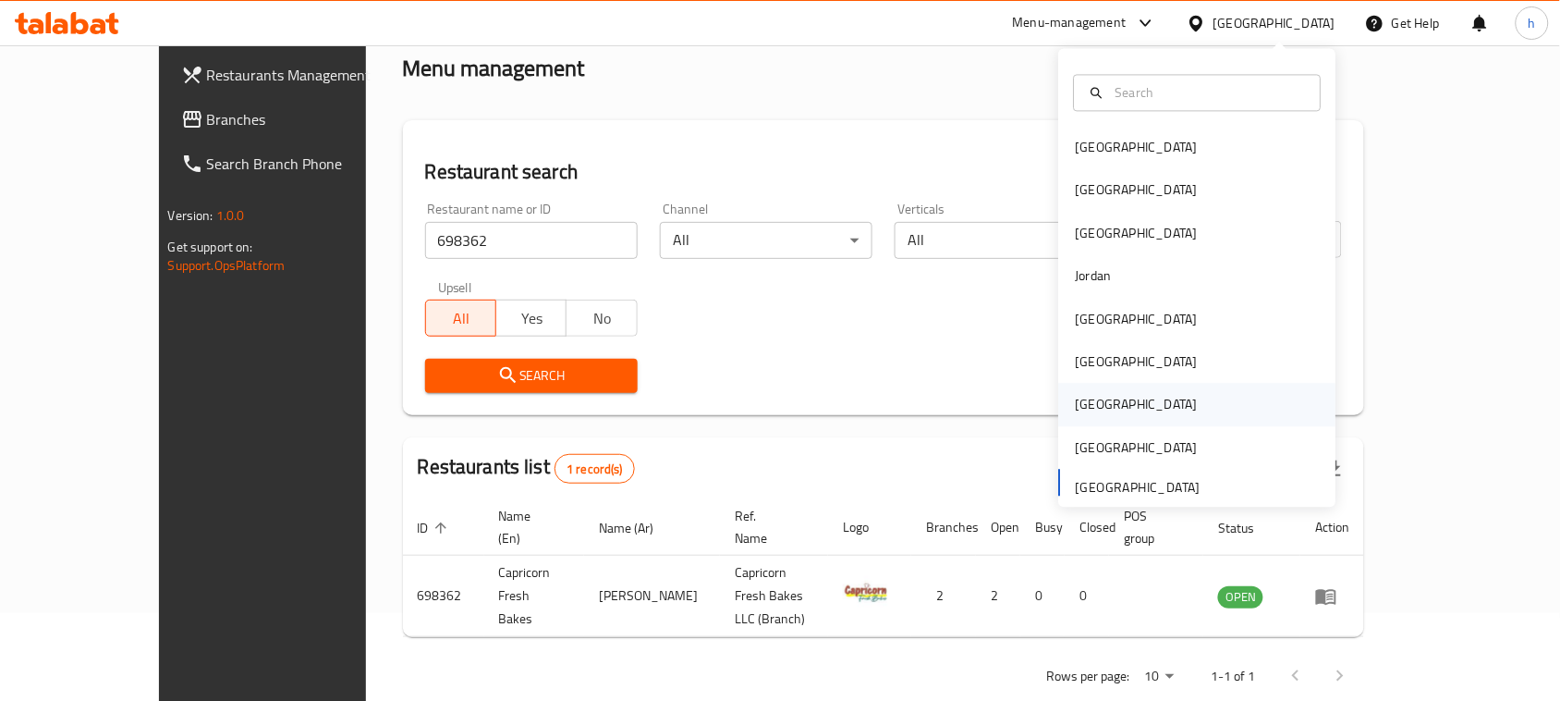
click at [1079, 400] on div "[GEOGRAPHIC_DATA]" at bounding box center [1137, 405] width 122 height 20
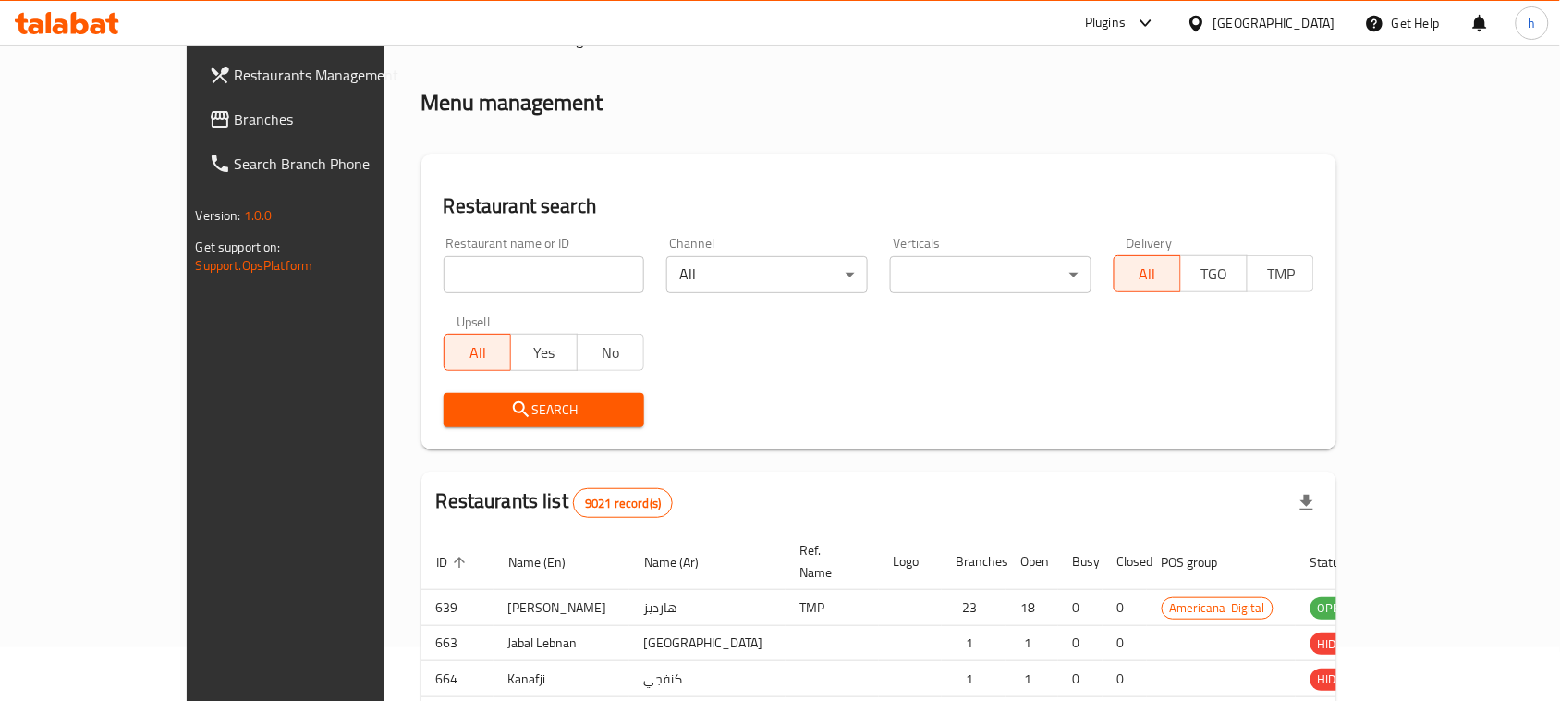
scroll to position [88, 0]
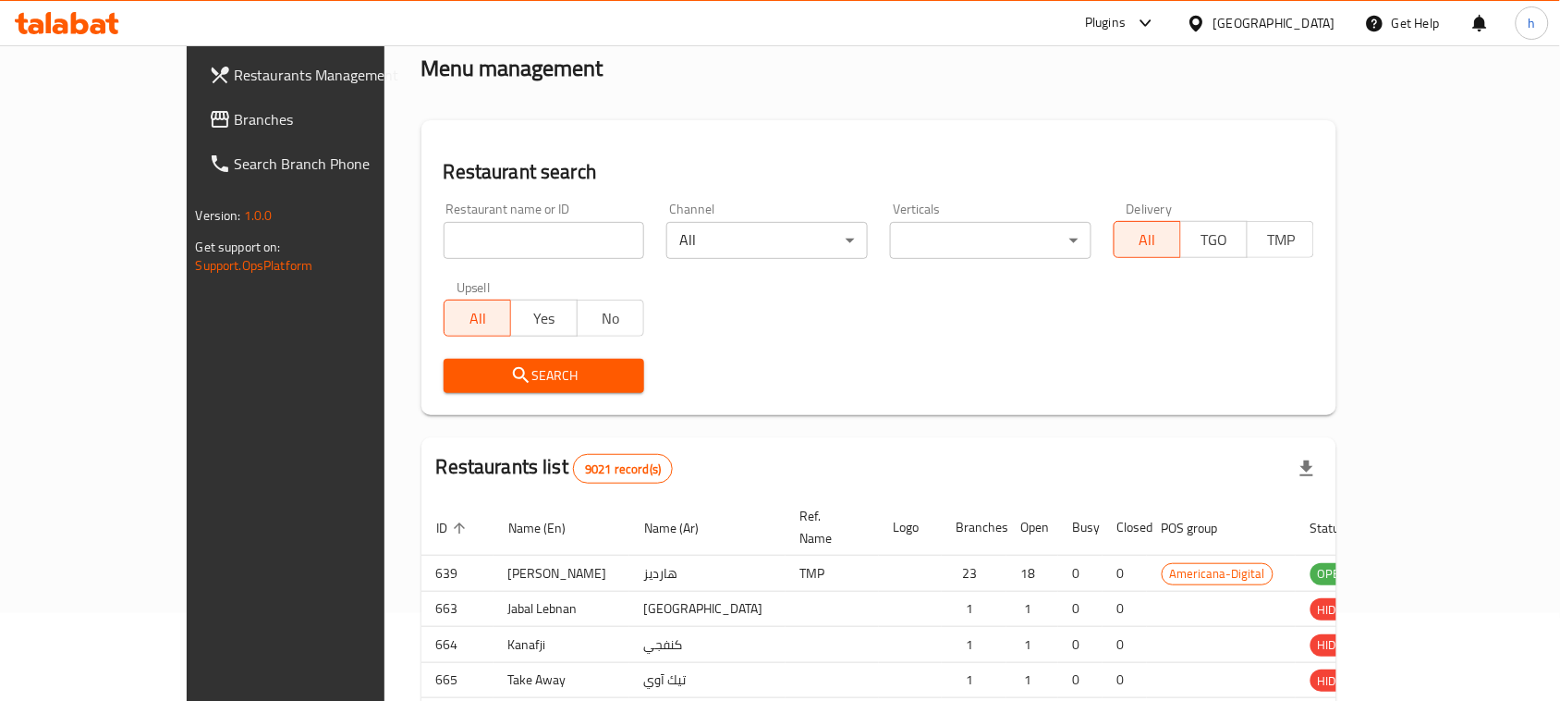
click at [67, 120] on div at bounding box center [780, 350] width 1560 height 701
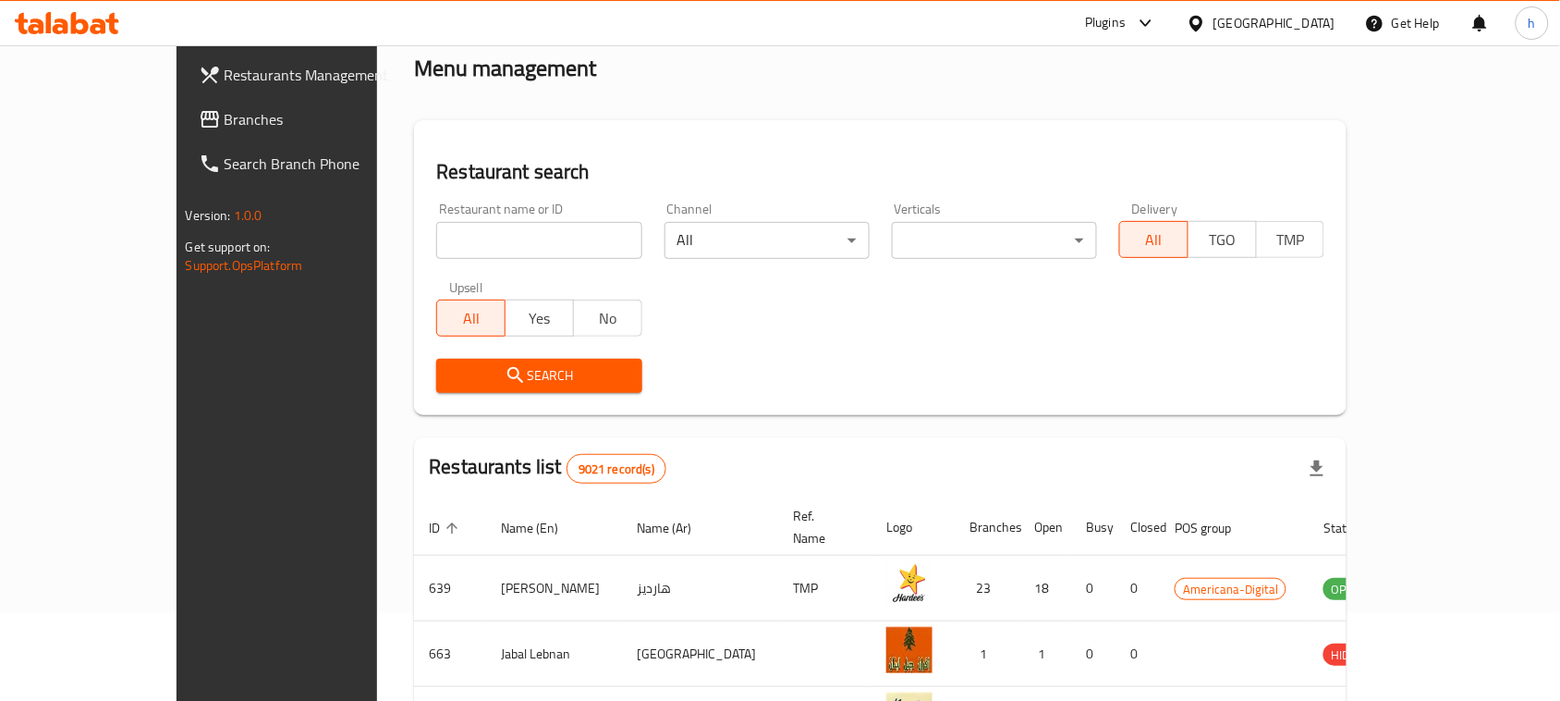
click at [225, 120] on span "Branches" at bounding box center [324, 119] width 198 height 22
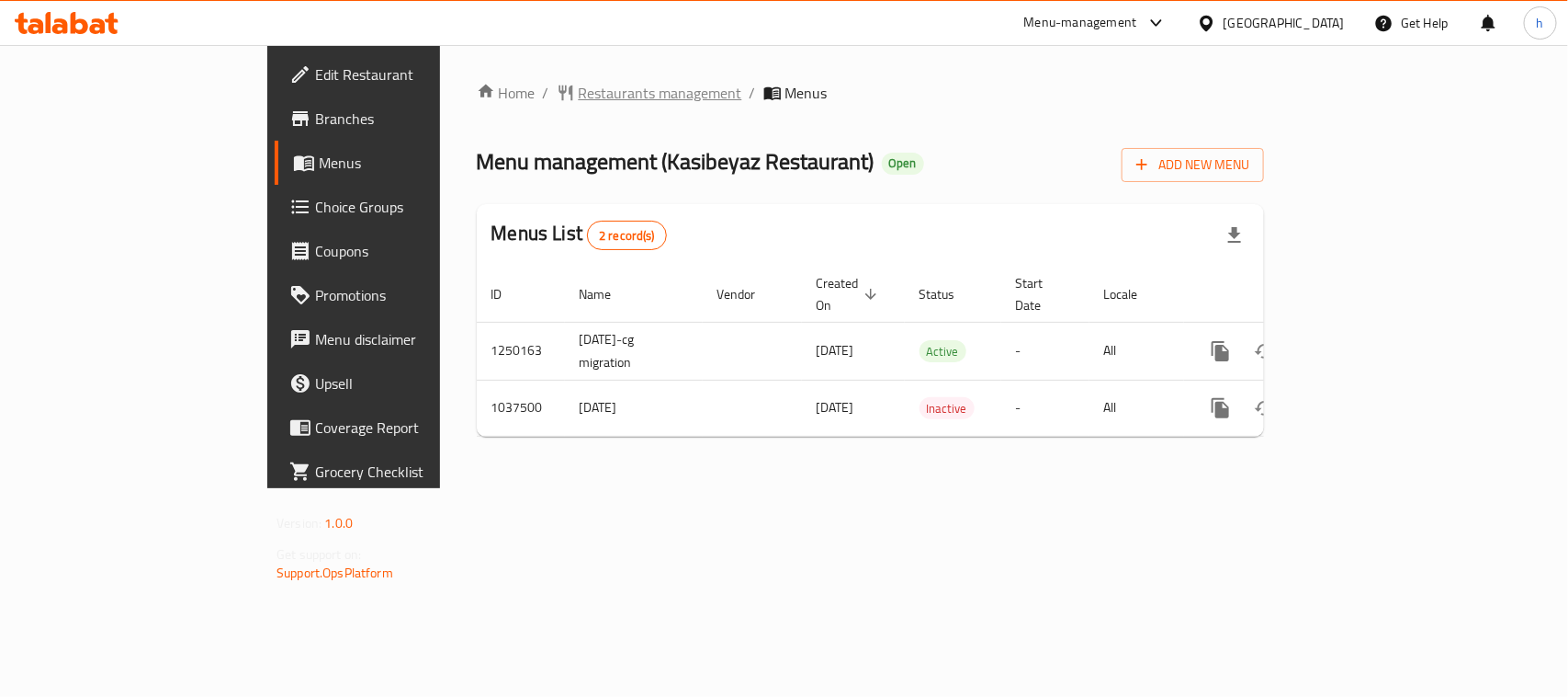
click at [578, 93] on span "Restaurants management" at bounding box center [660, 92] width 164 height 22
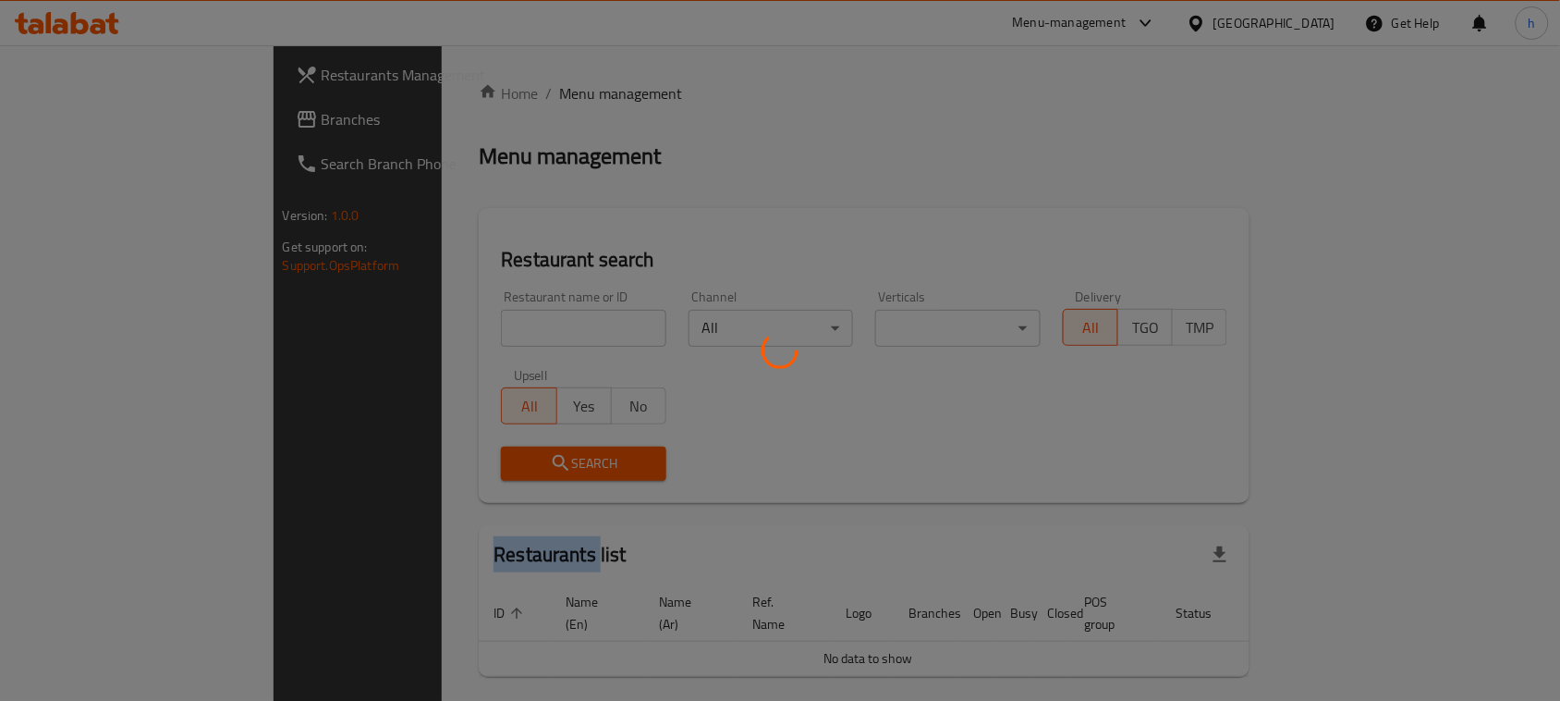
click at [459, 94] on div at bounding box center [780, 350] width 1560 height 701
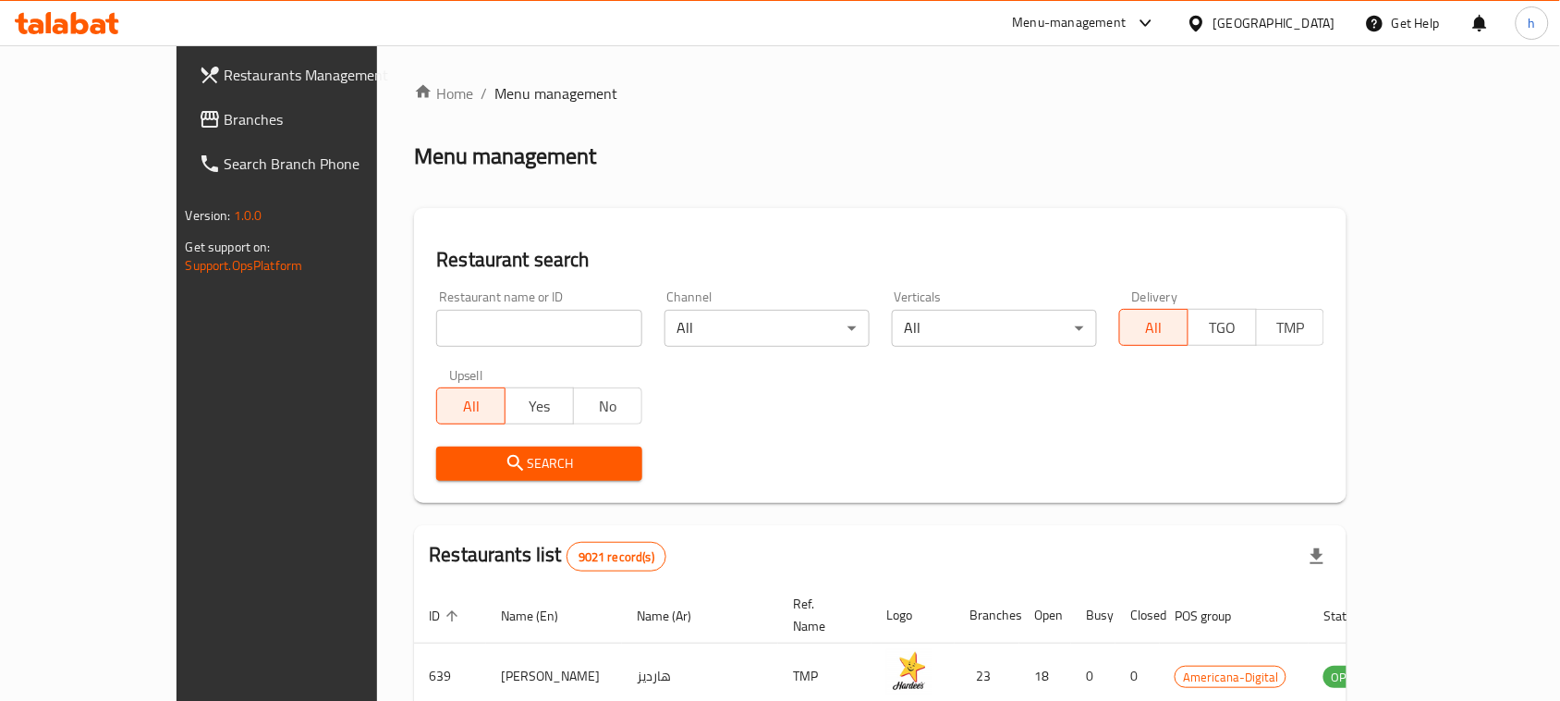
click at [446, 324] on input "search" at bounding box center [538, 328] width 205 height 37
paste input "661819"
type input "661819"
click at [505, 460] on icon "submit" at bounding box center [516, 463] width 22 height 22
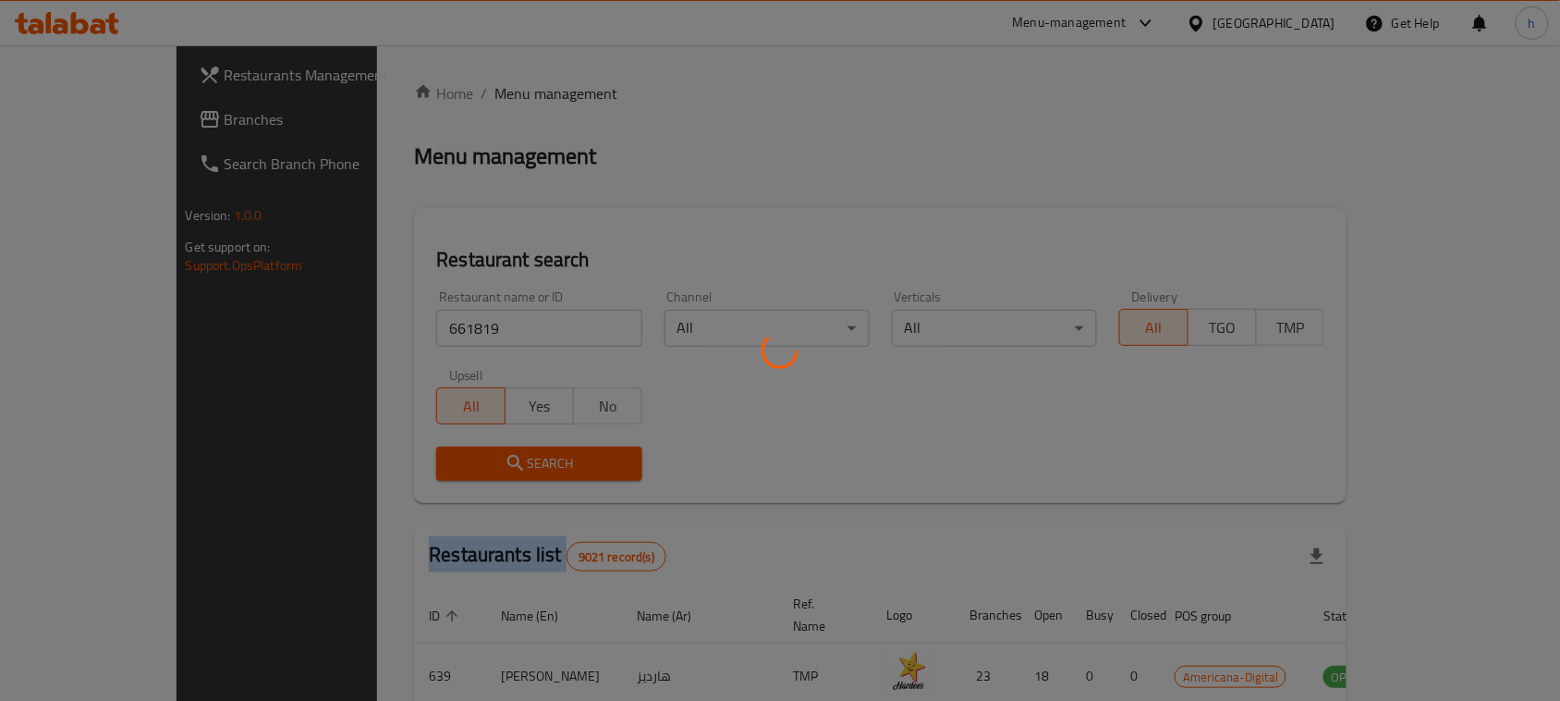
click at [433, 460] on div at bounding box center [780, 350] width 1560 height 701
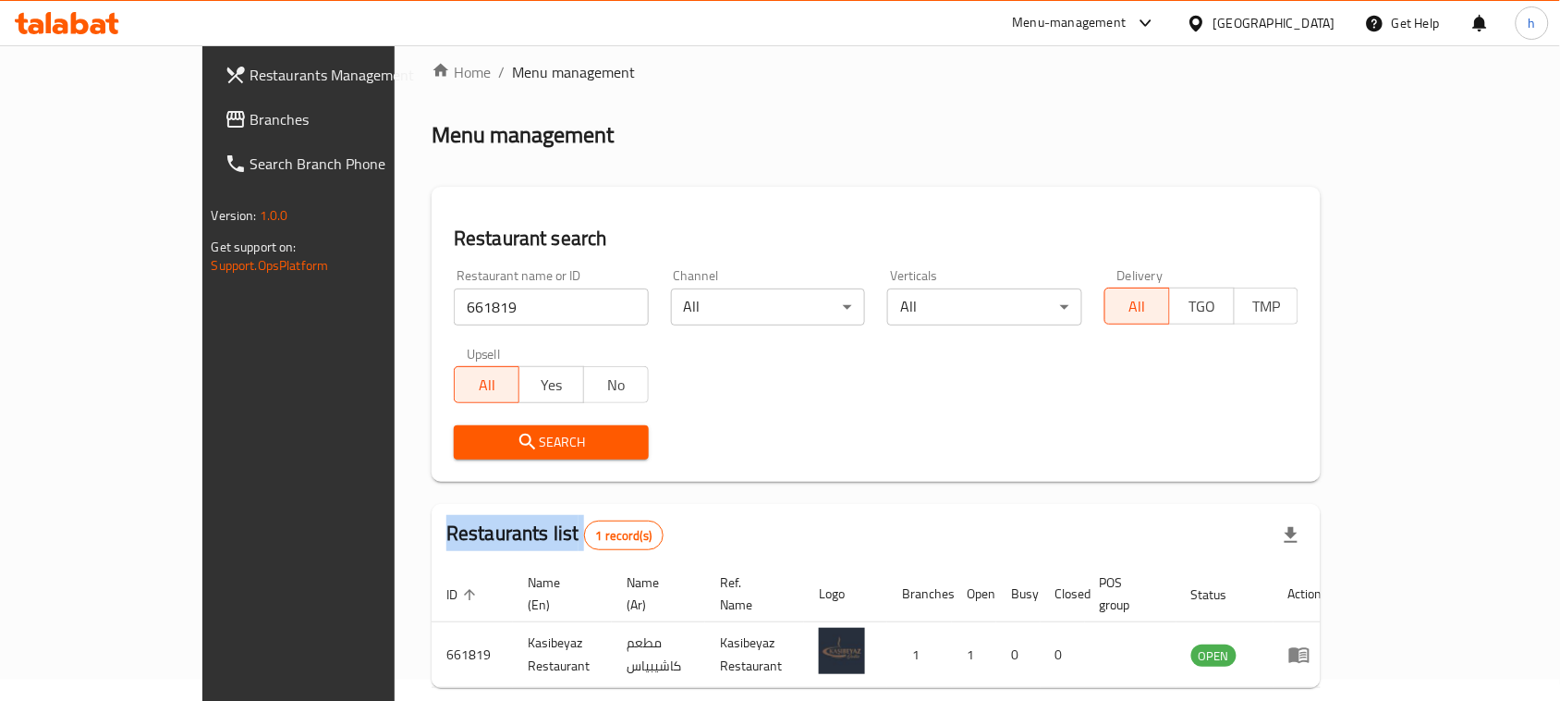
scroll to position [88, 0]
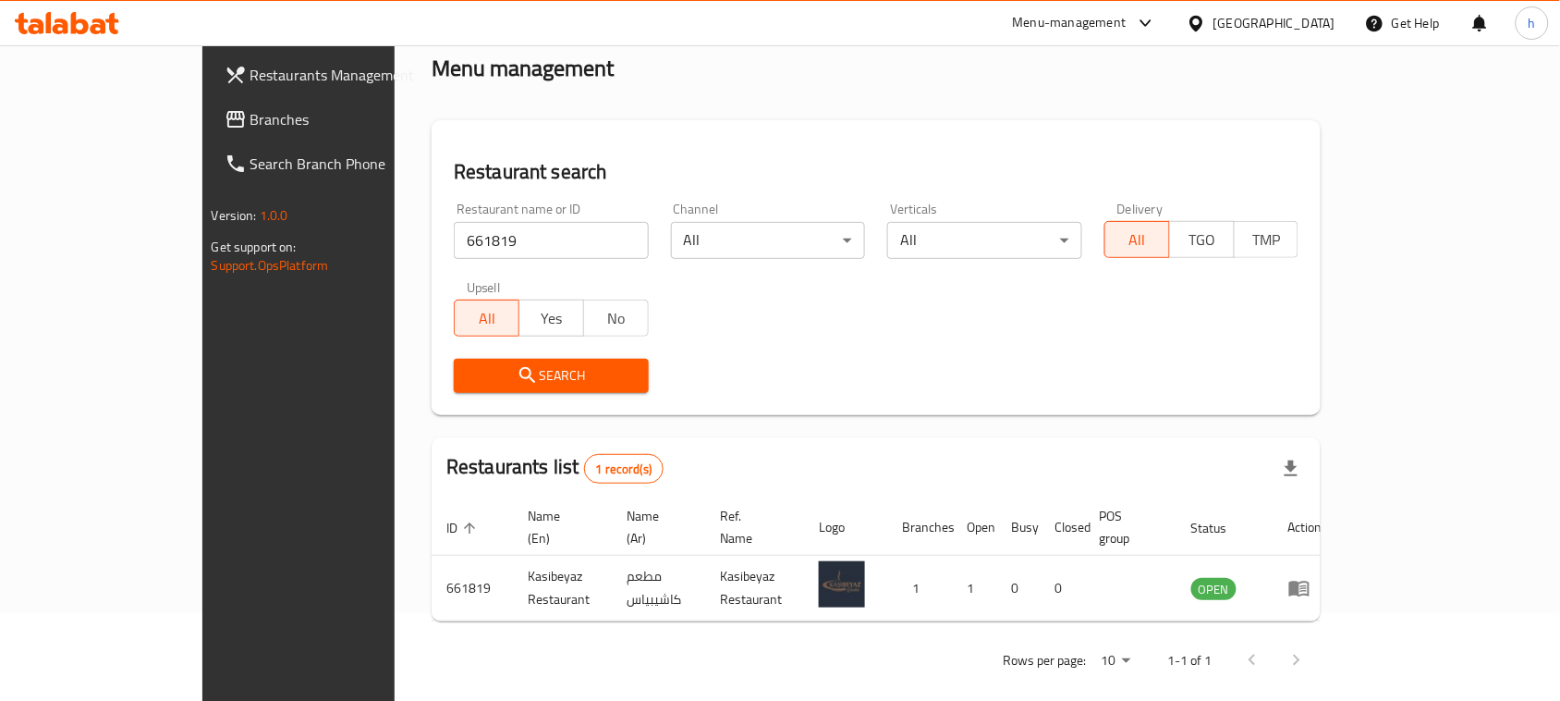
click at [1313, 21] on div "[GEOGRAPHIC_DATA]" at bounding box center [1275, 23] width 122 height 20
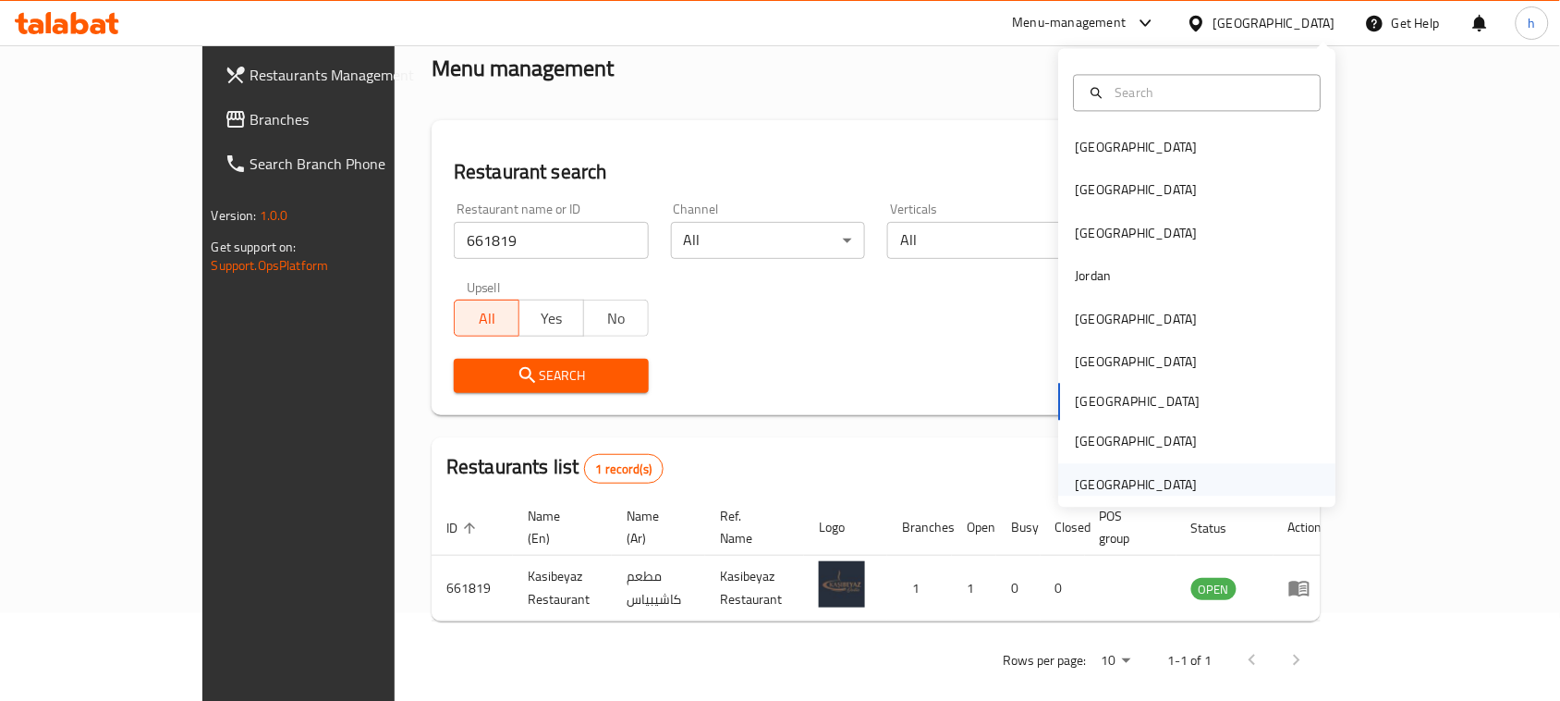
click at [1084, 474] on div "[GEOGRAPHIC_DATA]" at bounding box center [1137, 484] width 122 height 20
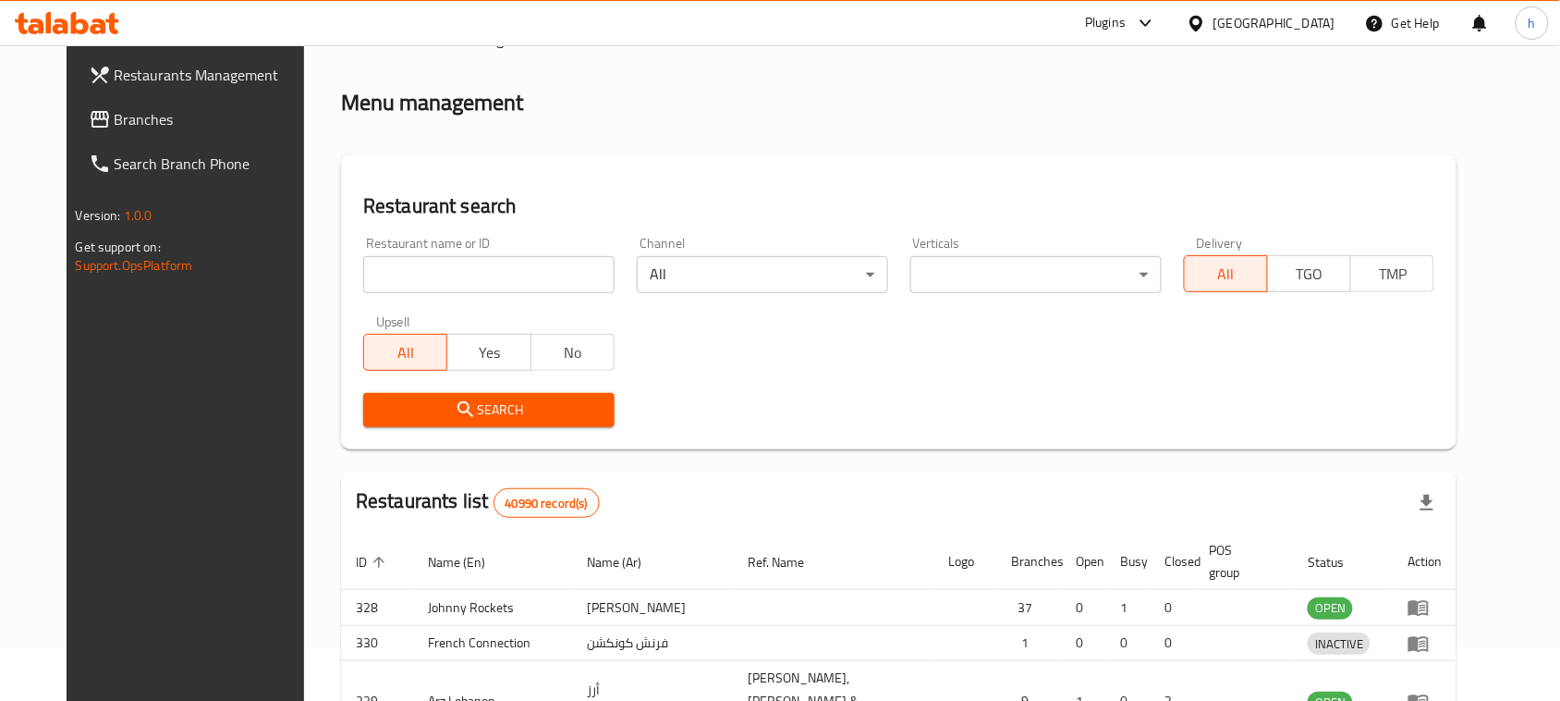
scroll to position [88, 0]
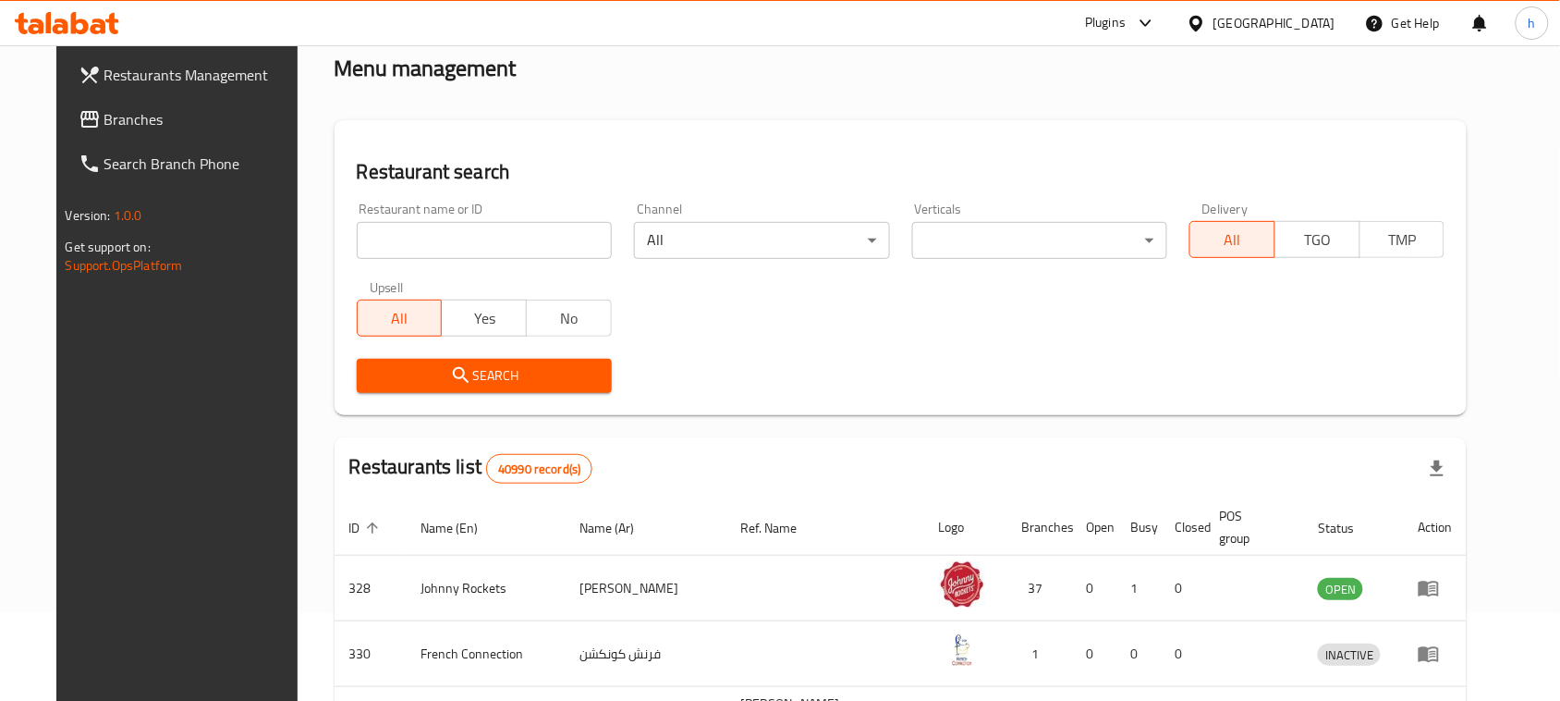
click at [81, 116] on div "Restaurants Management Branches Search Branch Phone Version: 1.0.0 Get support …" at bounding box center [780, 597] width 1449 height 1280
click at [104, 116] on span "Branches" at bounding box center [203, 119] width 198 height 22
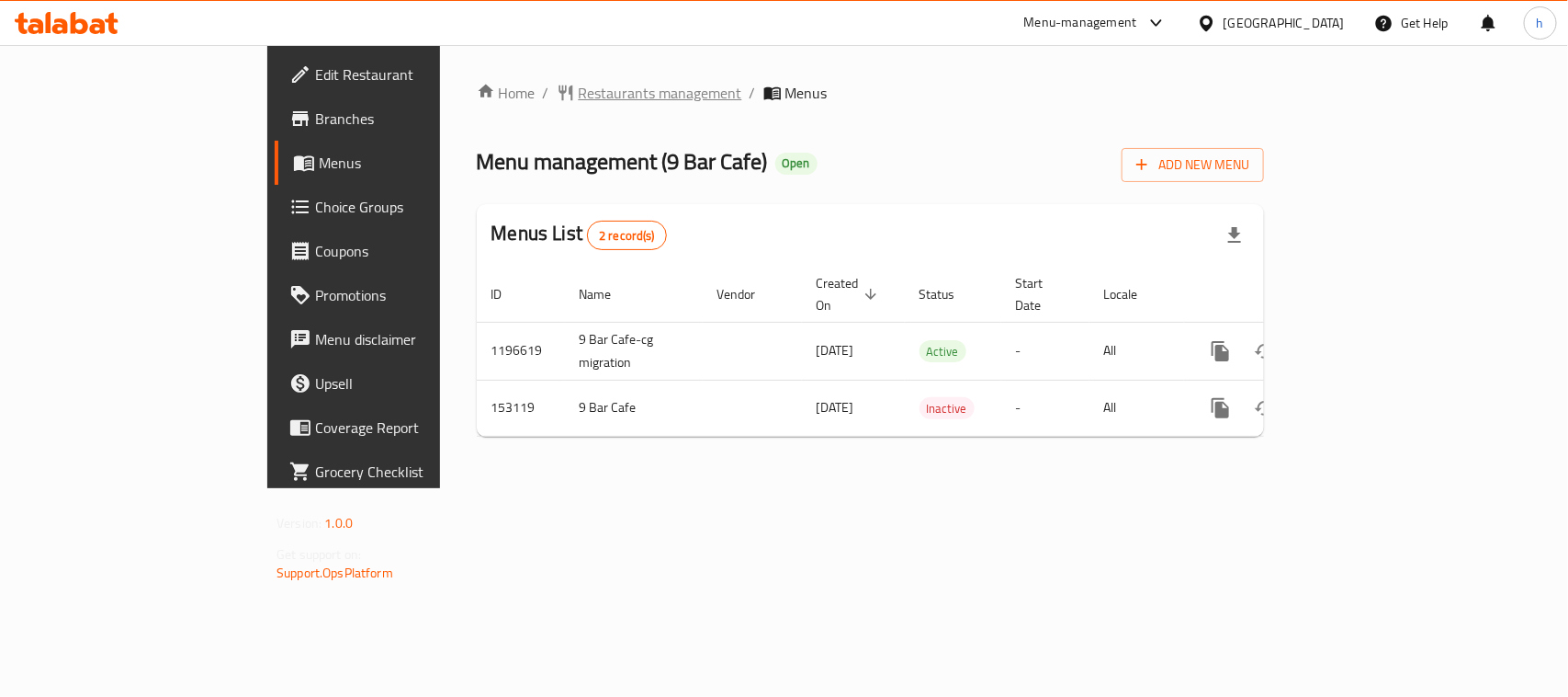
click at [578, 92] on span "Restaurants management" at bounding box center [660, 92] width 164 height 22
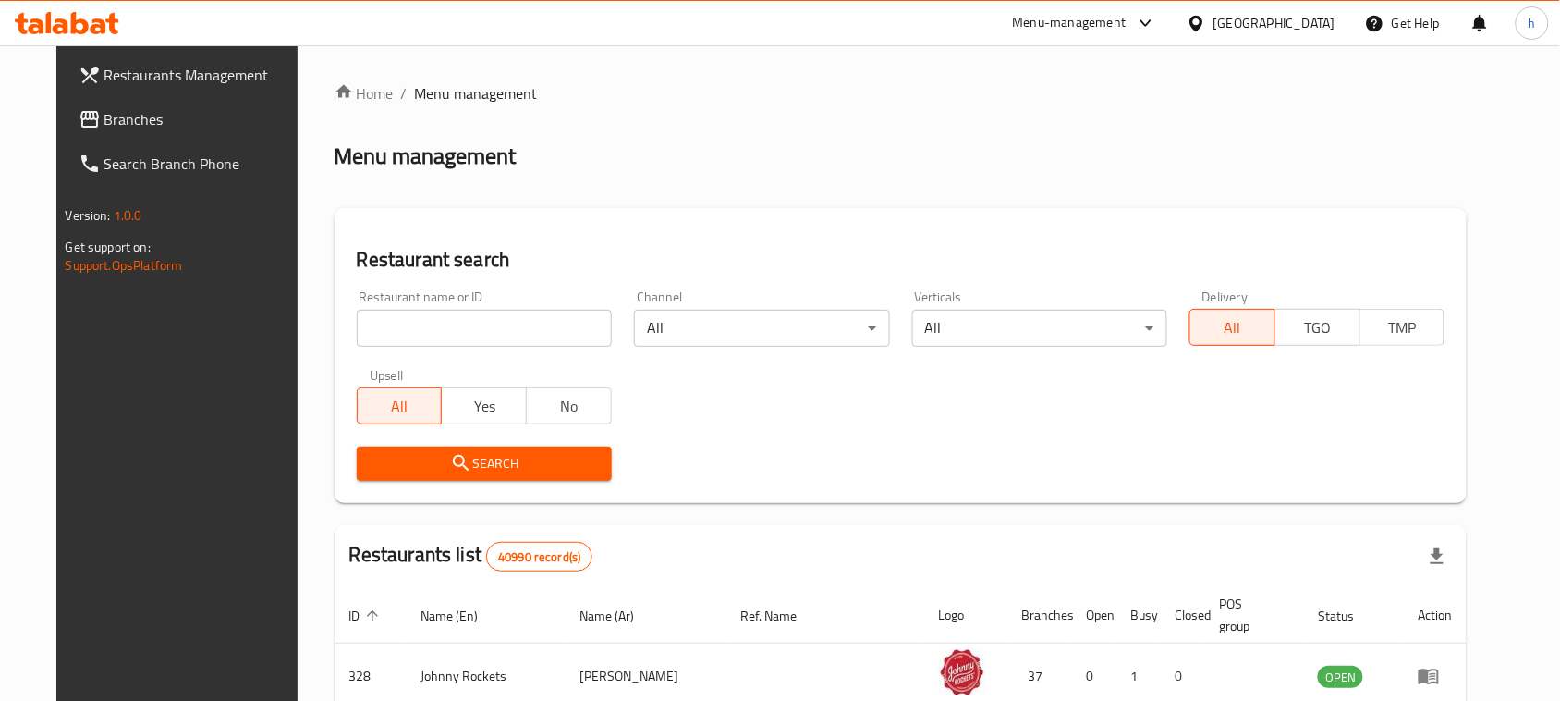
click at [408, 329] on input "search" at bounding box center [484, 328] width 255 height 37
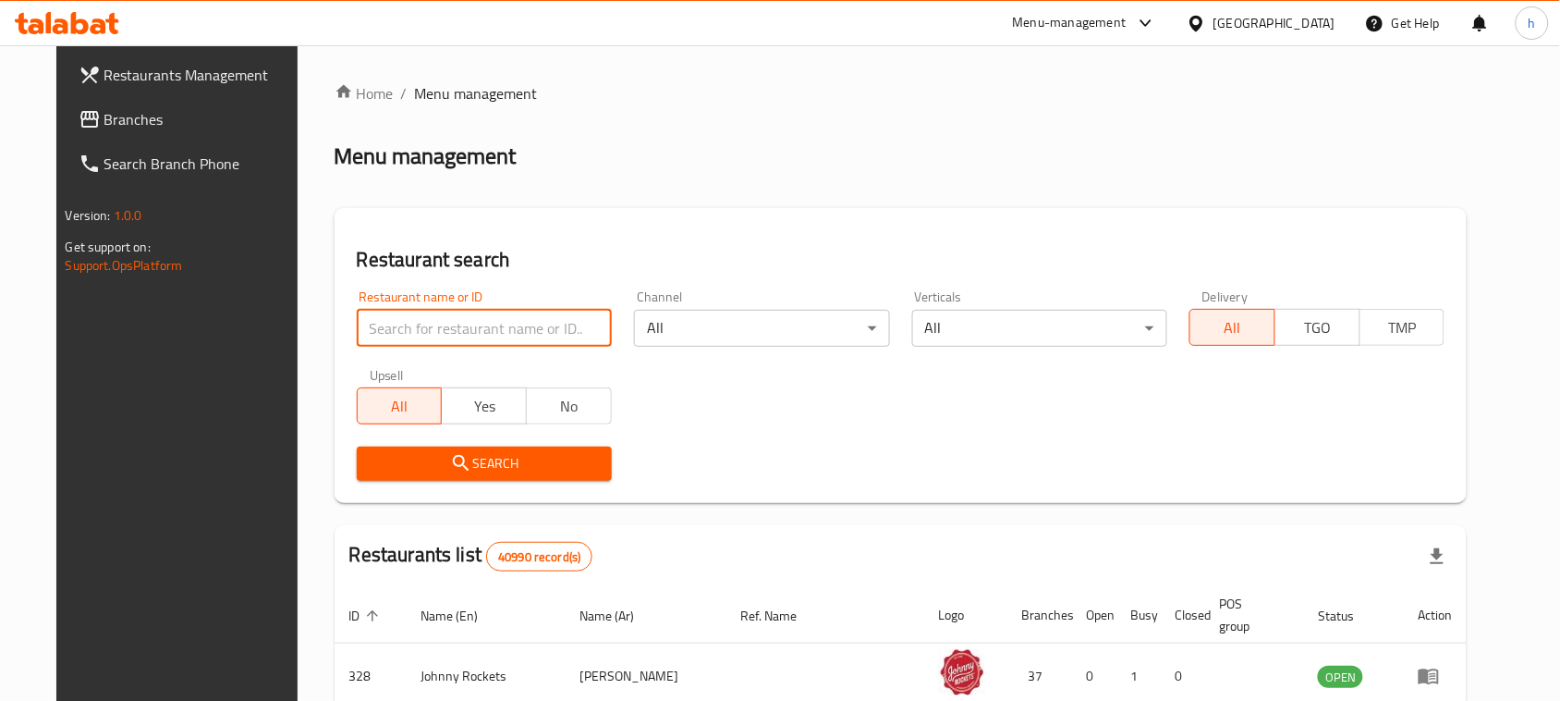
paste input "614631"
type input "614631"
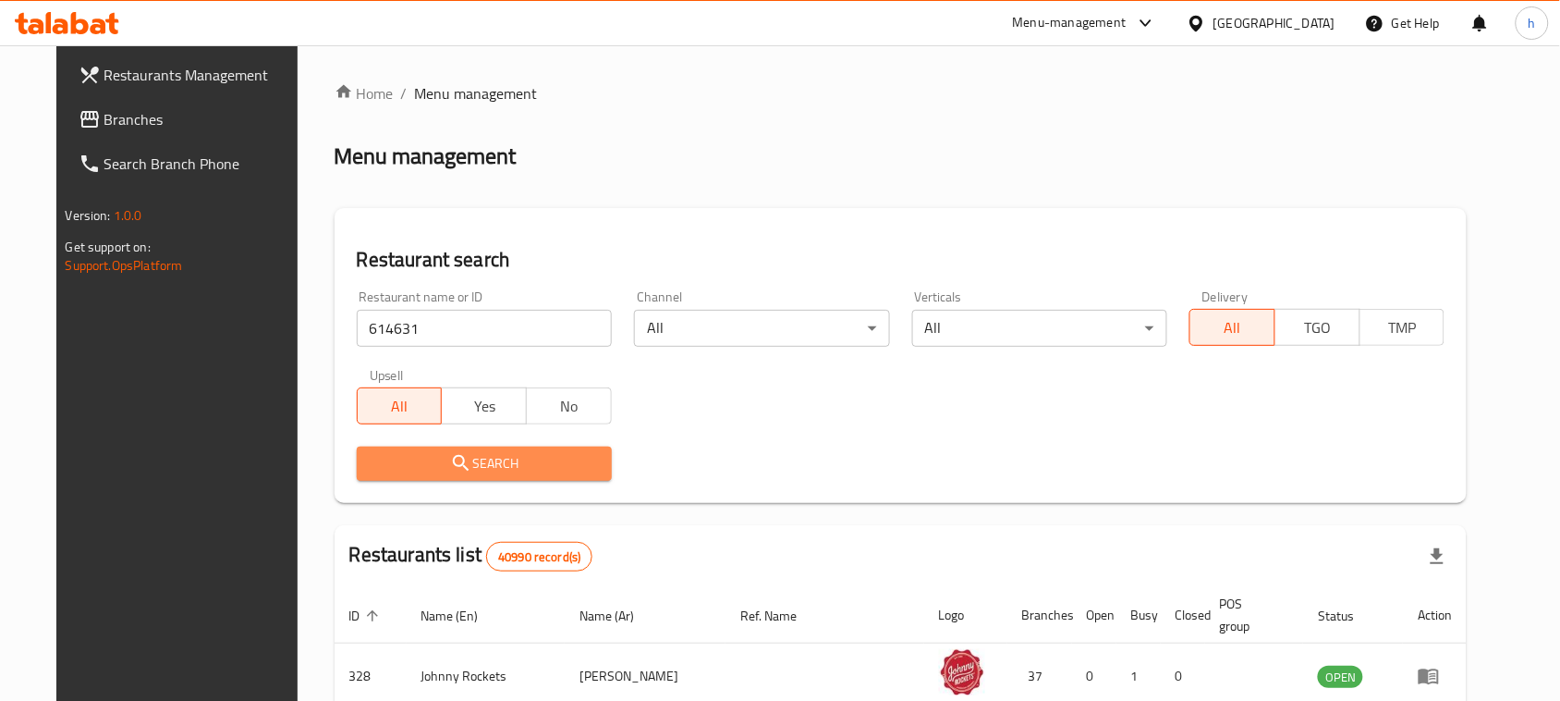
click at [447, 464] on span "Search" at bounding box center [485, 463] width 226 height 23
click at [447, 464] on div at bounding box center [780, 350] width 1560 height 701
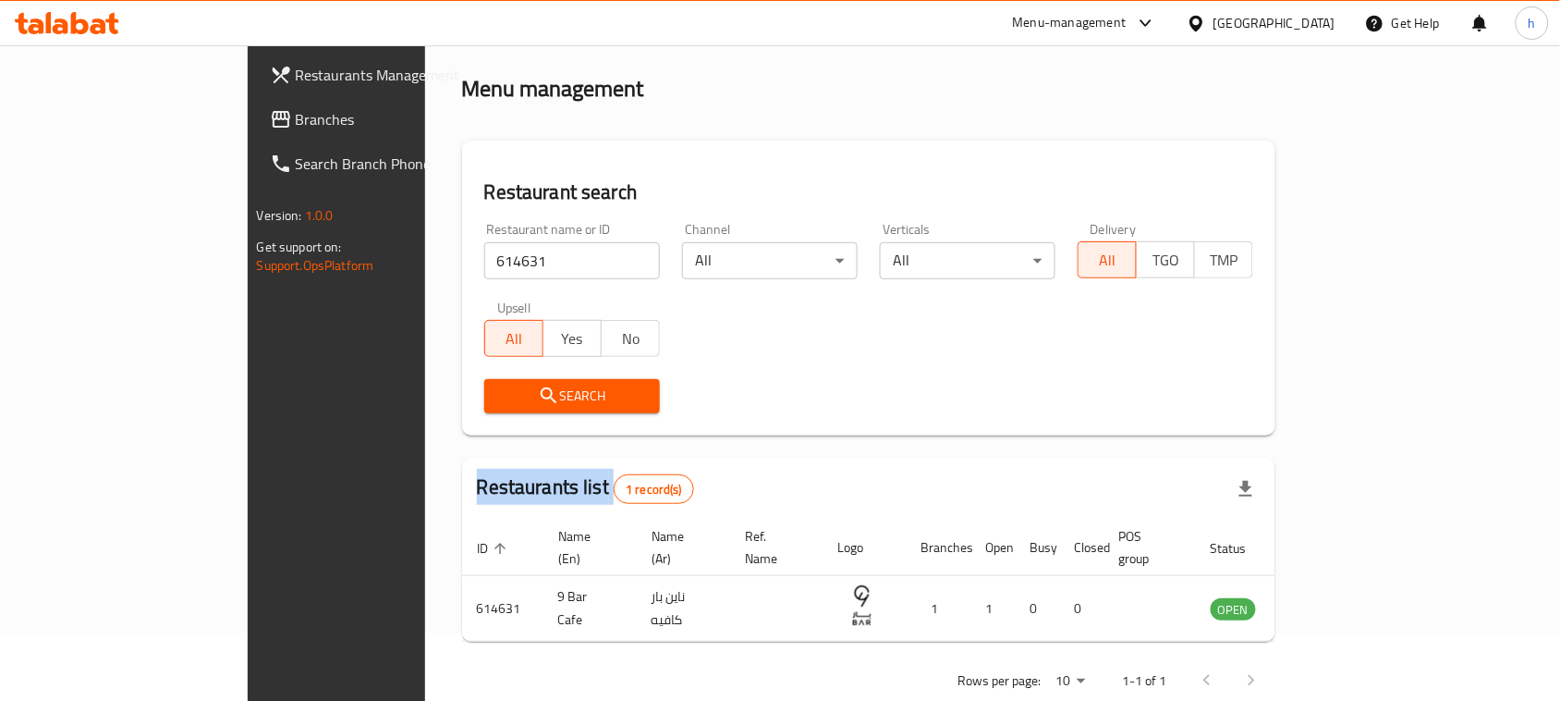
scroll to position [88, 0]
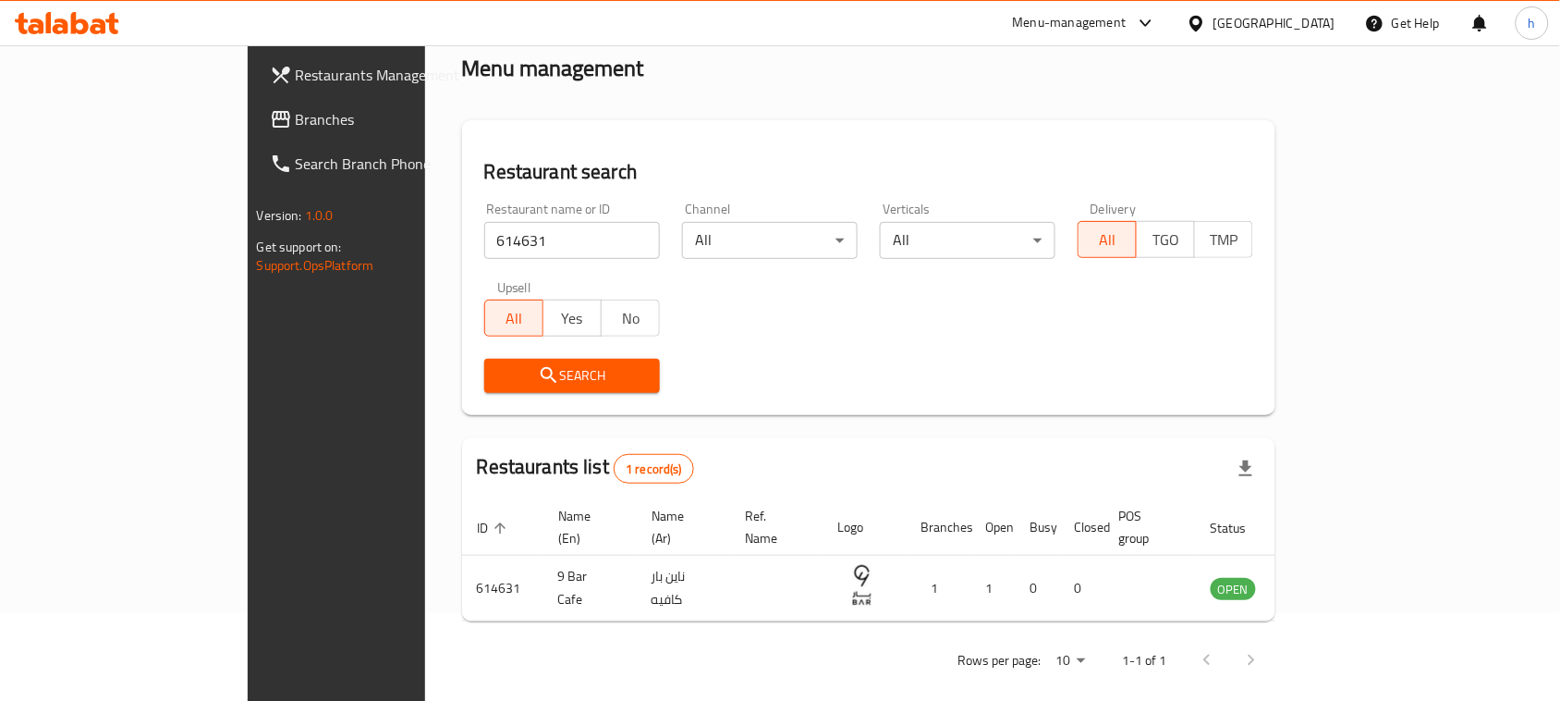
click at [1287, 19] on div "[GEOGRAPHIC_DATA]" at bounding box center [1275, 23] width 122 height 20
click at [296, 117] on span "Branches" at bounding box center [395, 119] width 198 height 22
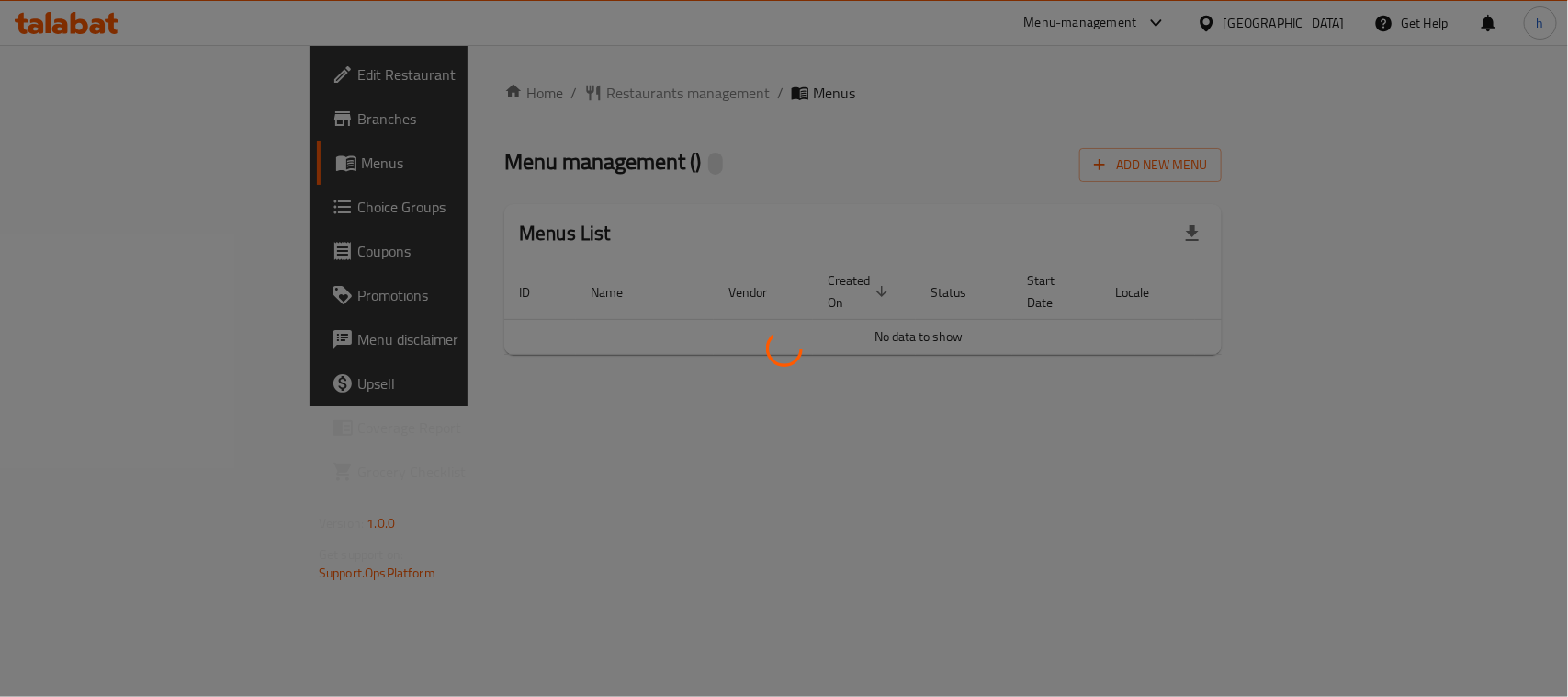
click at [526, 91] on div at bounding box center [784, 348] width 1568 height 697
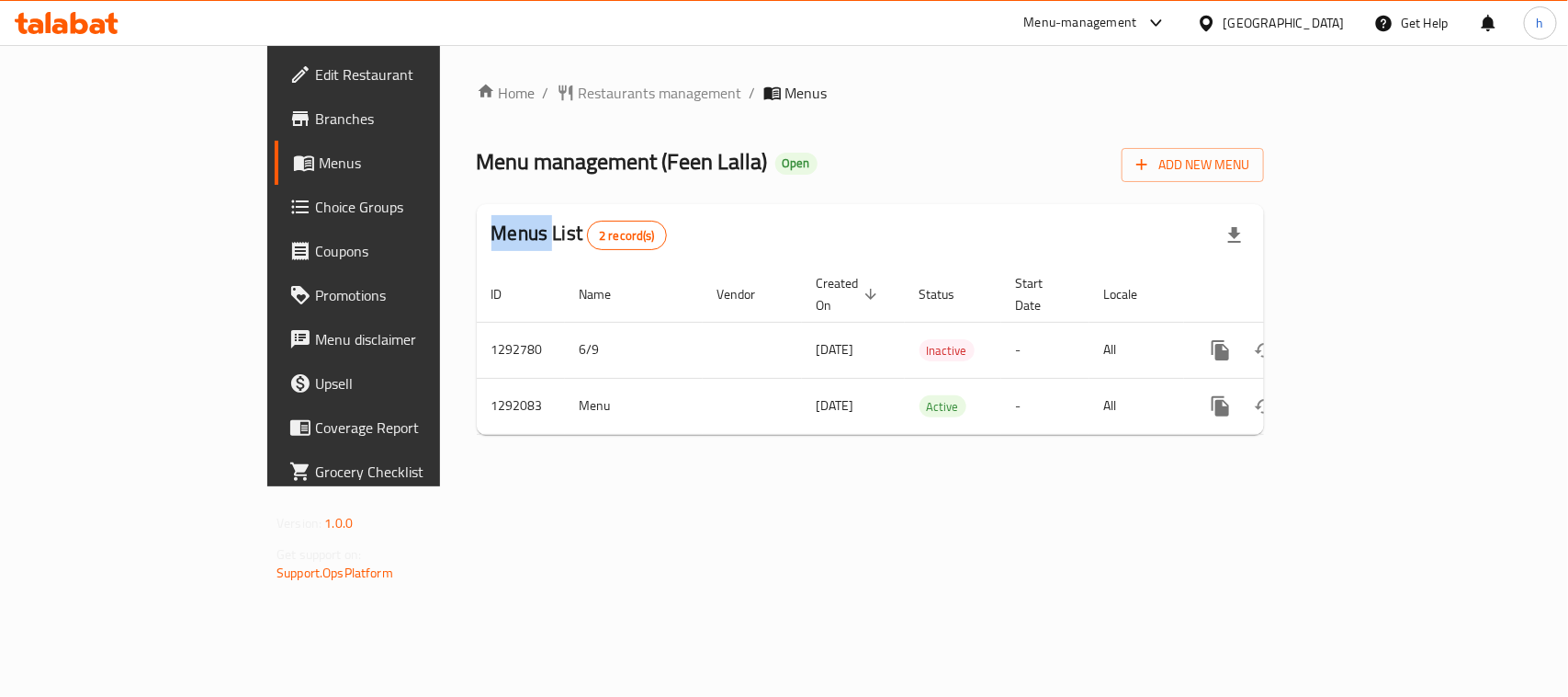
click at [526, 91] on div "Home / Restaurants management / Menus Menu management ( Feen Lalla ) Open Add N…" at bounding box center [870, 265] width 787 height 368
click at [578, 91] on span "Restaurants management" at bounding box center [660, 92] width 164 height 22
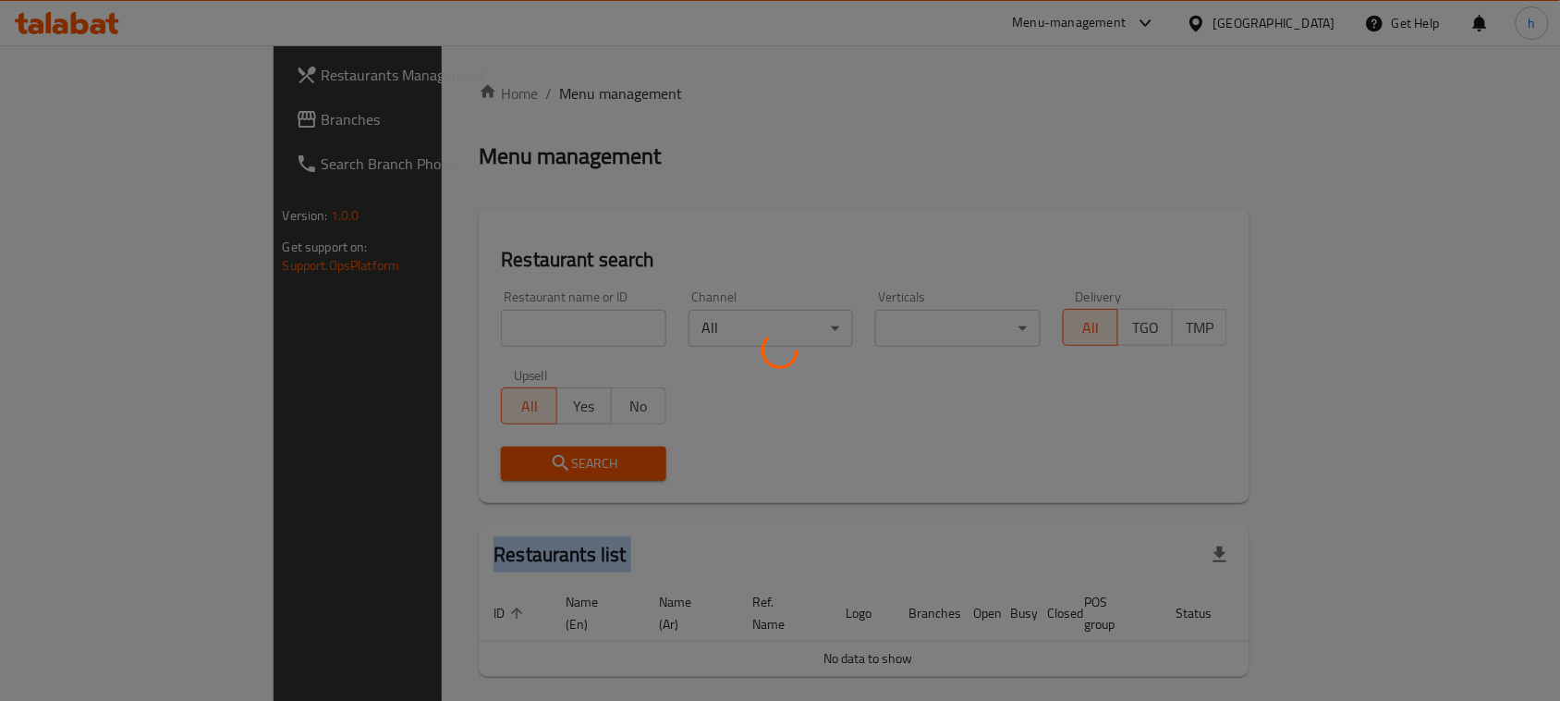
click at [529, 92] on div at bounding box center [780, 350] width 1560 height 701
click at [412, 333] on div at bounding box center [780, 350] width 1560 height 701
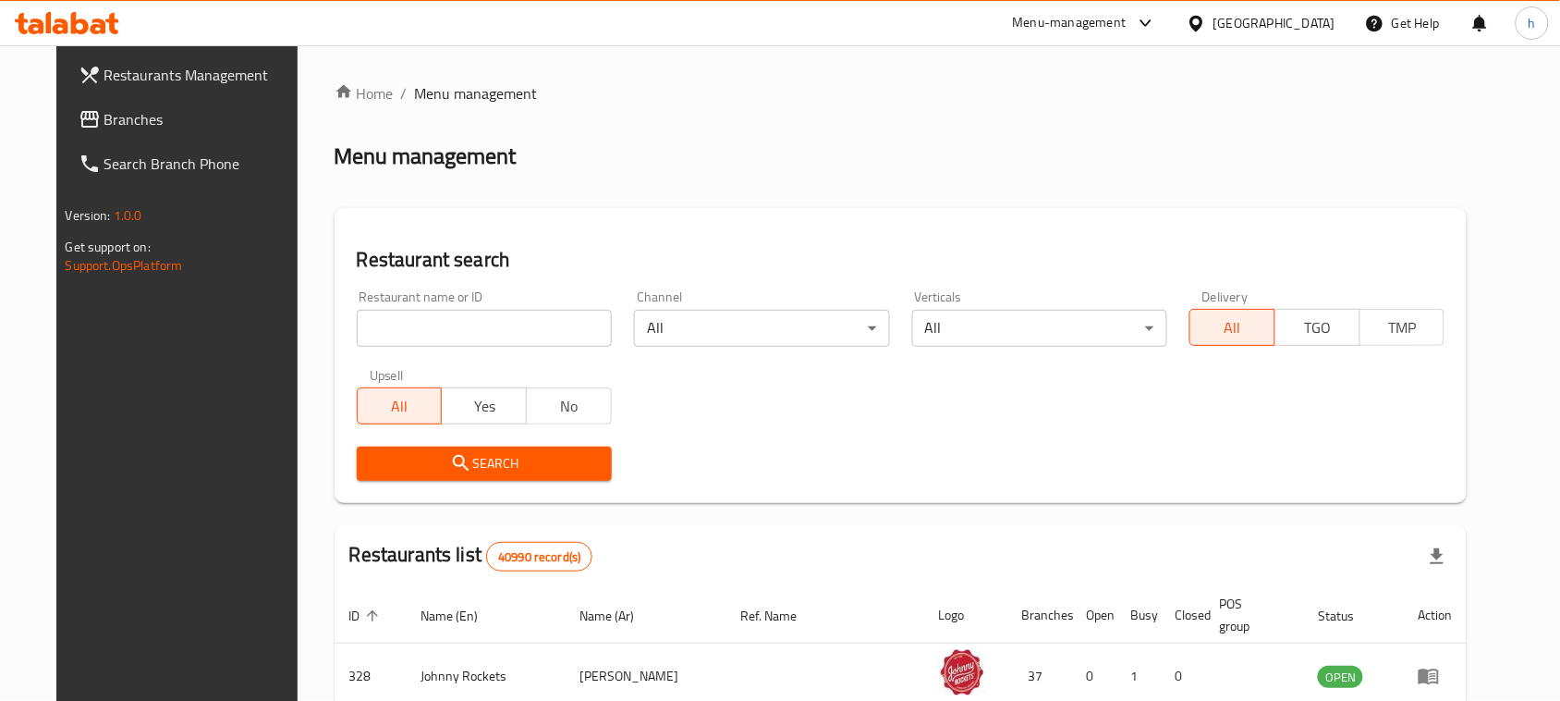
click at [412, 333] on input "search" at bounding box center [484, 328] width 255 height 37
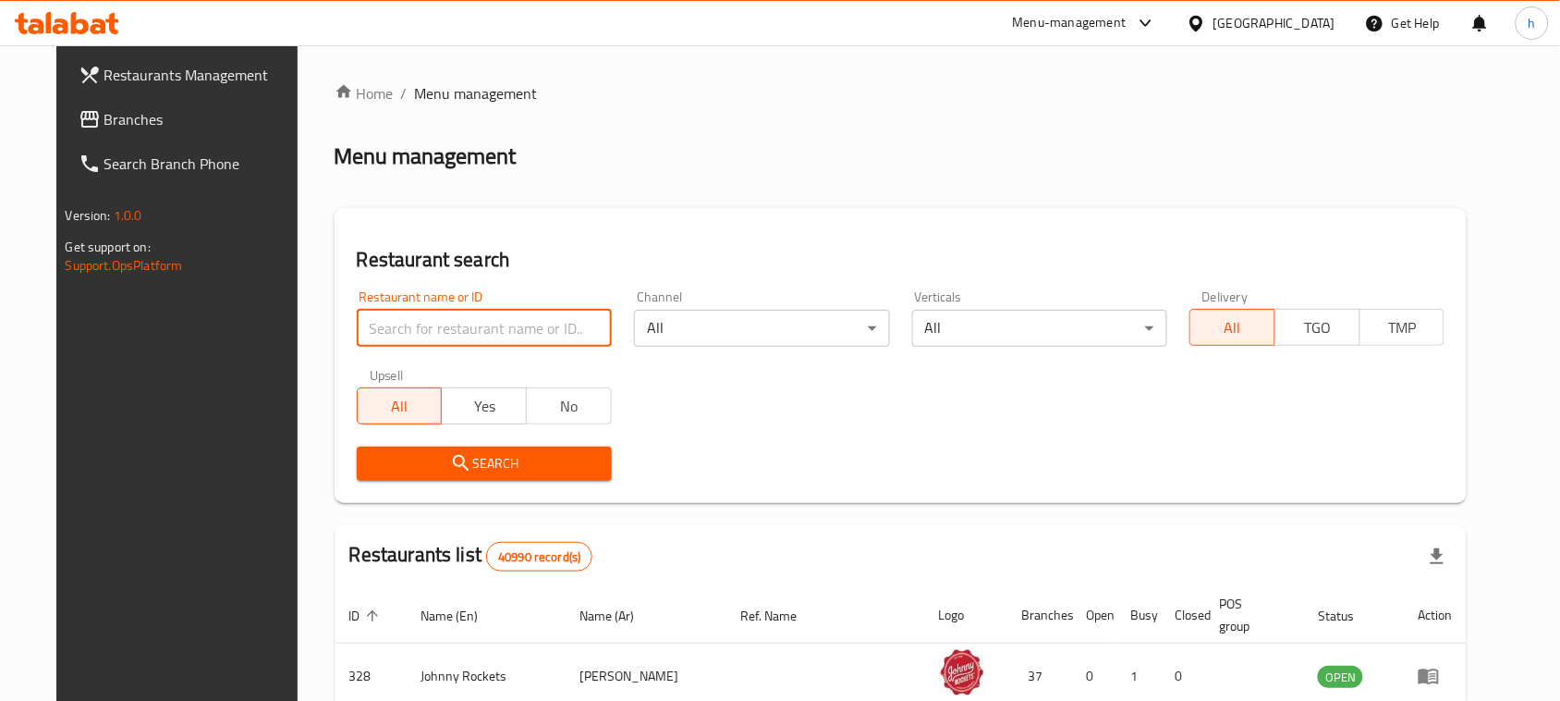
paste input "698965"
type input "698965"
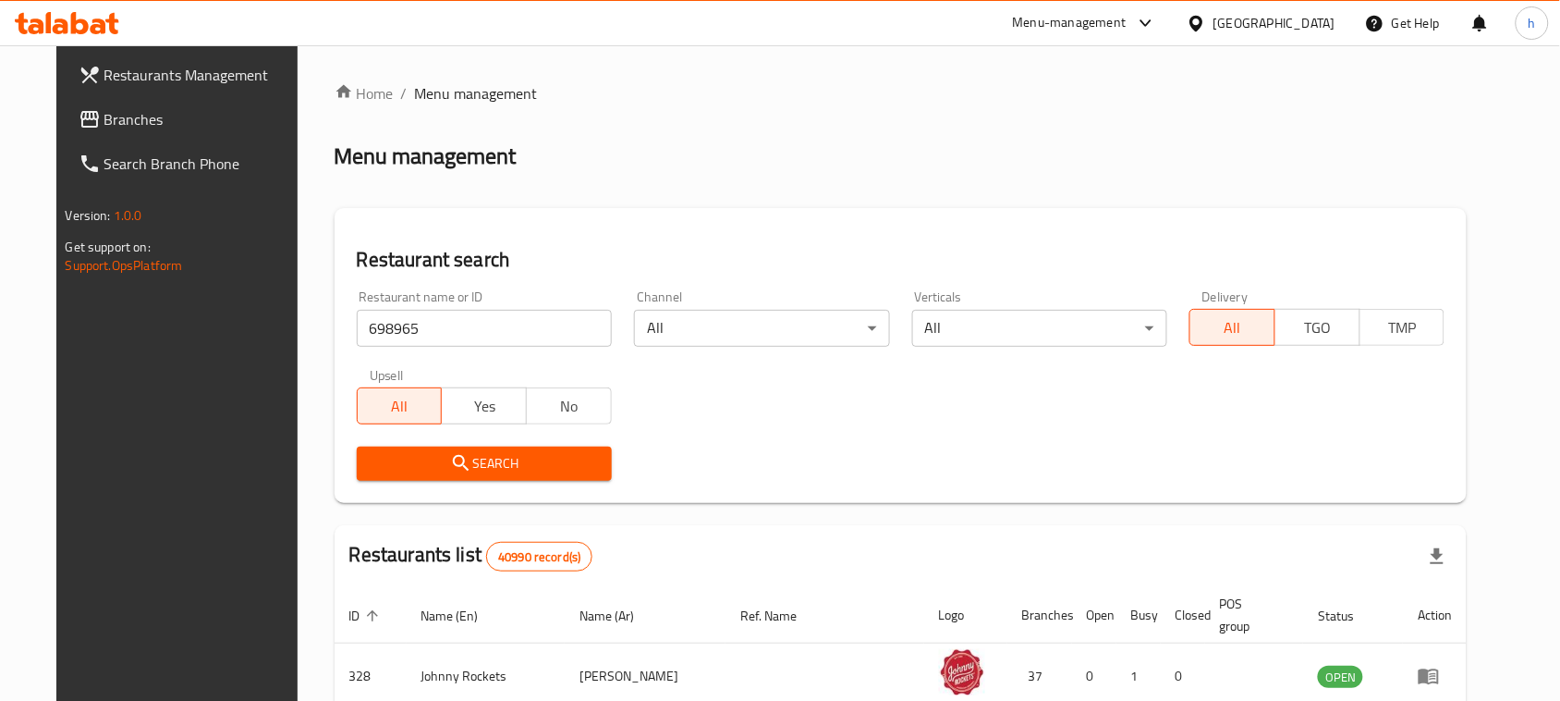
click at [422, 473] on span "Search" at bounding box center [485, 463] width 226 height 23
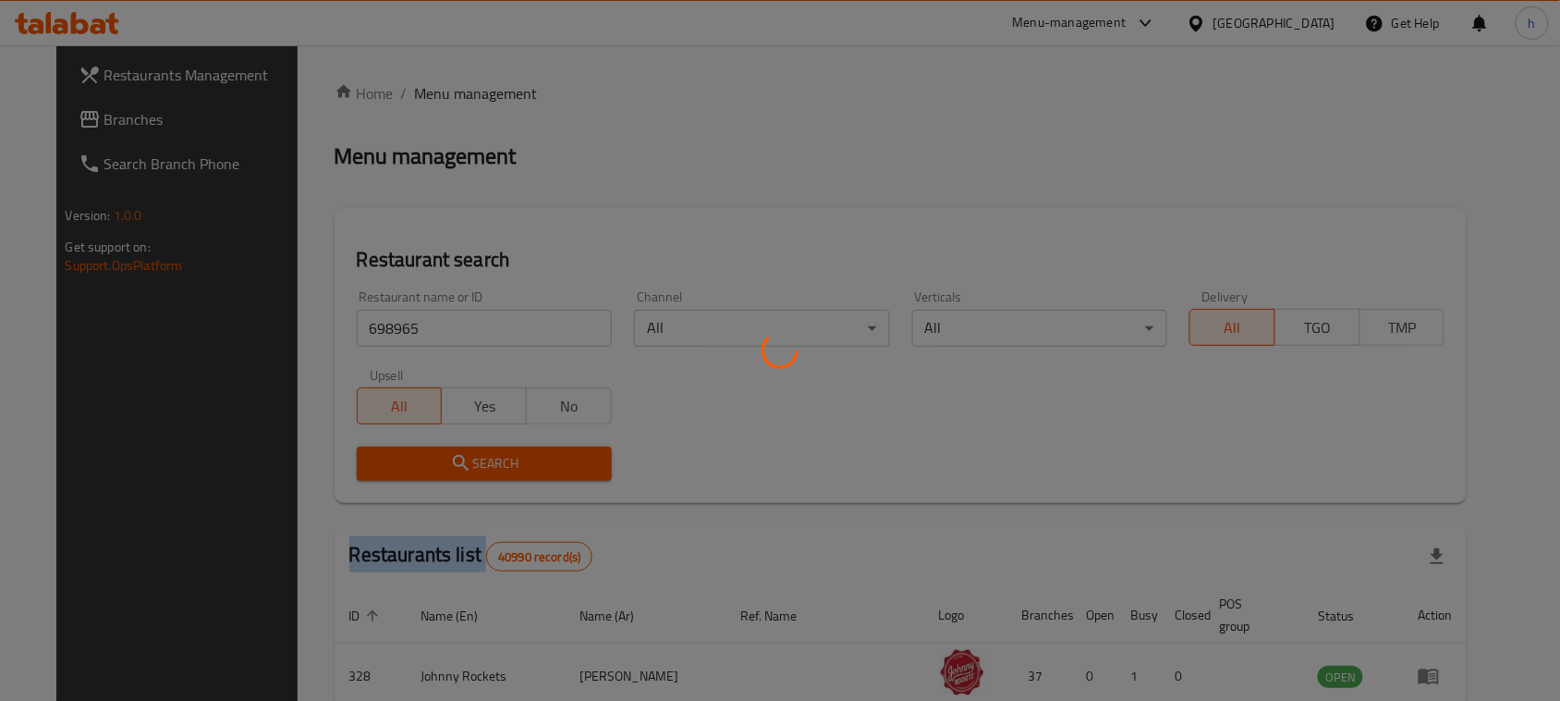
click at [422, 472] on div at bounding box center [780, 350] width 1560 height 701
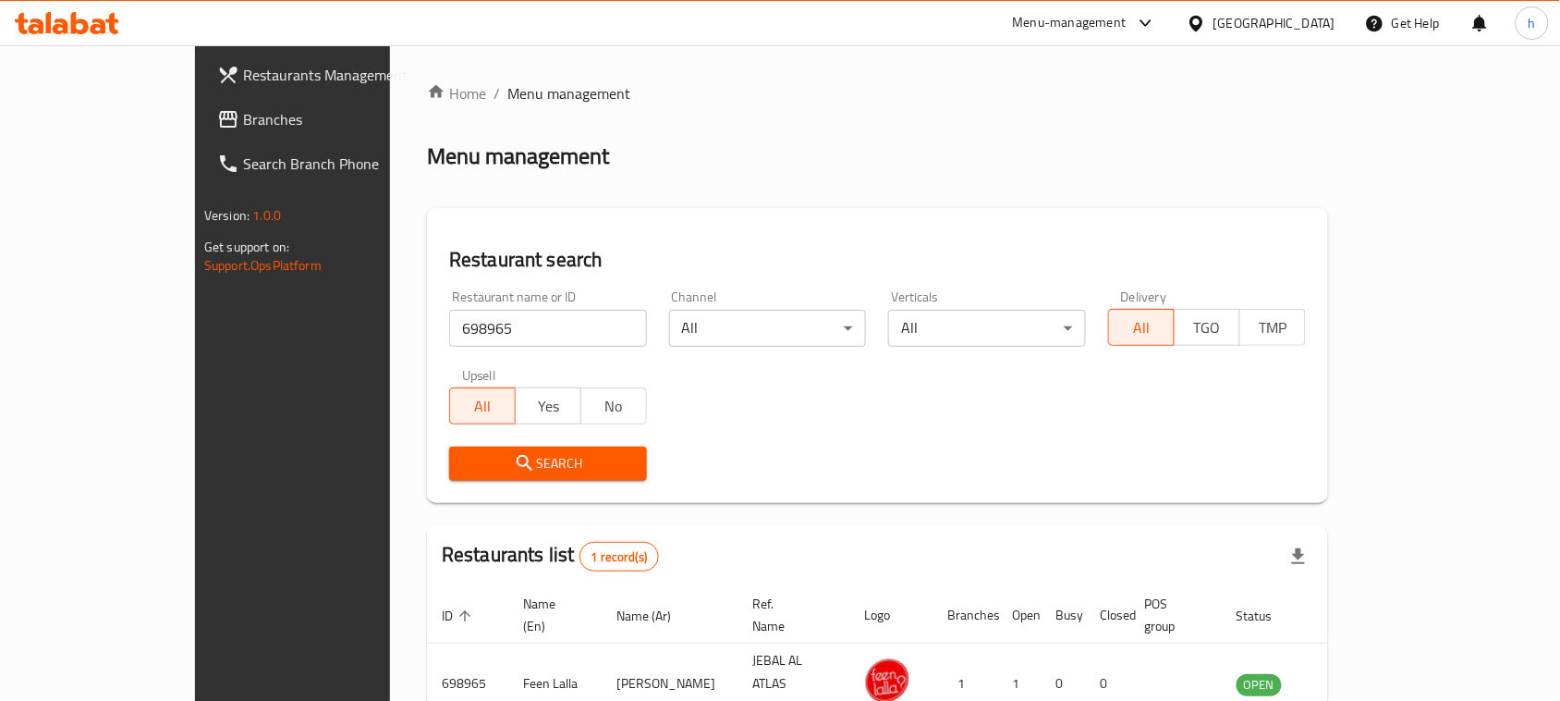
click at [1257, 17] on div "[GEOGRAPHIC_DATA]" at bounding box center [1275, 23] width 122 height 20
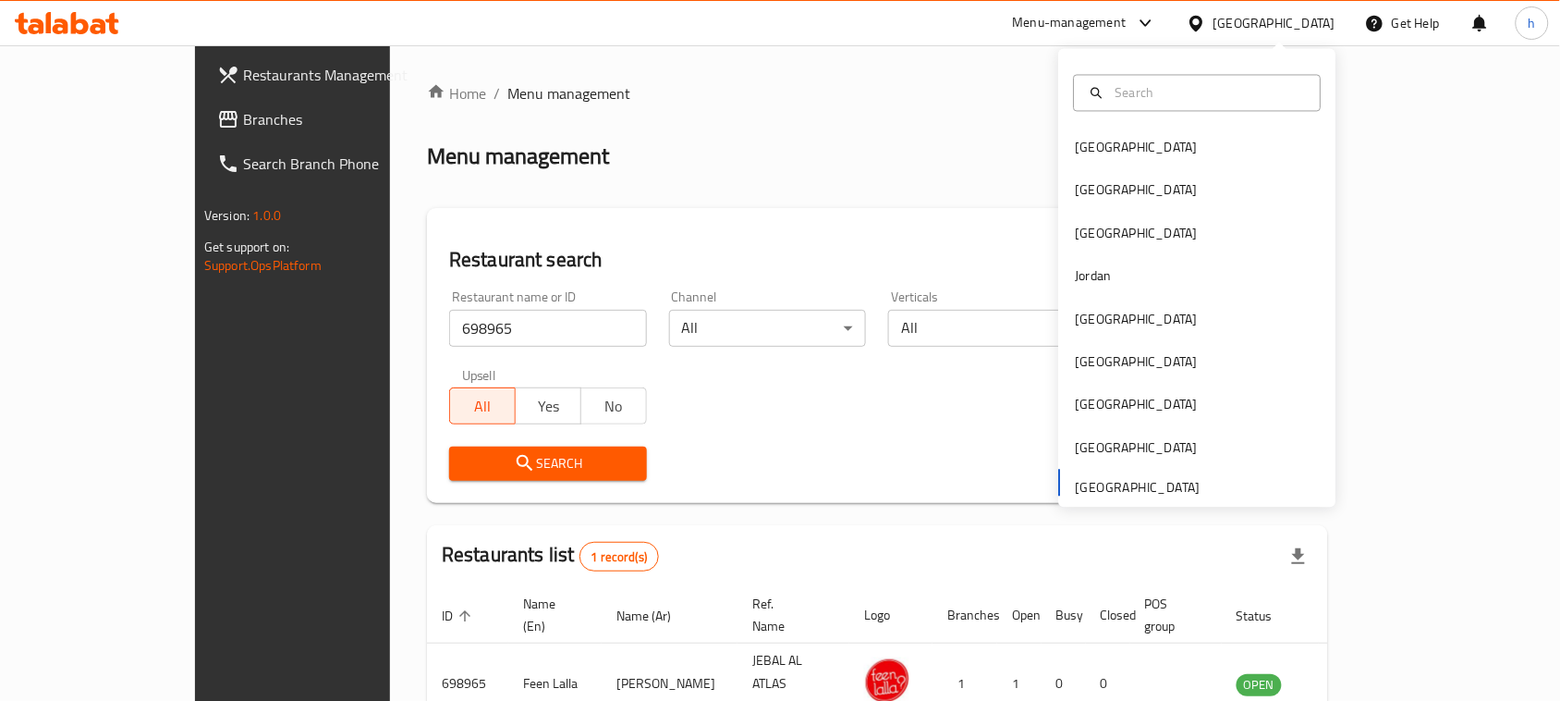
click at [243, 117] on span "Branches" at bounding box center [342, 119] width 198 height 22
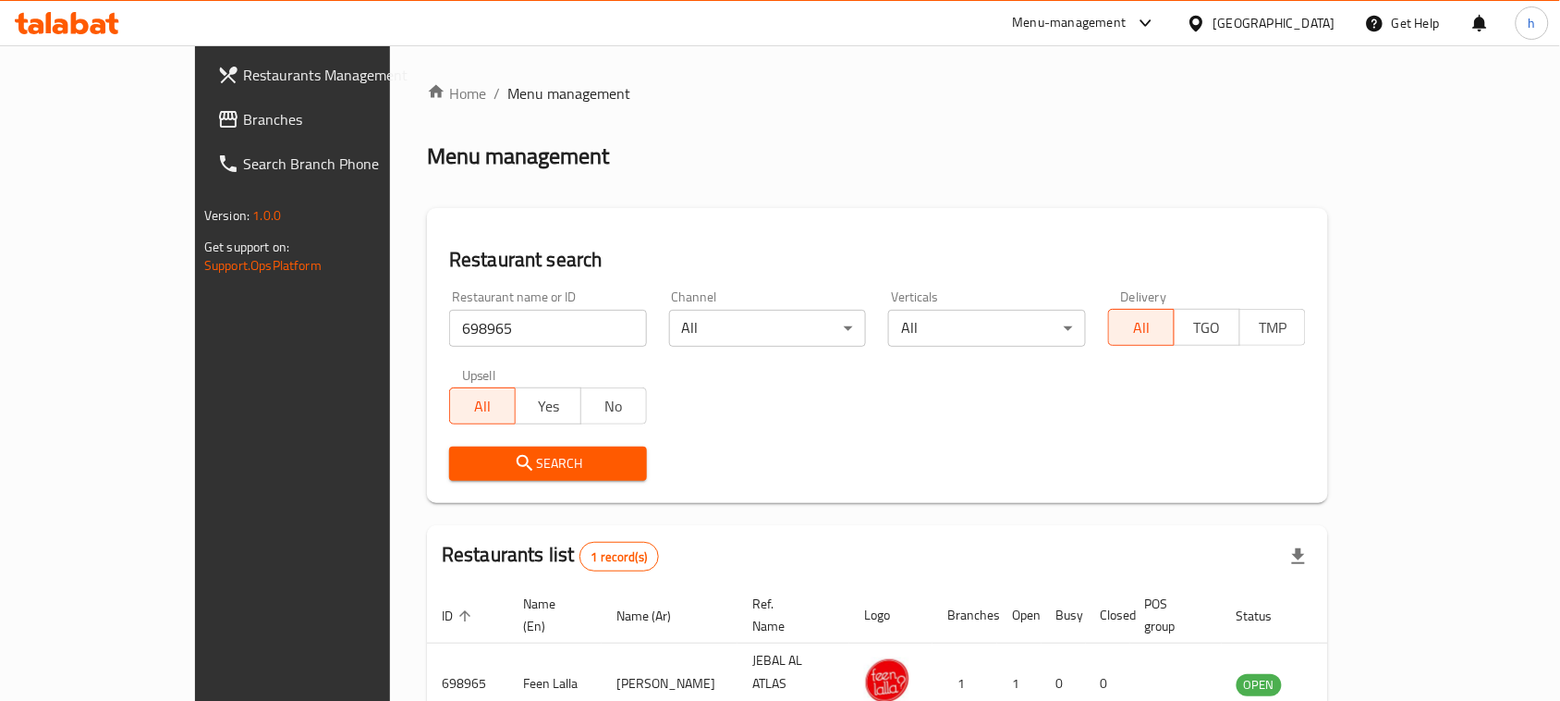
click at [243, 117] on span "Branches" at bounding box center [342, 119] width 198 height 22
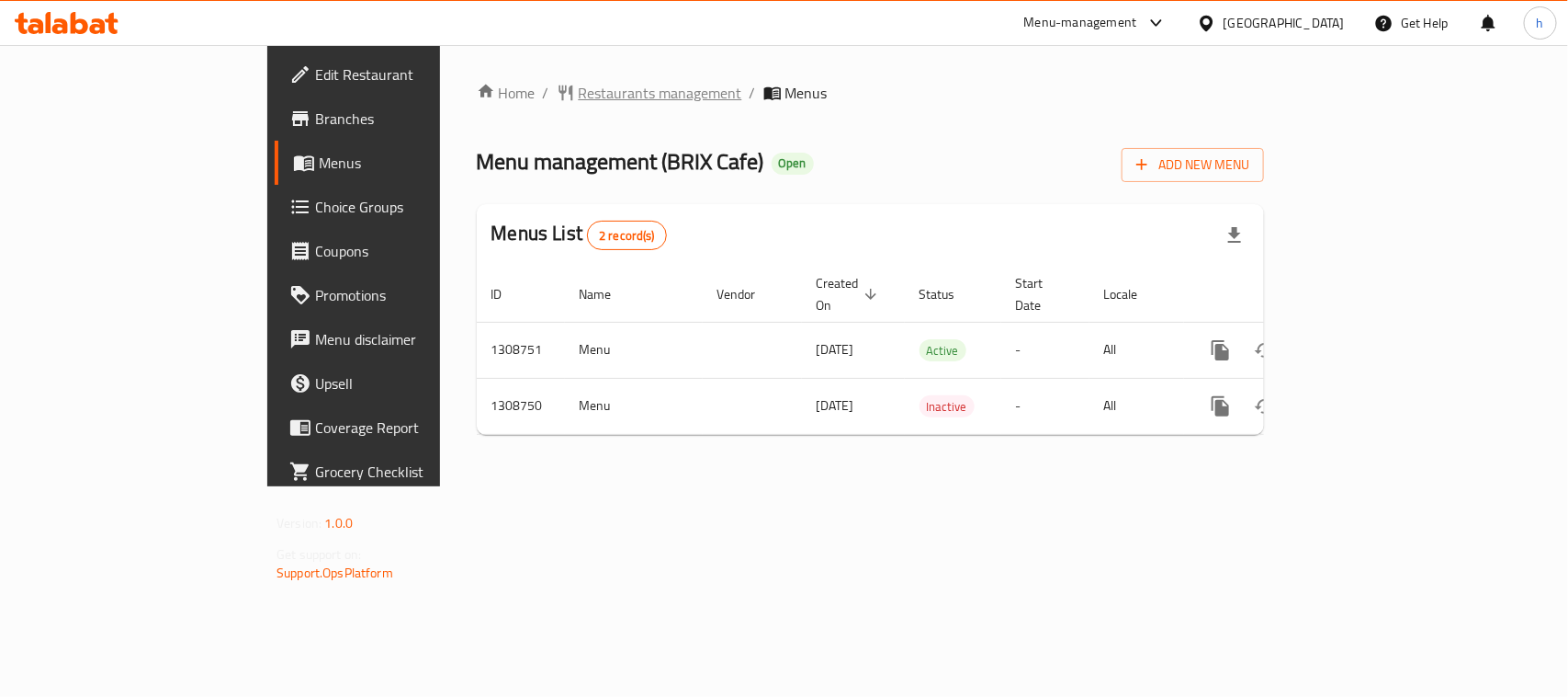
click at [578, 85] on span "Restaurants management" at bounding box center [660, 92] width 164 height 22
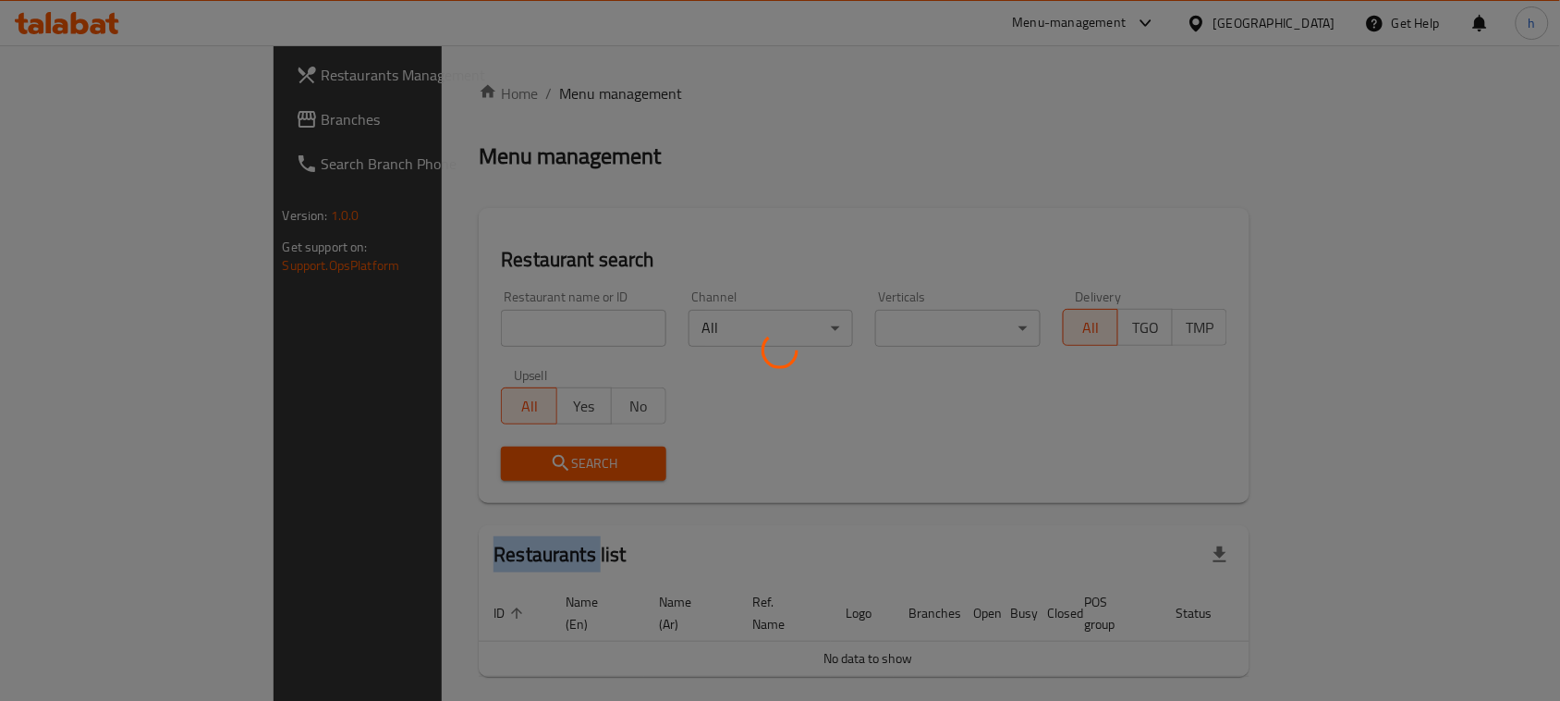
click at [497, 85] on div at bounding box center [780, 350] width 1560 height 701
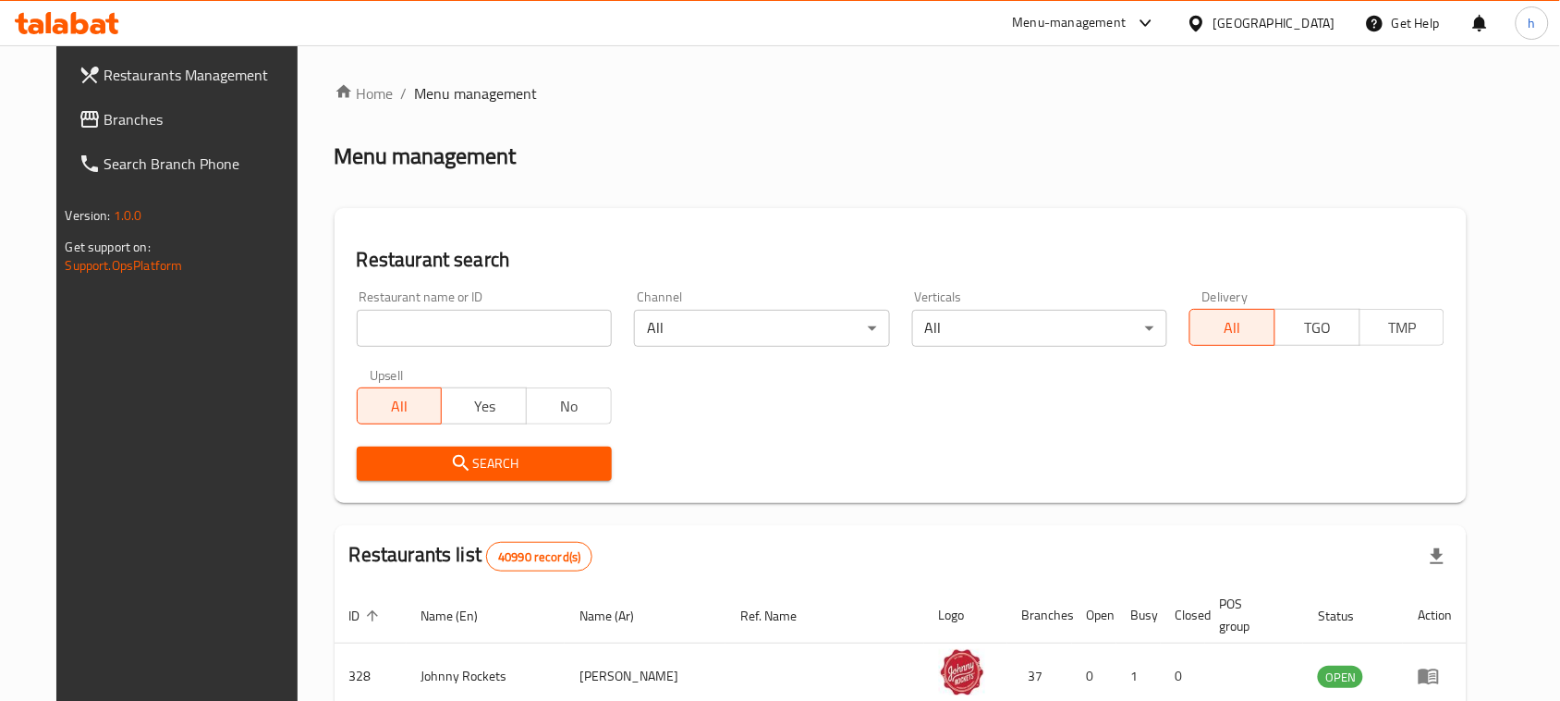
click at [409, 328] on input "search" at bounding box center [484, 328] width 255 height 37
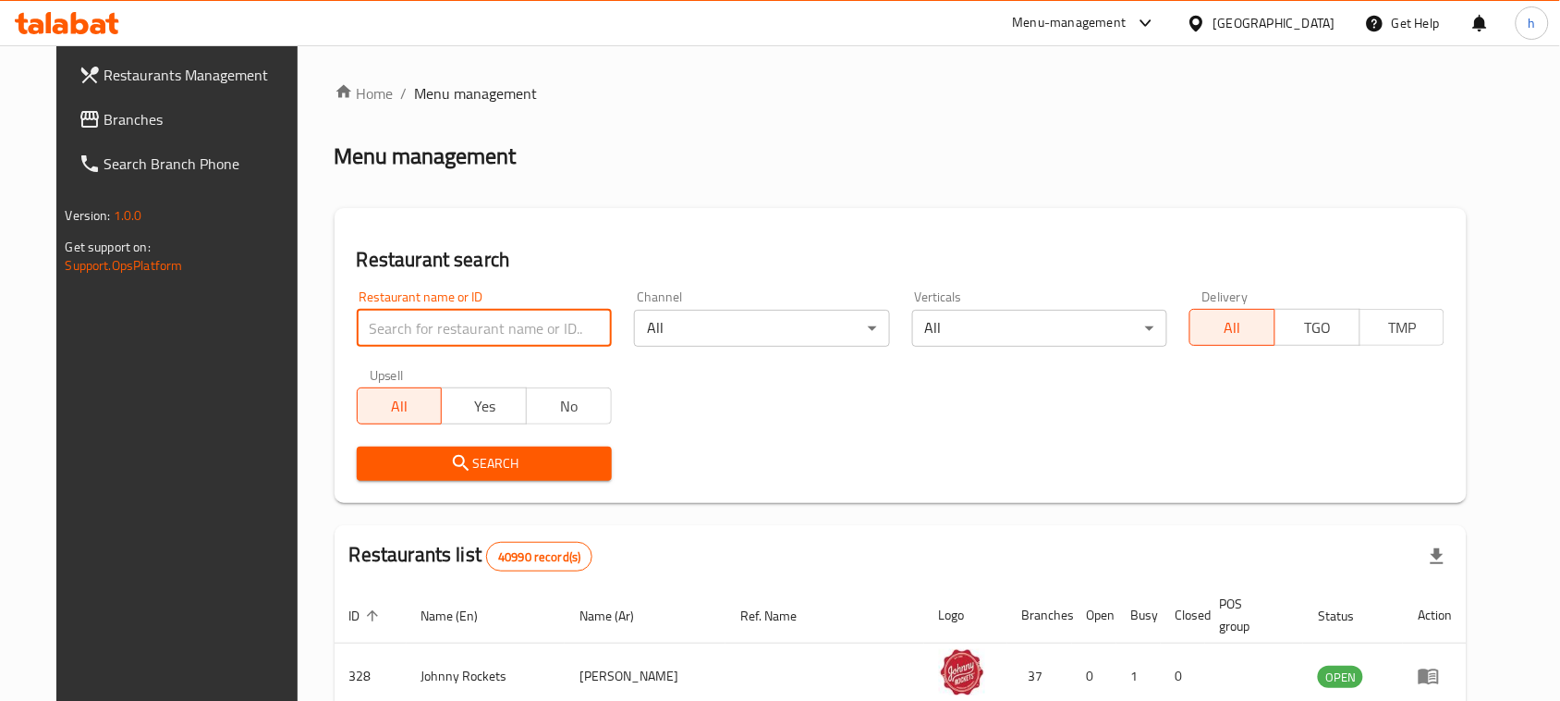
click at [409, 328] on input "search" at bounding box center [484, 328] width 255 height 37
paste input "705011"
type input "705011"
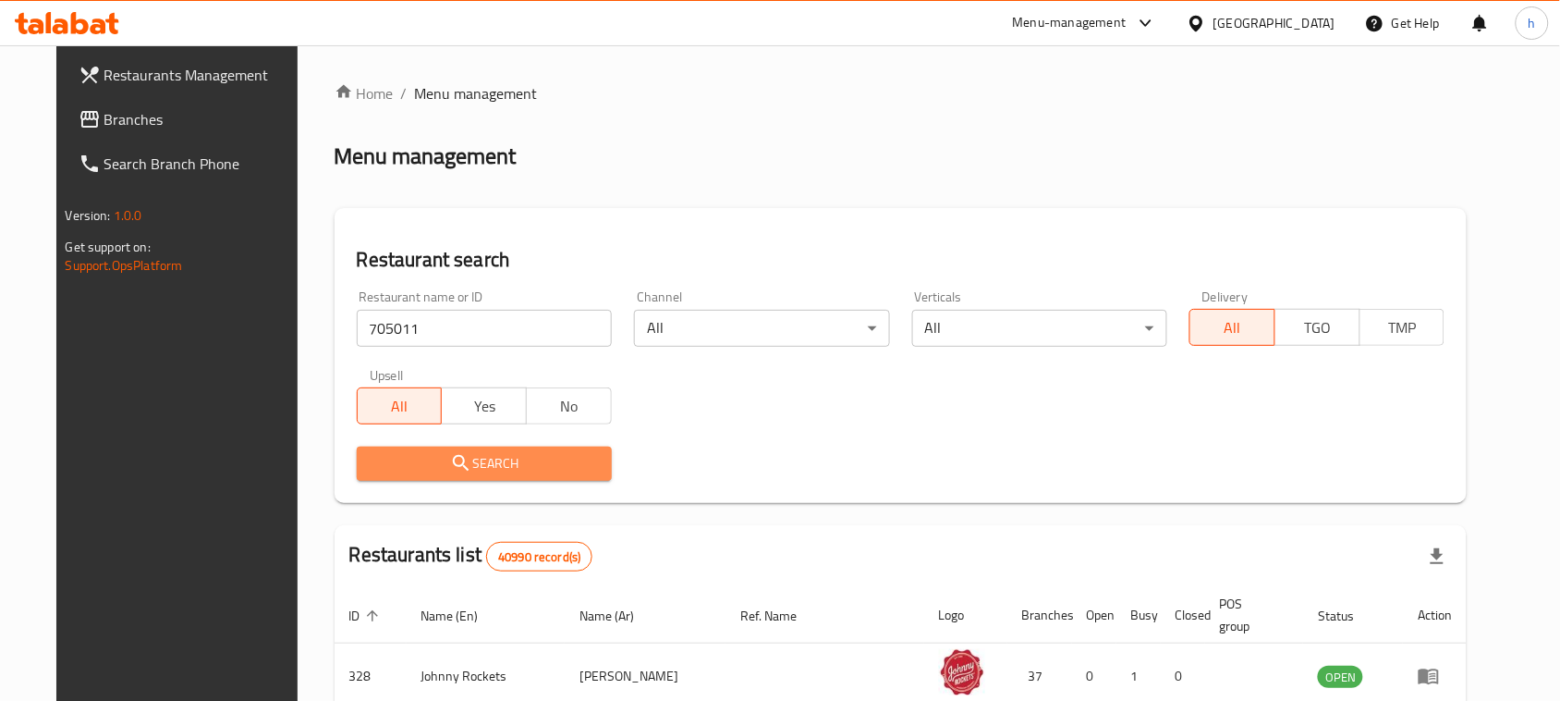
click at [417, 462] on span "Search" at bounding box center [485, 463] width 226 height 23
click at [417, 462] on div at bounding box center [780, 350] width 1560 height 701
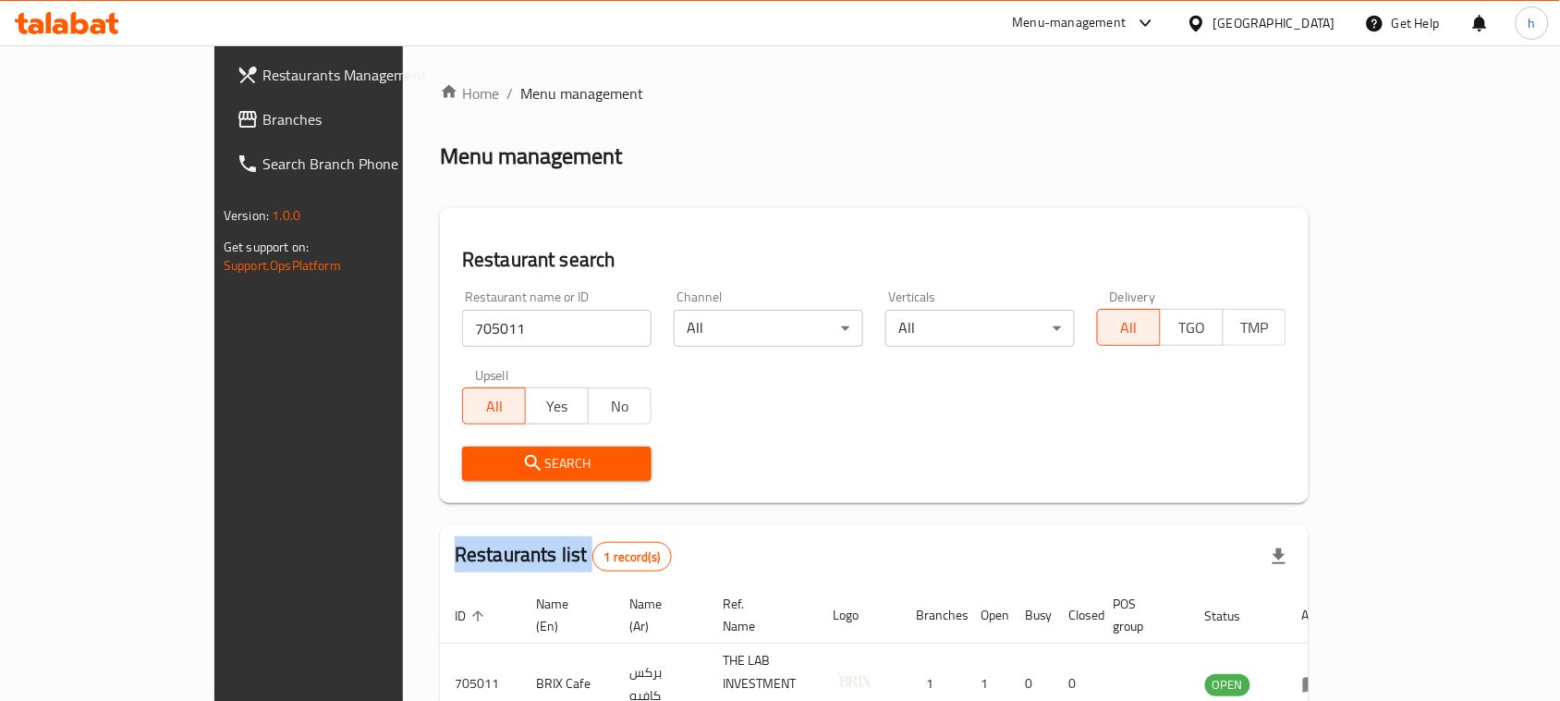
click at [263, 114] on span "Branches" at bounding box center [362, 119] width 198 height 22
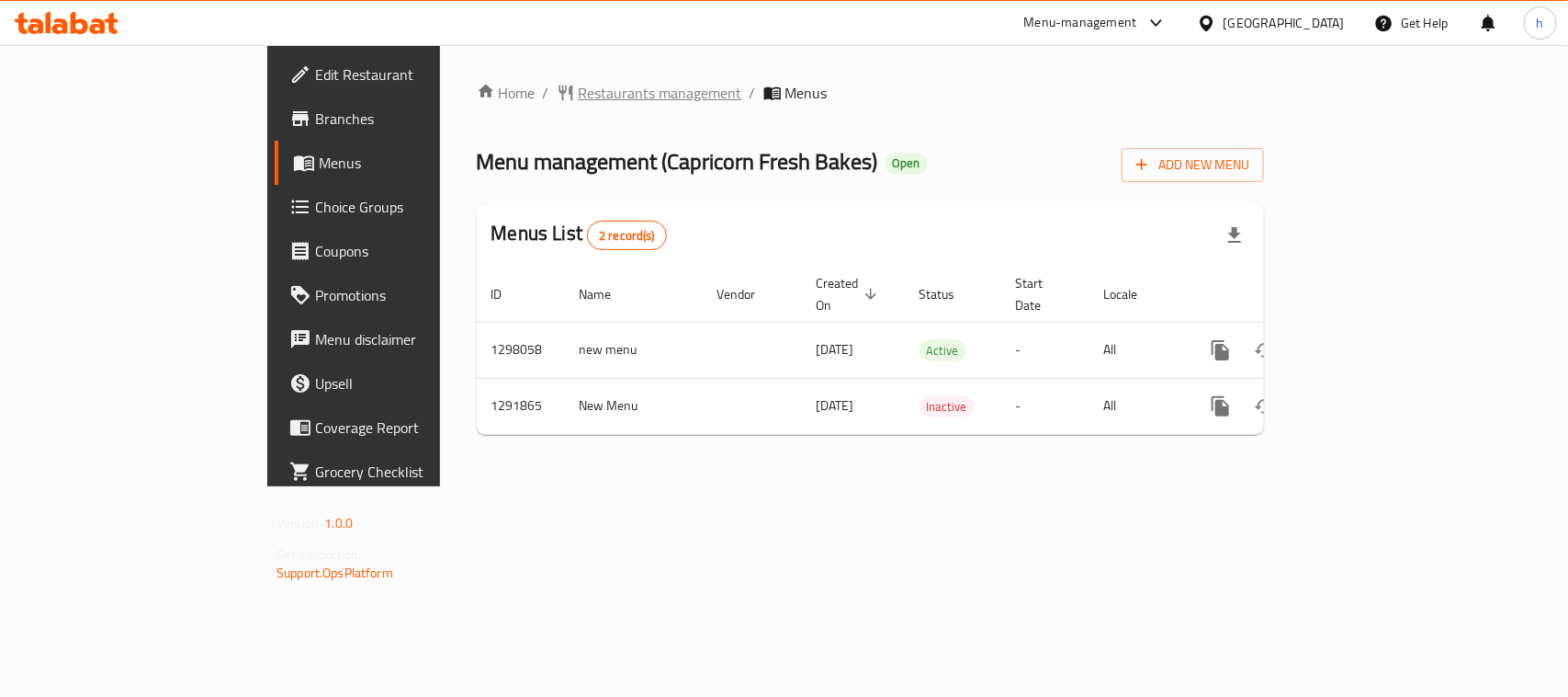
click at [578, 92] on span "Restaurants management" at bounding box center [660, 92] width 164 height 22
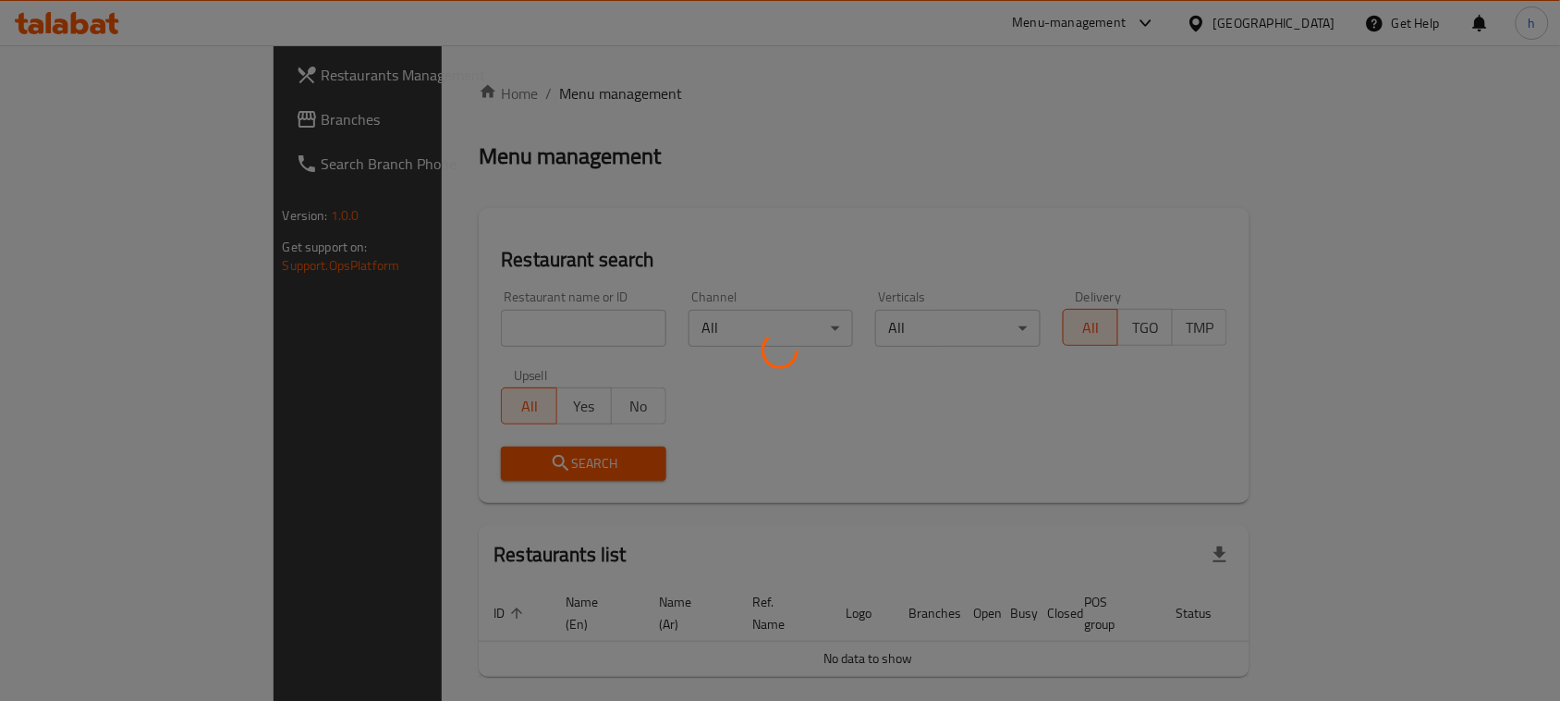
click at [430, 325] on div at bounding box center [780, 350] width 1560 height 701
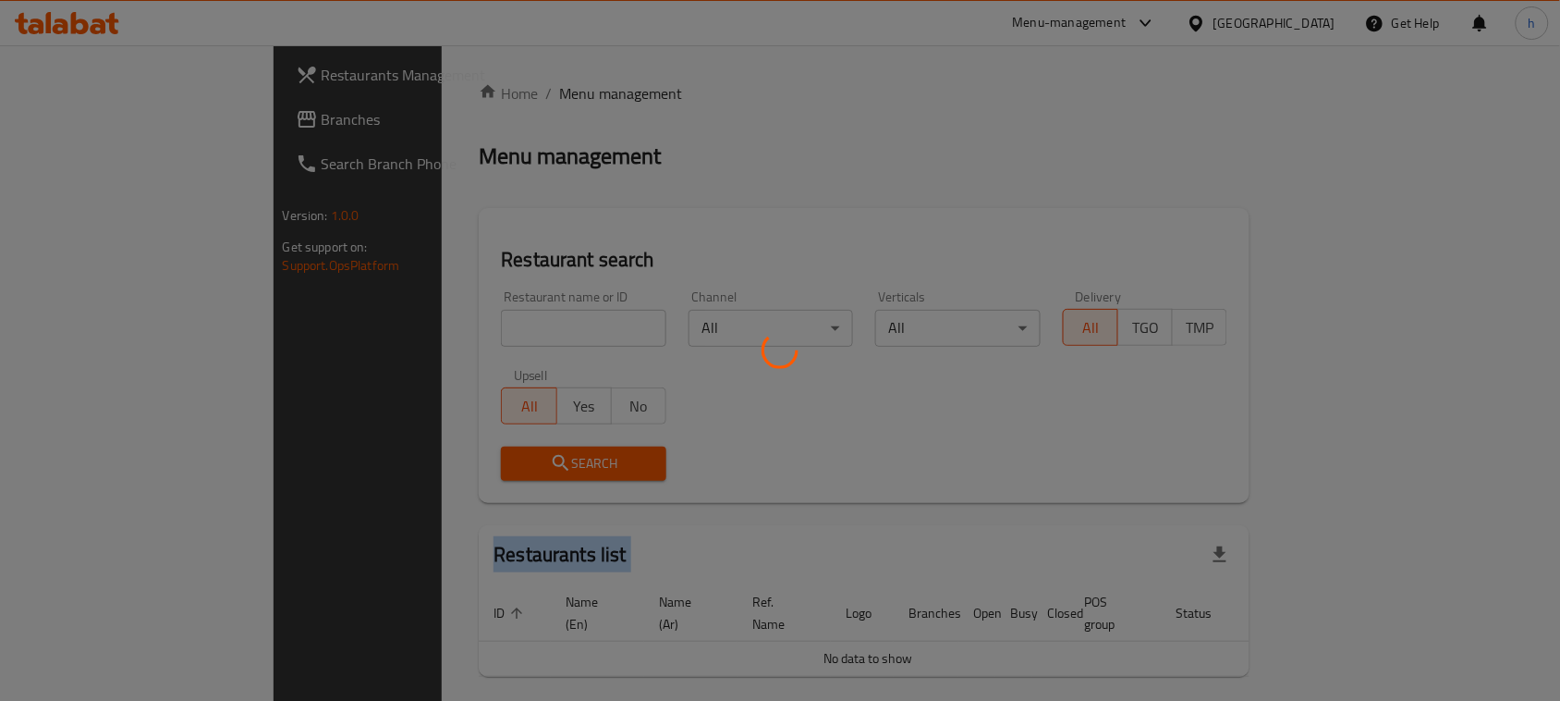
click at [430, 325] on div at bounding box center [780, 350] width 1560 height 701
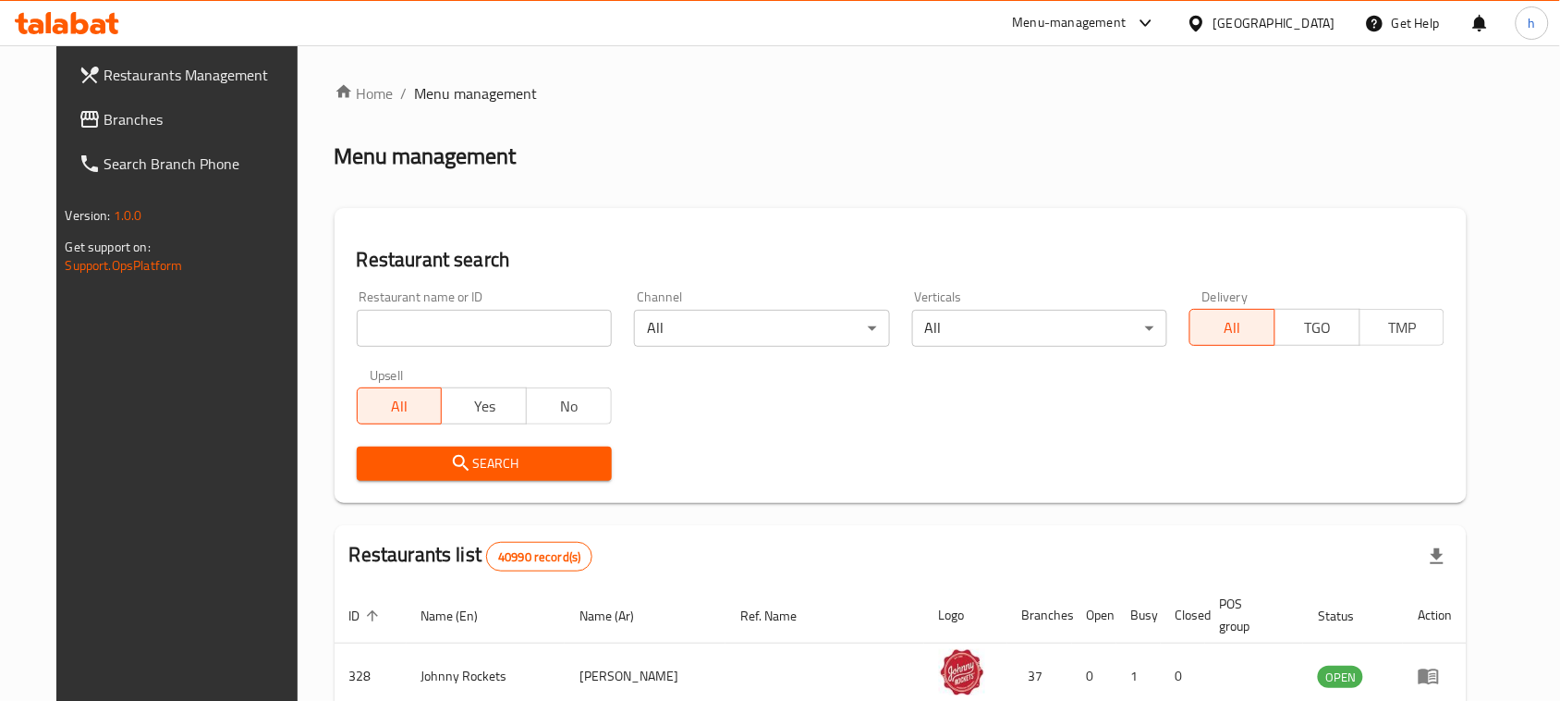
click at [404, 334] on input "search" at bounding box center [484, 328] width 255 height 37
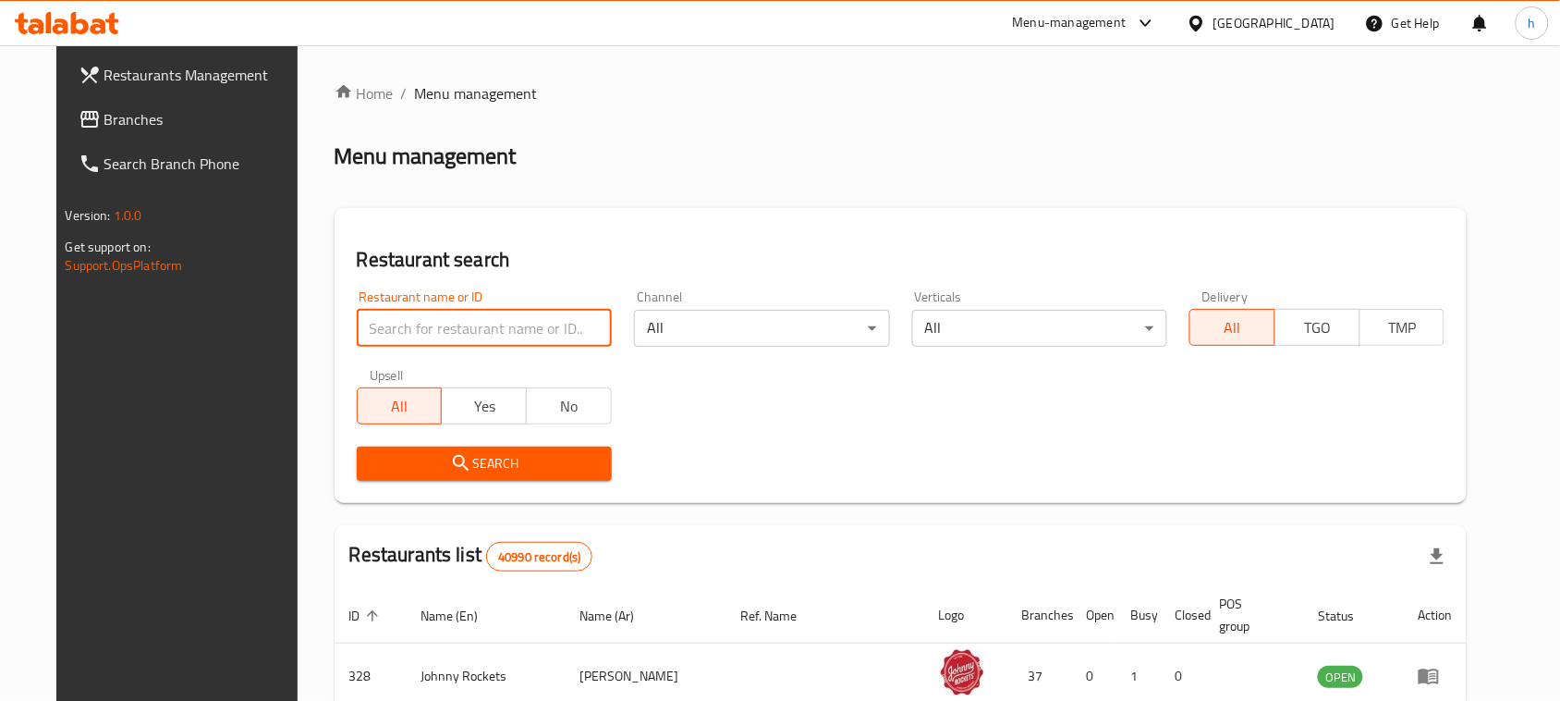
click at [404, 334] on input "search" at bounding box center [484, 328] width 255 height 37
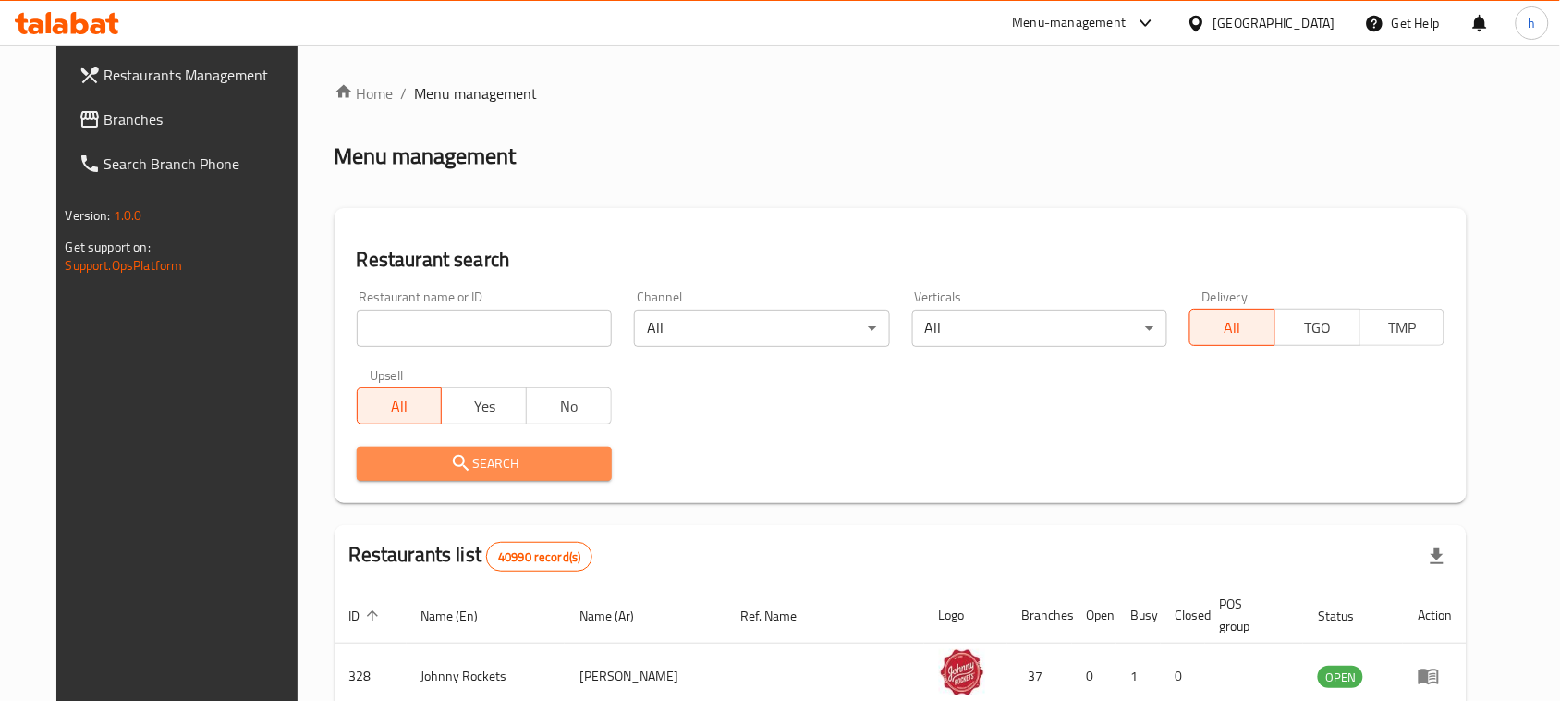
click at [398, 463] on span "Search" at bounding box center [485, 463] width 226 height 23
click at [398, 459] on div at bounding box center [780, 350] width 1560 height 701
click at [408, 342] on input "search" at bounding box center [484, 328] width 255 height 37
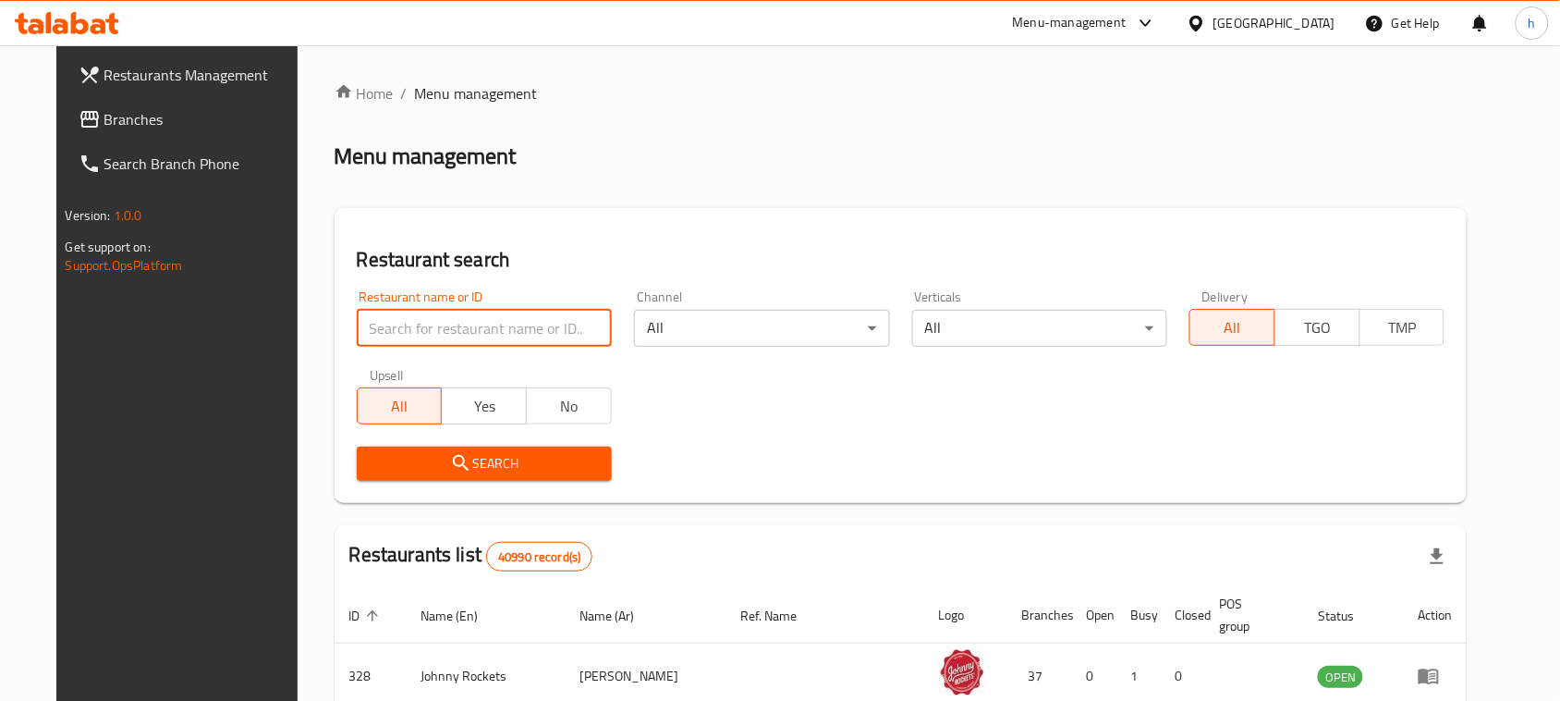
click at [407, 314] on input "search" at bounding box center [484, 328] width 255 height 37
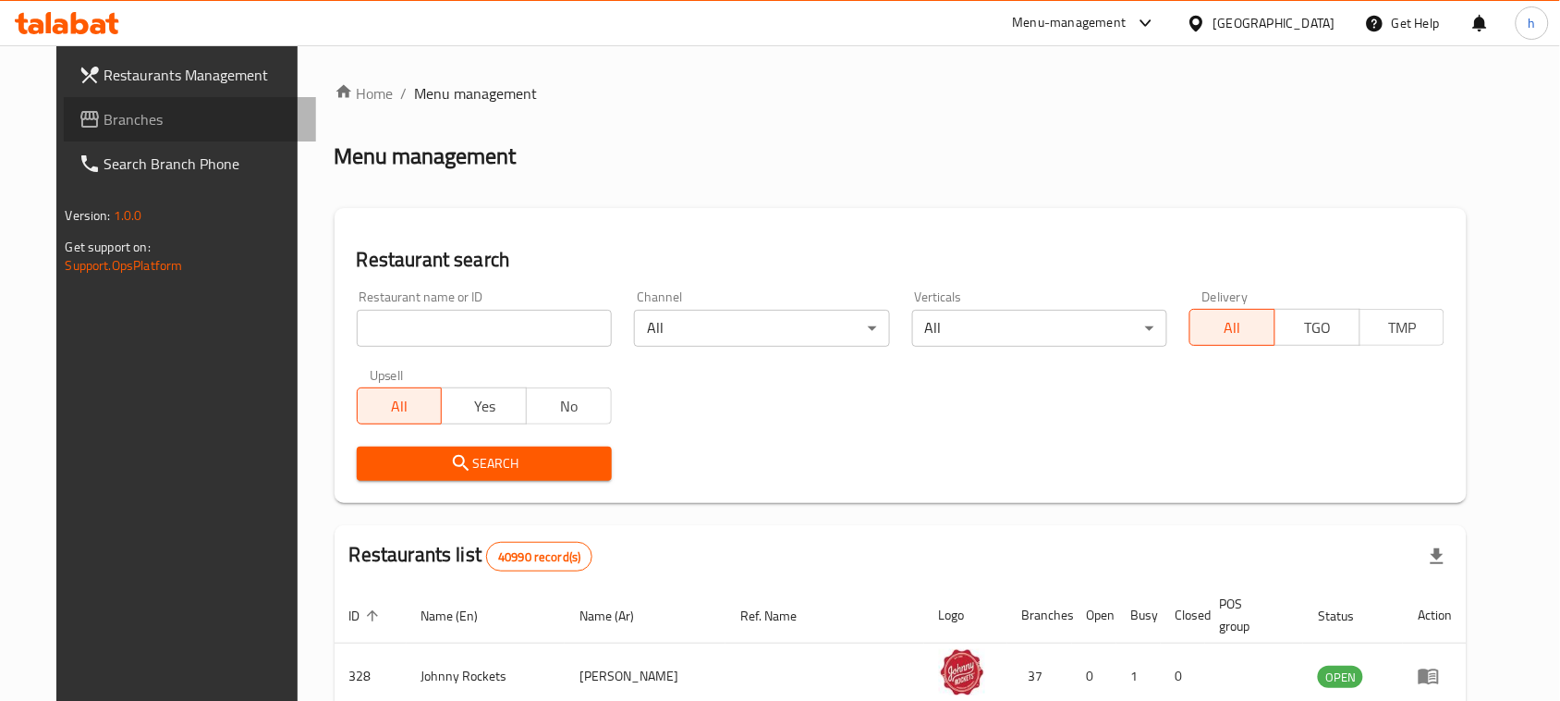
click at [104, 114] on span "Branches" at bounding box center [203, 119] width 198 height 22
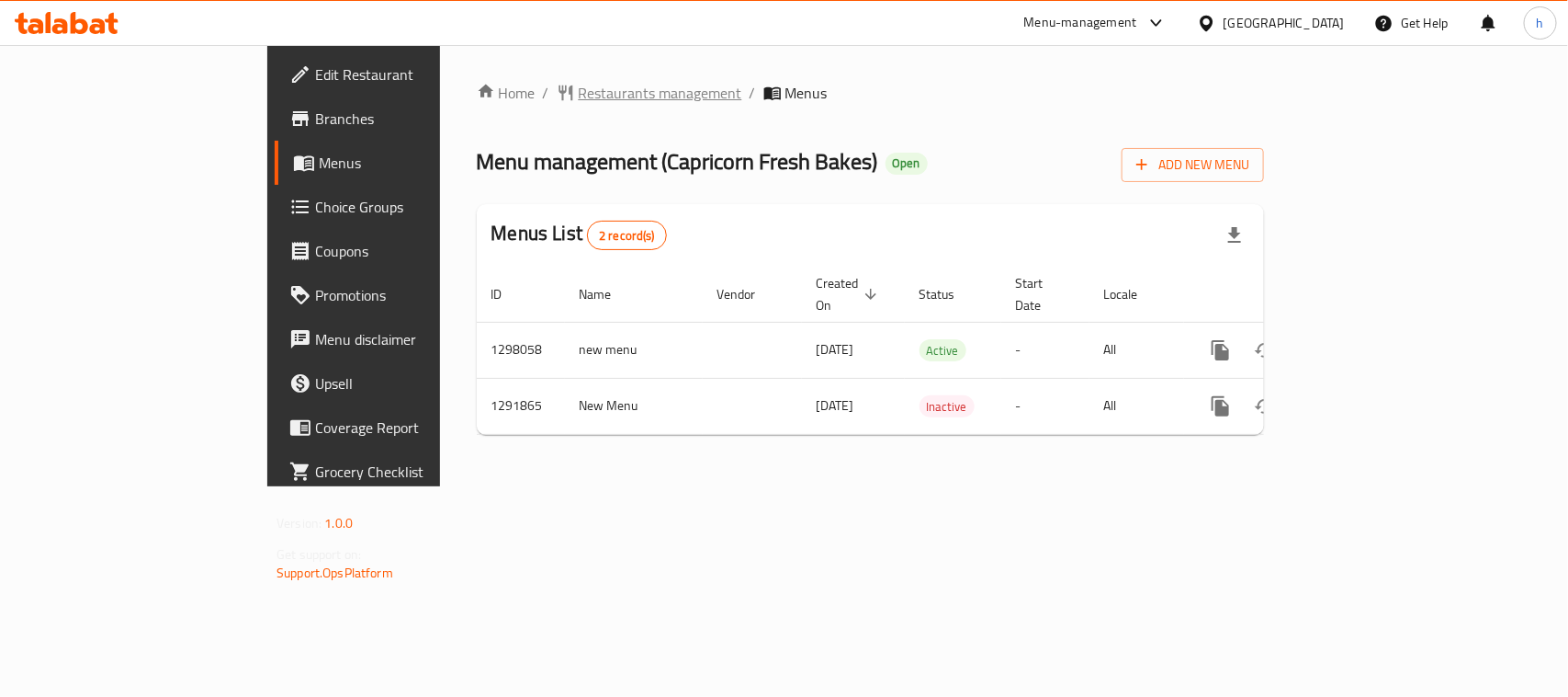
click at [578, 82] on span "Restaurants management" at bounding box center [660, 92] width 164 height 22
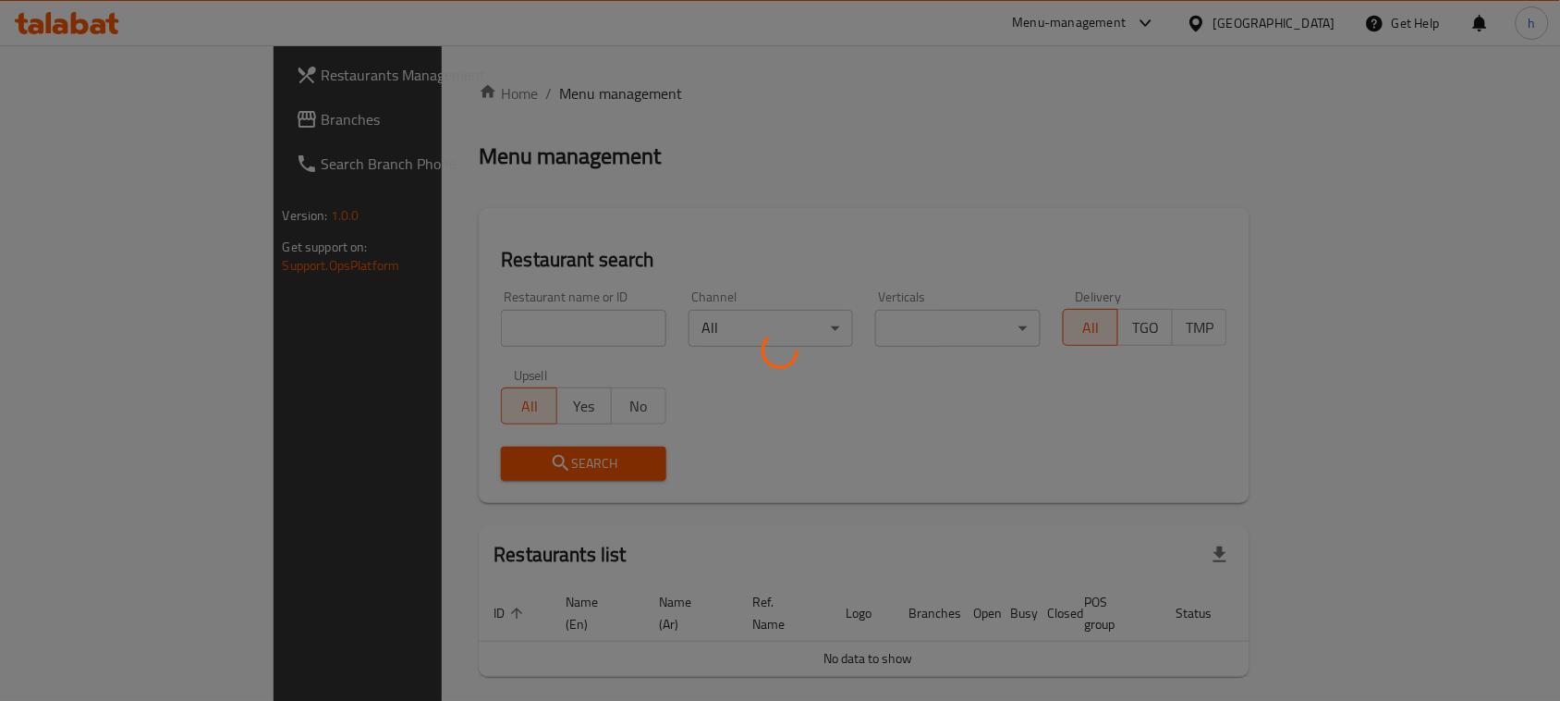
click at [389, 326] on div at bounding box center [780, 350] width 1560 height 701
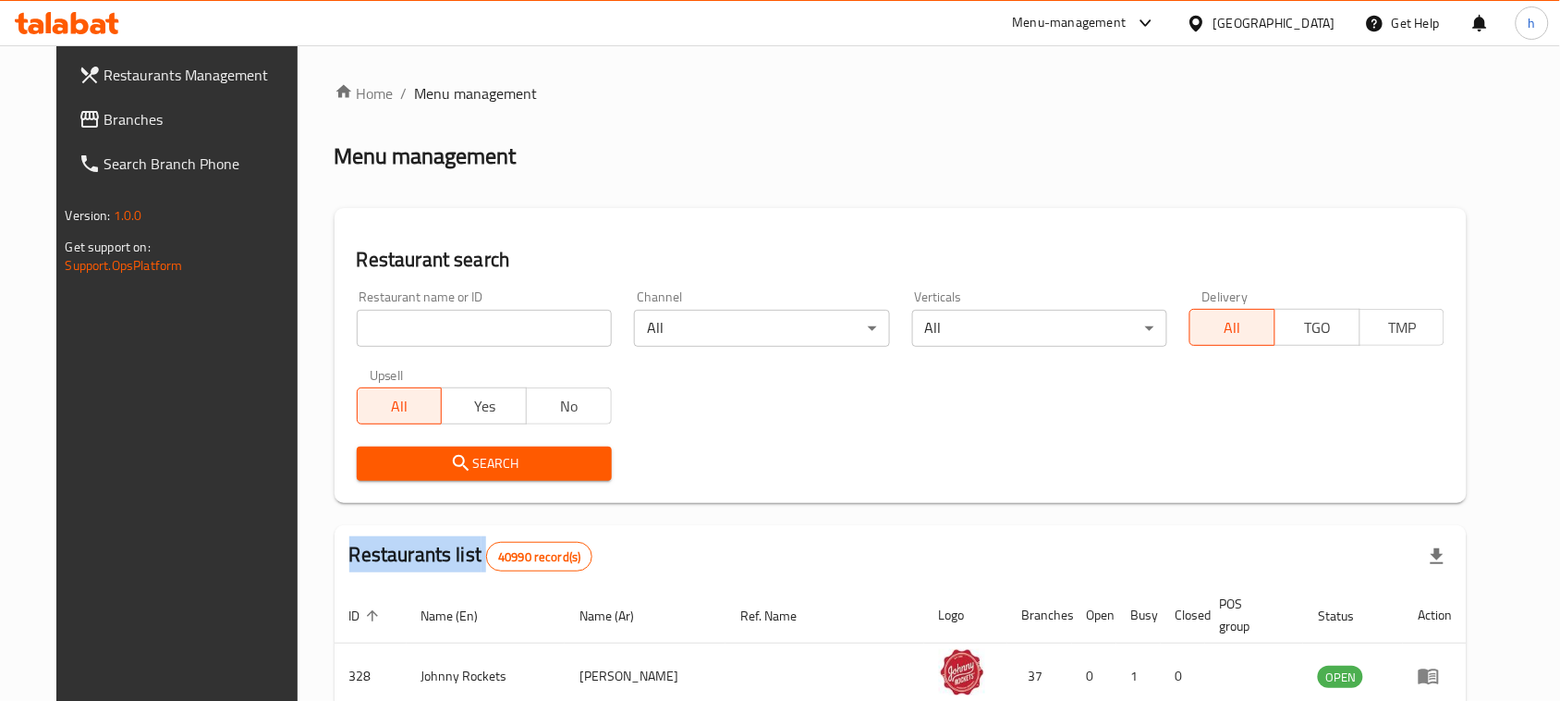
click at [389, 326] on div at bounding box center [780, 350] width 1560 height 701
click at [389, 326] on input "search" at bounding box center [484, 328] width 255 height 37
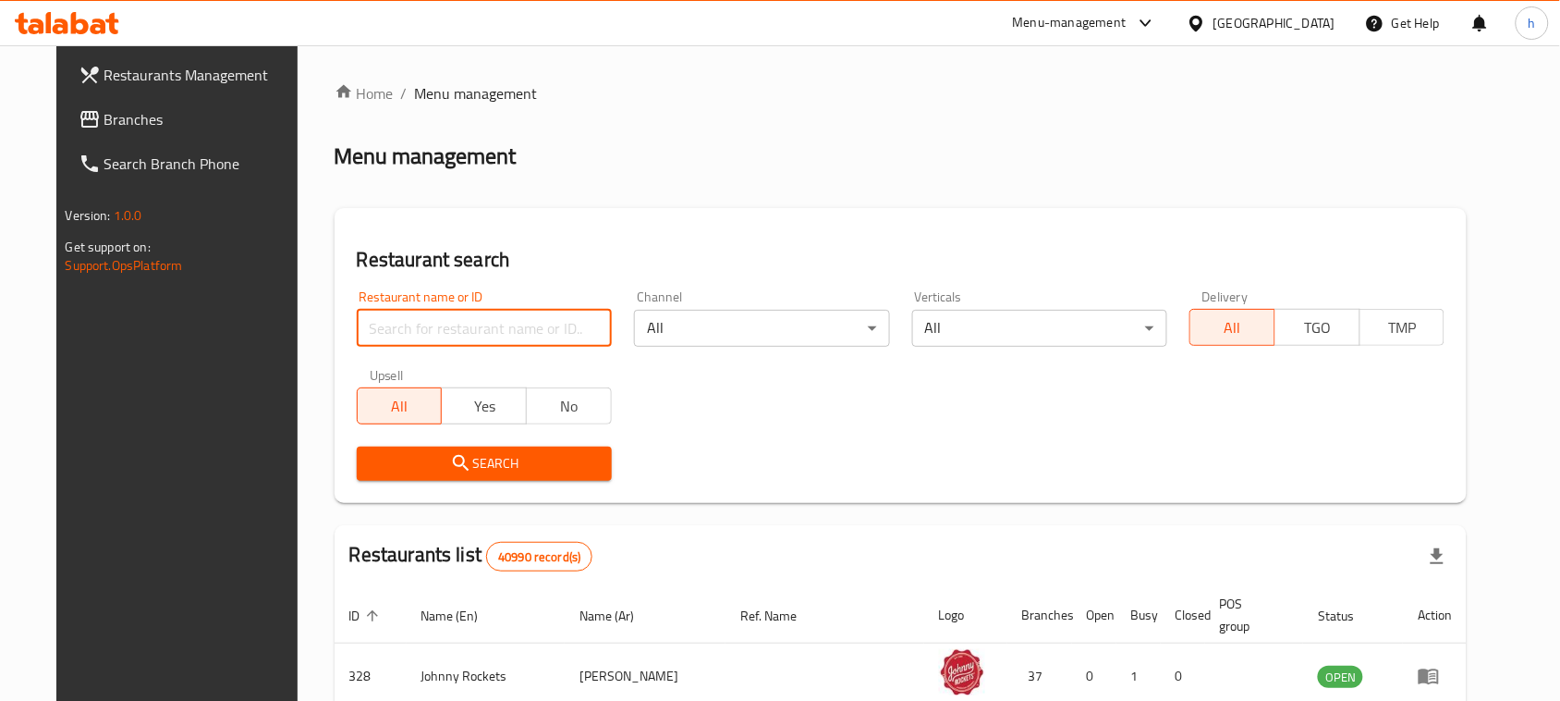
paste input "698362"
type input "698362"
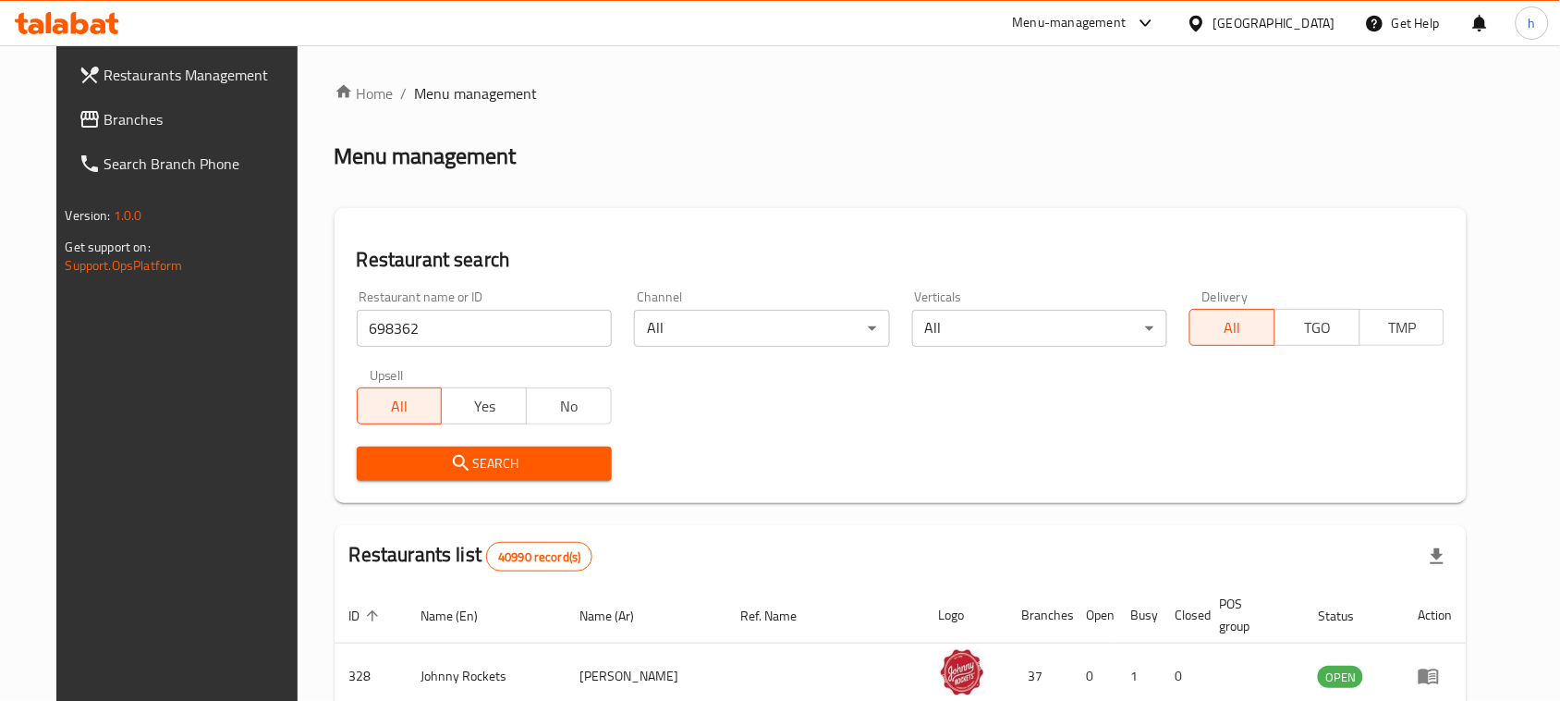
click at [473, 471] on span "Search" at bounding box center [485, 463] width 226 height 23
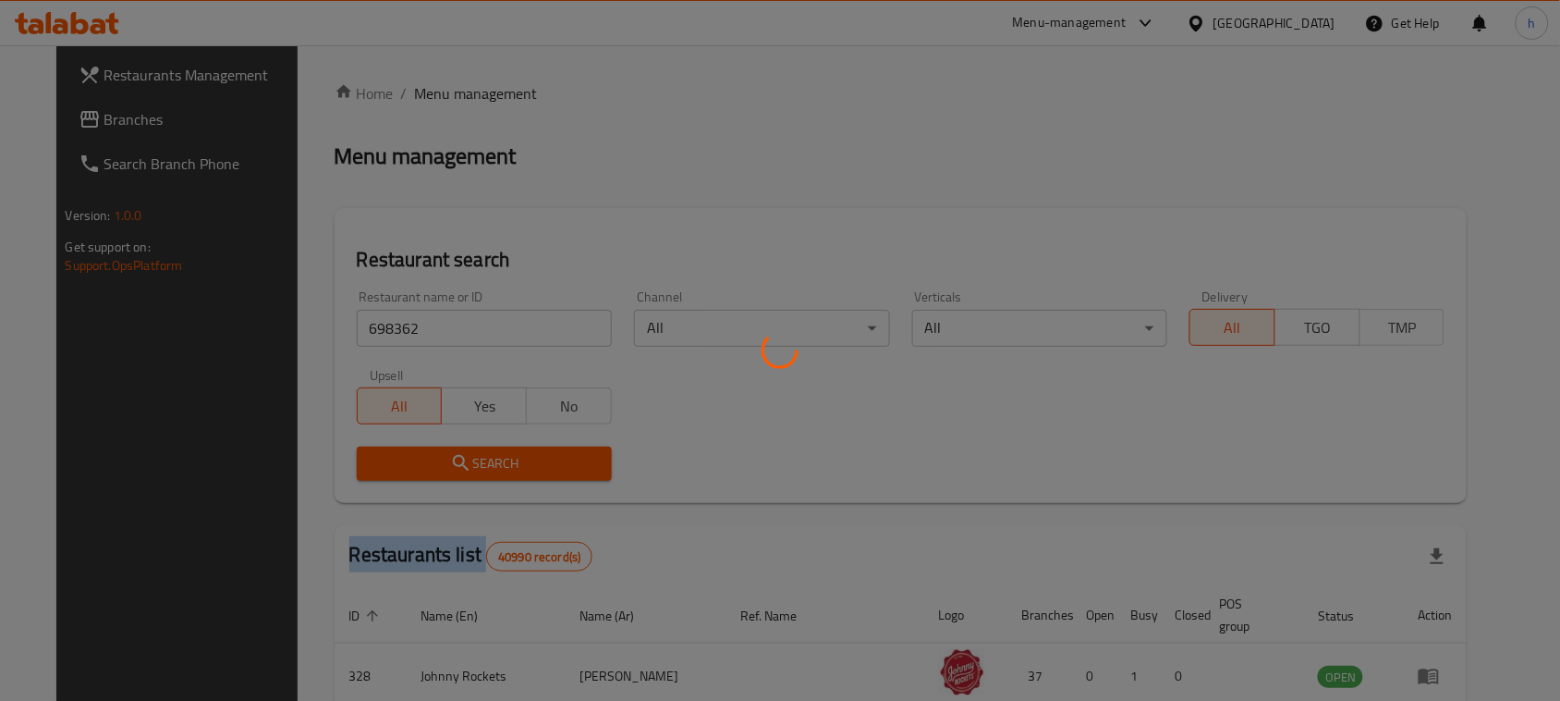
click at [473, 471] on div at bounding box center [780, 350] width 1560 height 701
click at [474, 471] on div at bounding box center [780, 350] width 1560 height 701
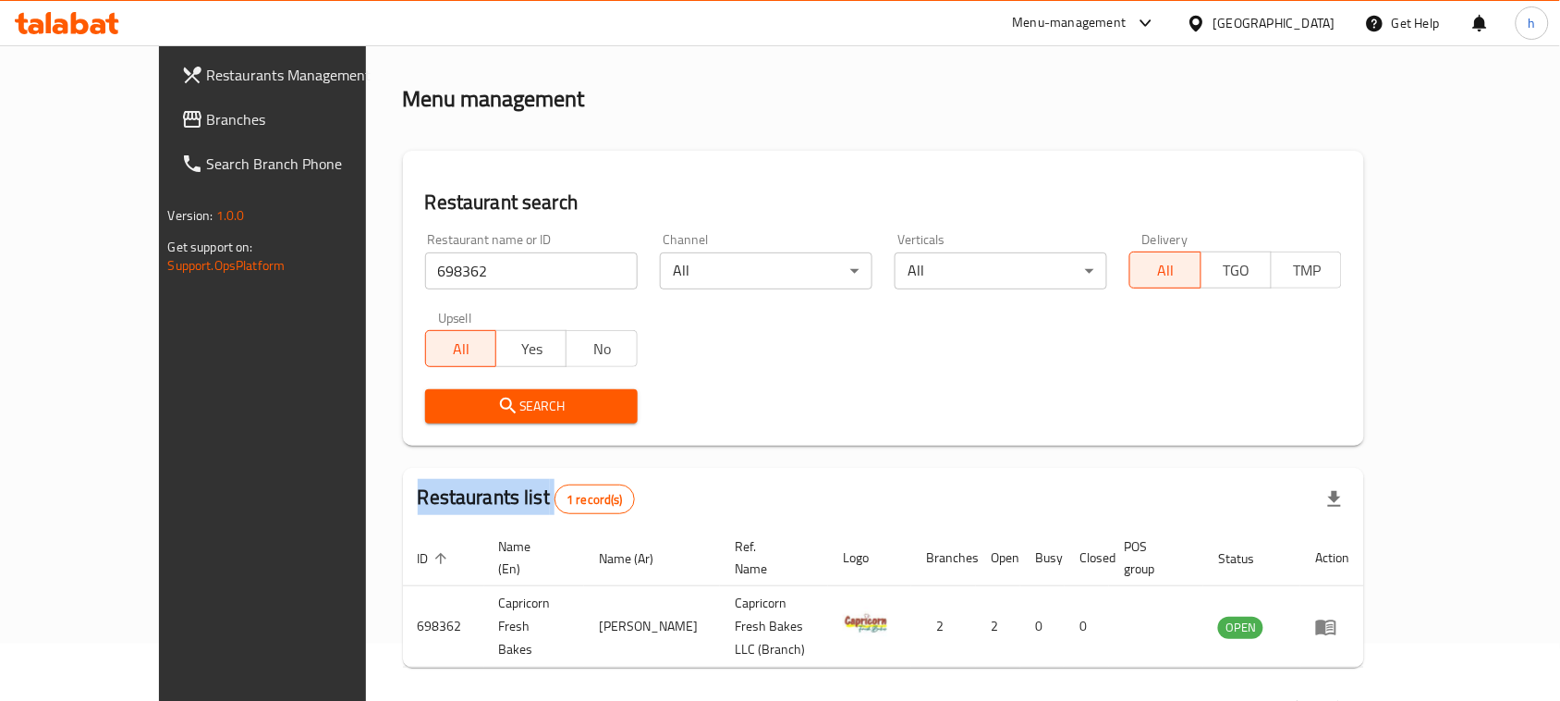
scroll to position [88, 0]
